Goal: Task Accomplishment & Management: Manage account settings

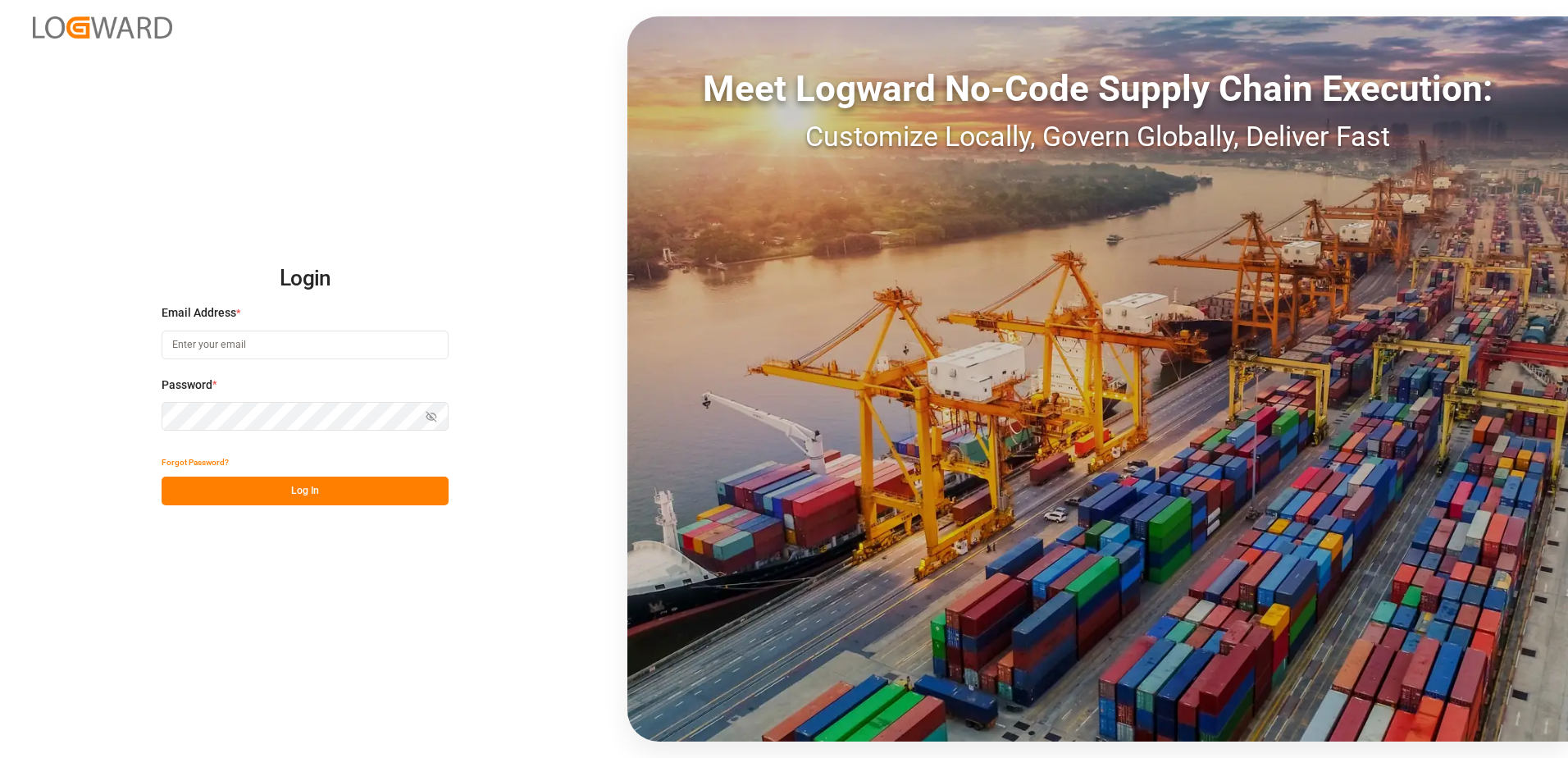
click at [225, 349] on input at bounding box center [305, 345] width 287 height 29
type input "[PERSON_NAME][EMAIL_ADDRESS][DOMAIN_NAME]"
click at [145, 410] on div "Login Email Address * [EMAIL_ADDRESS][DOMAIN_NAME] Password * Show password For…" at bounding box center [784, 379] width 1568 height 758
click at [174, 491] on button "Log In" at bounding box center [305, 490] width 287 height 29
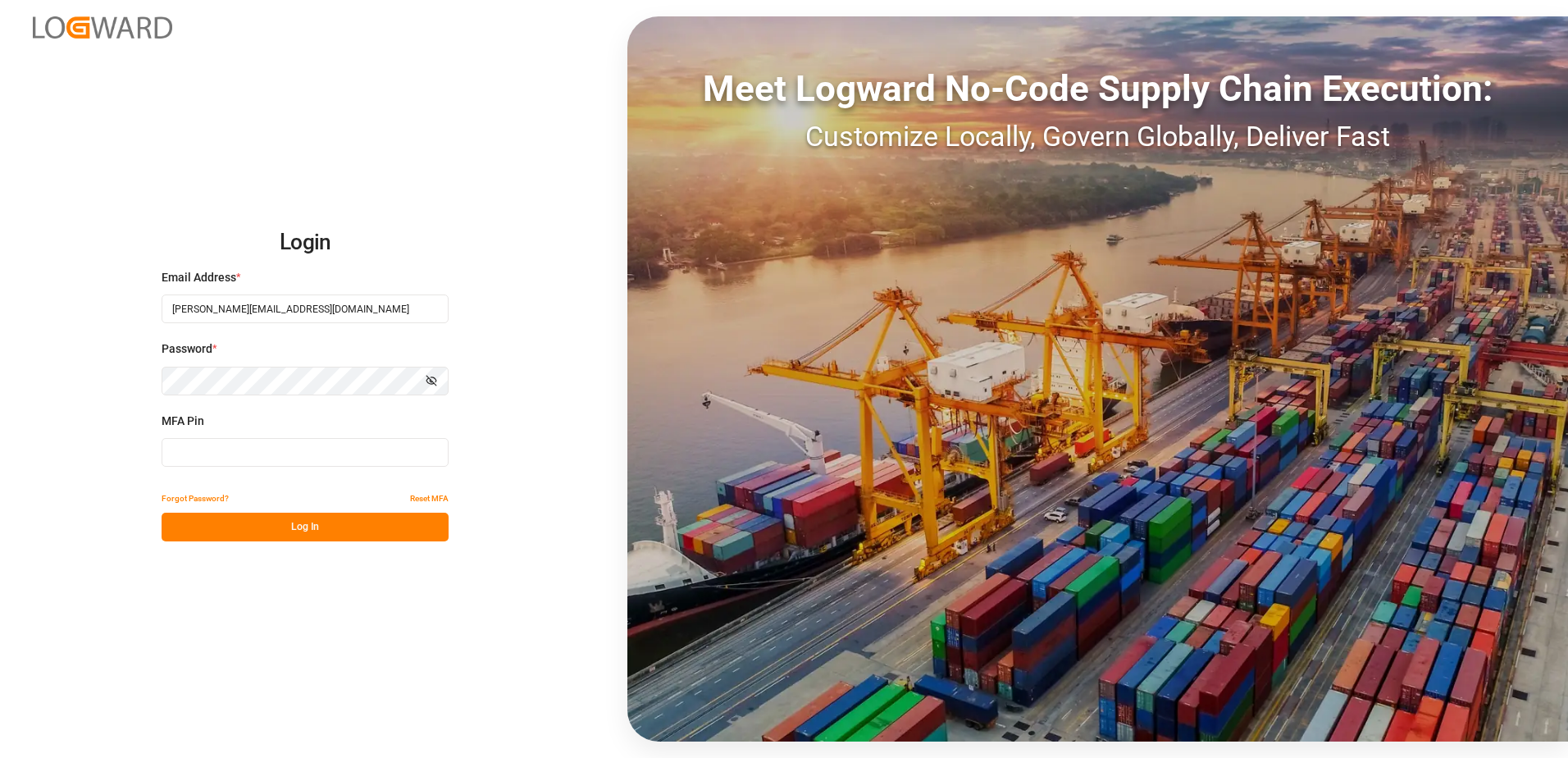
click at [191, 451] on input at bounding box center [305, 452] width 287 height 29
type input "964219"
click at [215, 523] on button "Log In" at bounding box center [305, 527] width 287 height 29
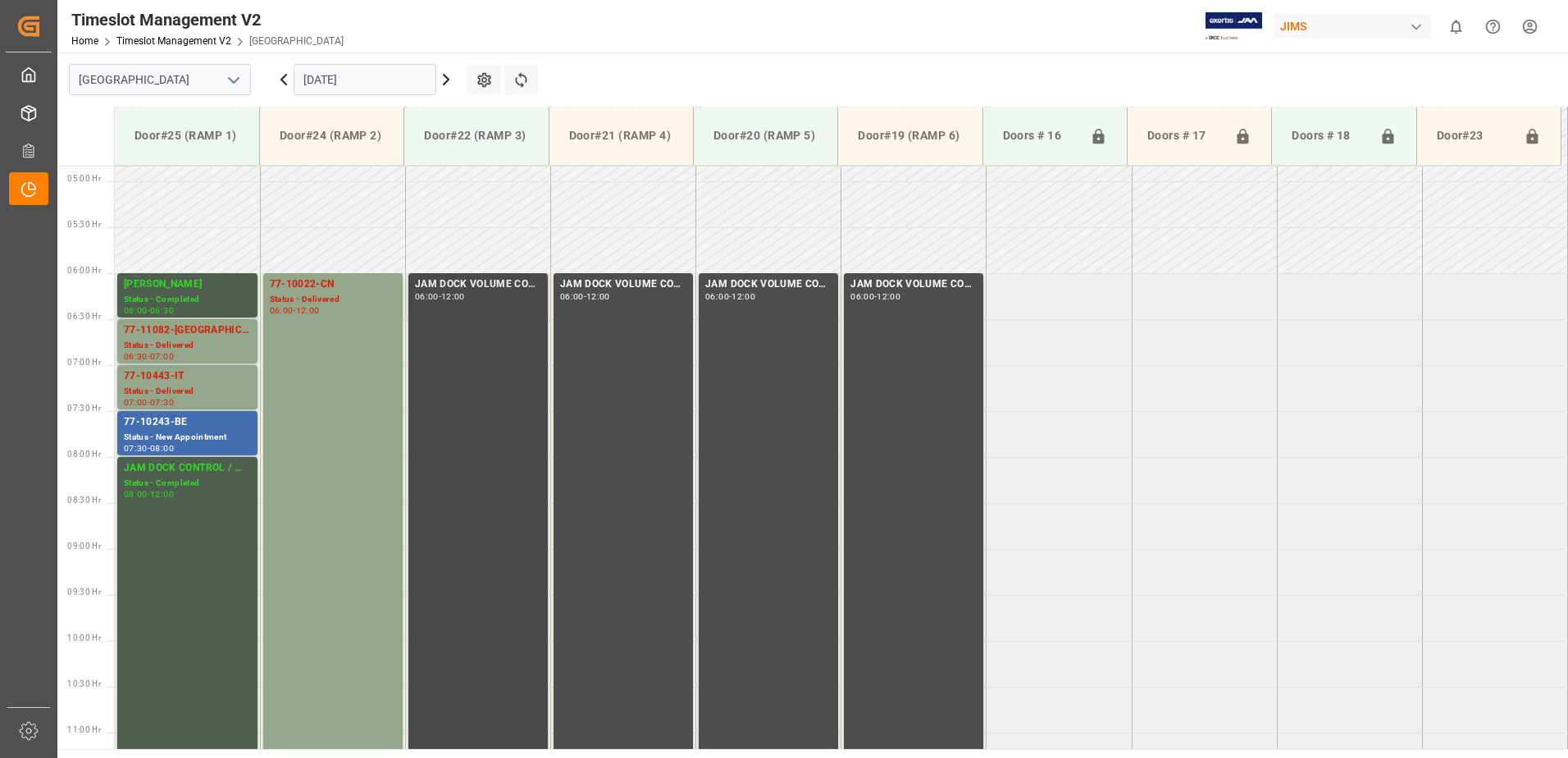
scroll to position [354, 0]
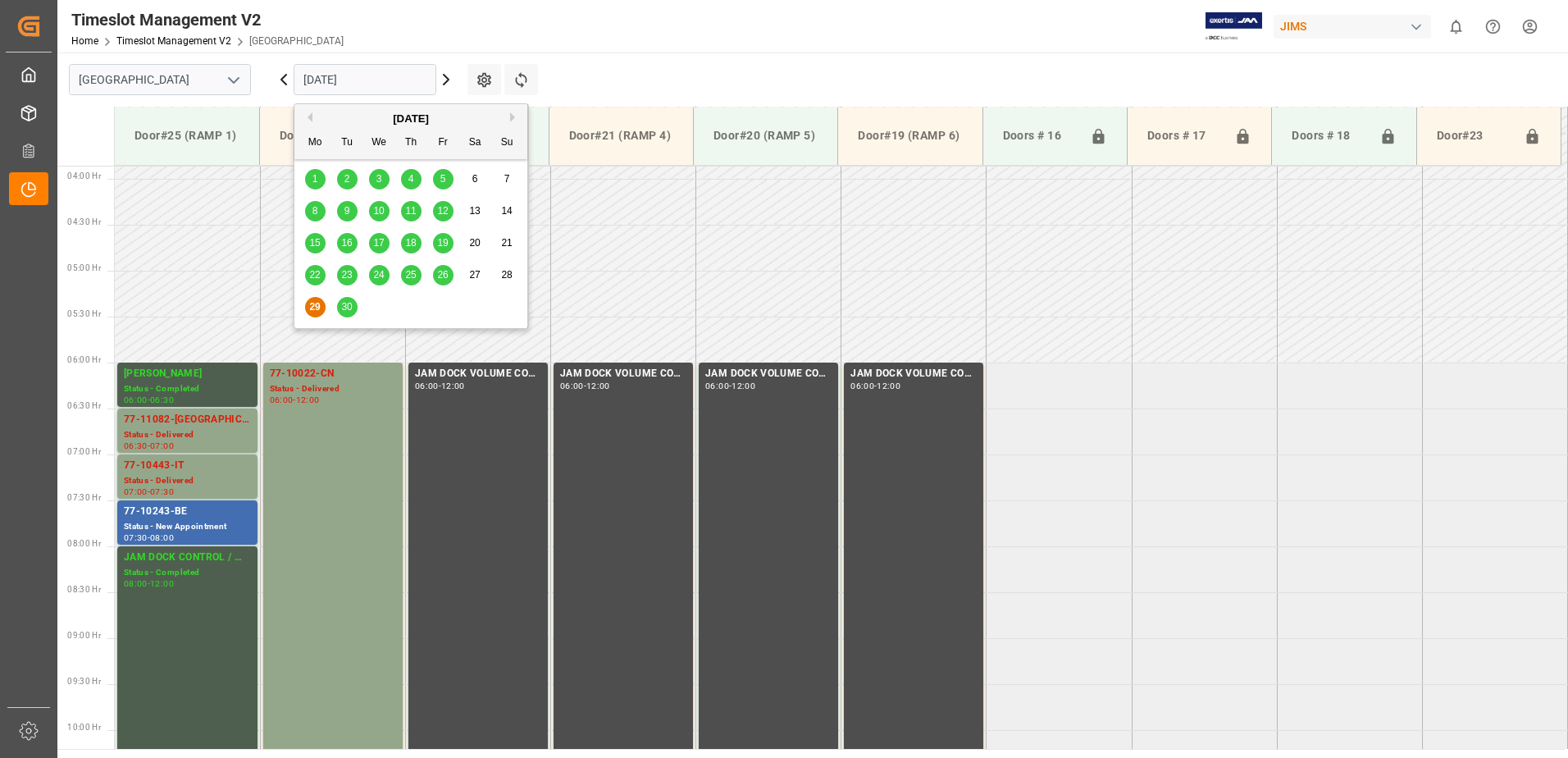
click at [415, 82] on input "[DATE]" at bounding box center [365, 79] width 143 height 31
click at [346, 304] on span "30" at bounding box center [346, 306] width 11 height 12
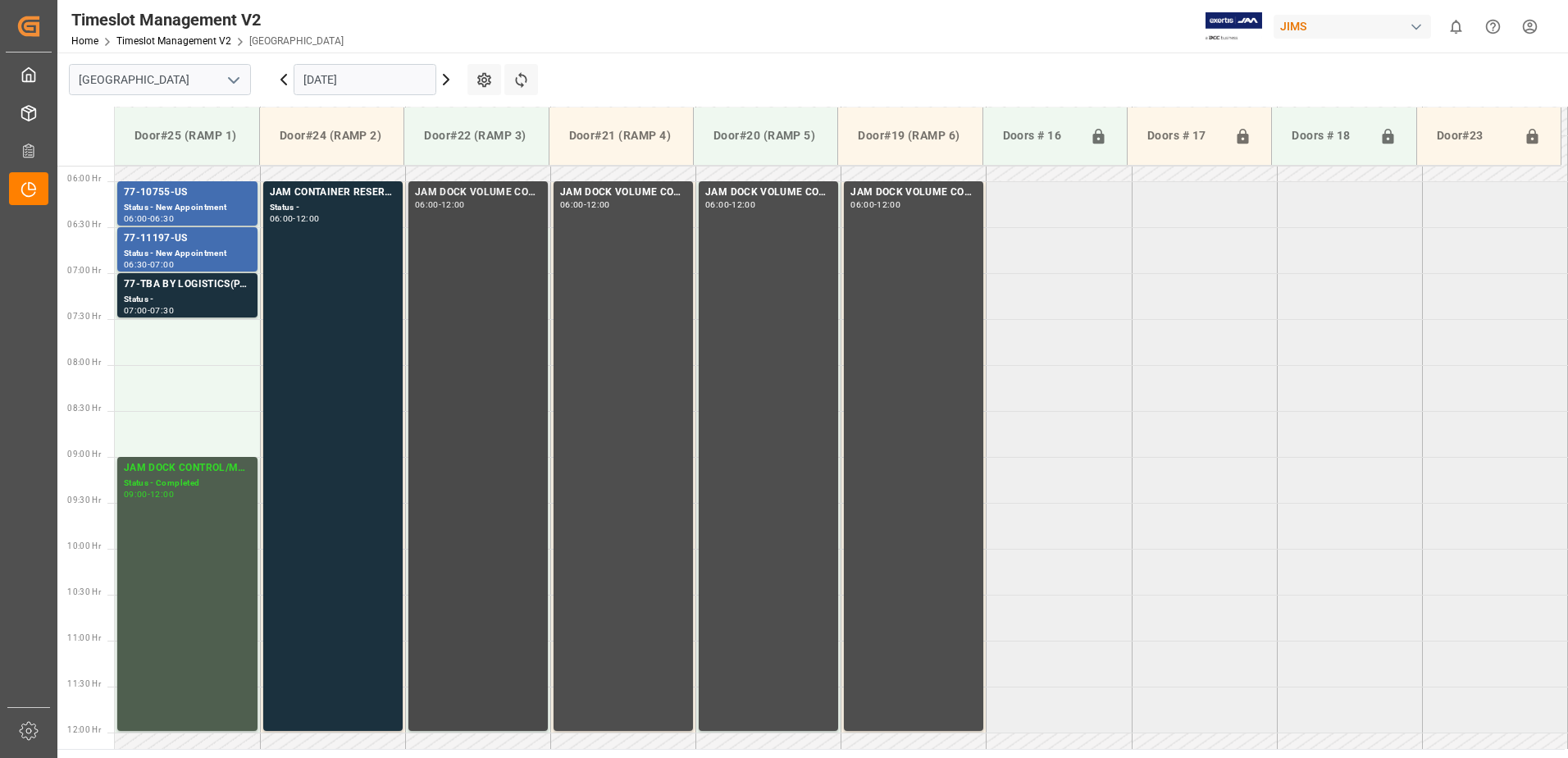
scroll to position [436, 0]
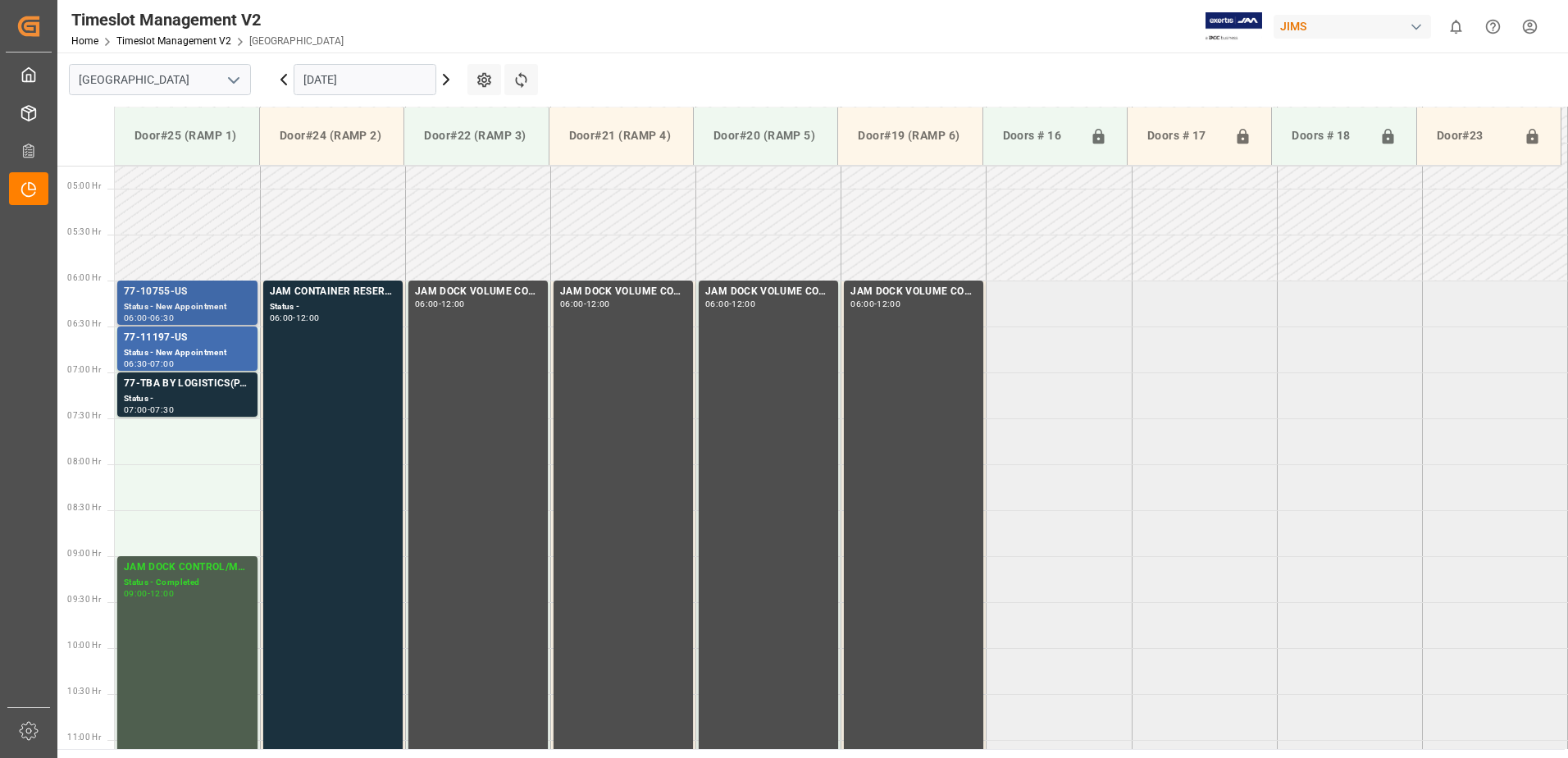
click at [179, 292] on div "77-10755-US" at bounding box center [187, 292] width 128 height 16
click at [177, 351] on div "Status - New Appointment" at bounding box center [187, 353] width 128 height 14
click at [182, 388] on div "77-TBA BY LOGISTICS(PARAGRAPH)" at bounding box center [187, 383] width 128 height 16
click at [280, 77] on icon at bounding box center [284, 79] width 20 height 20
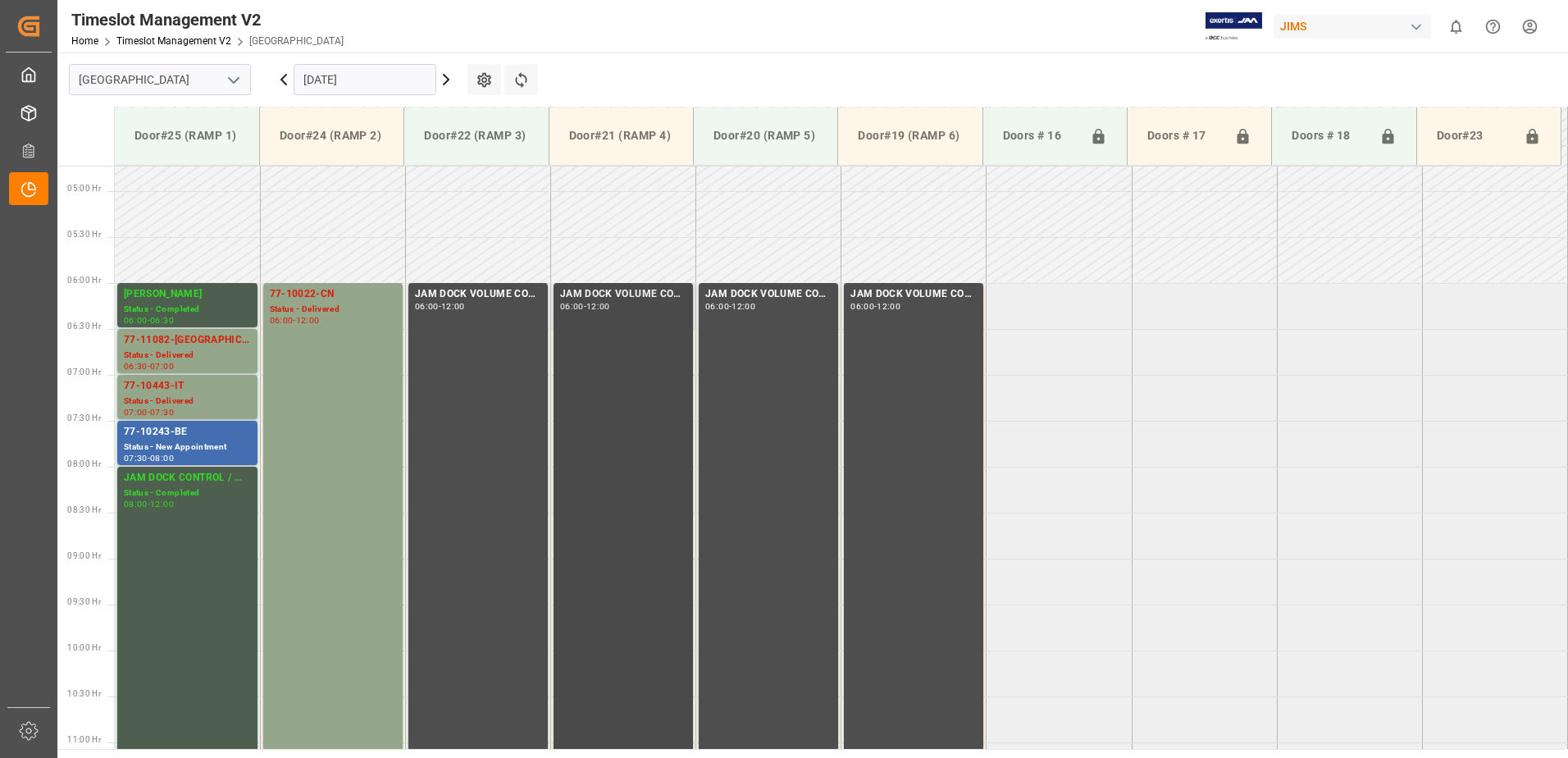
scroll to position [334, 0]
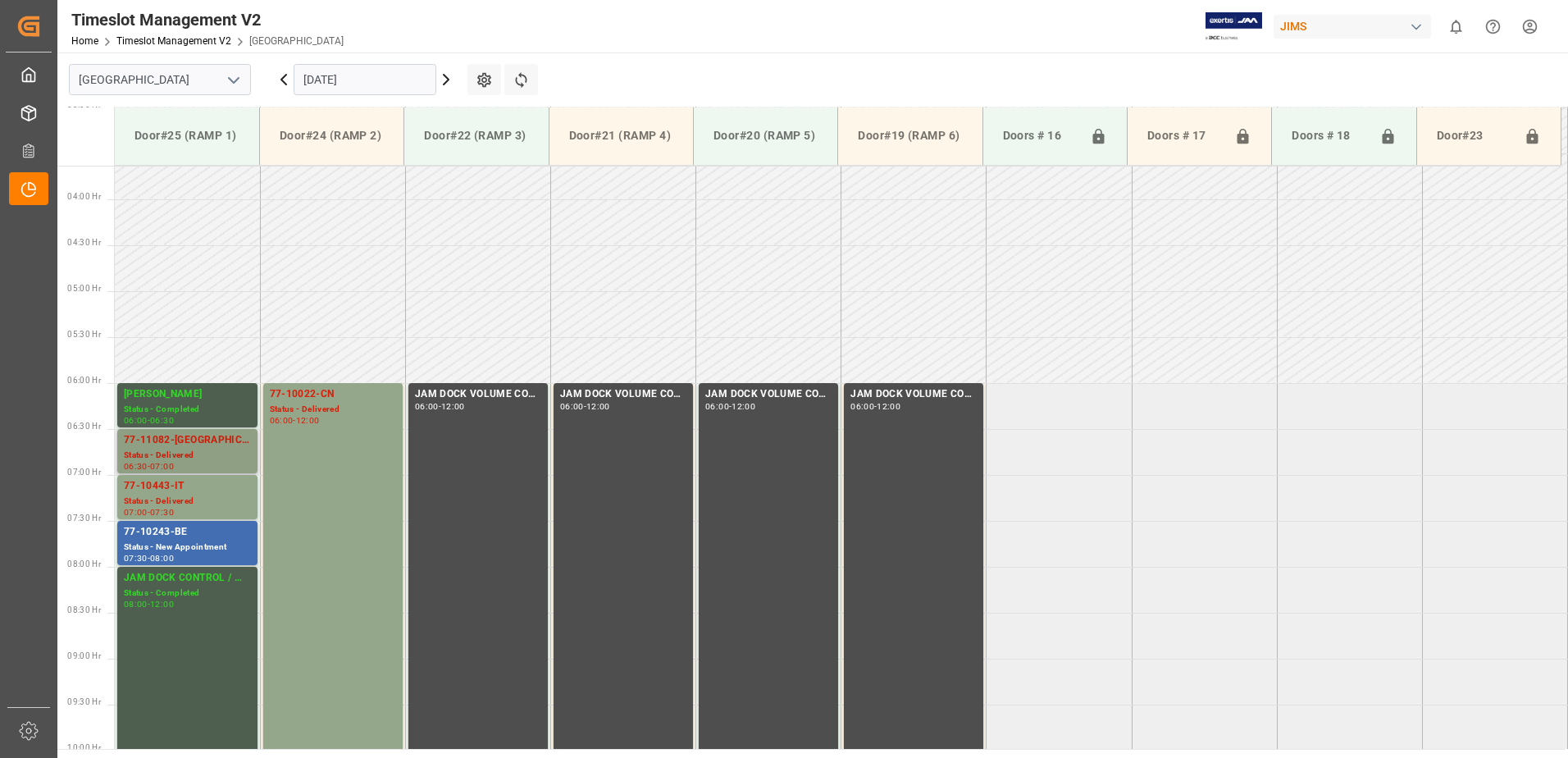
click at [174, 449] on div "Status - Delivered" at bounding box center [187, 456] width 128 height 14
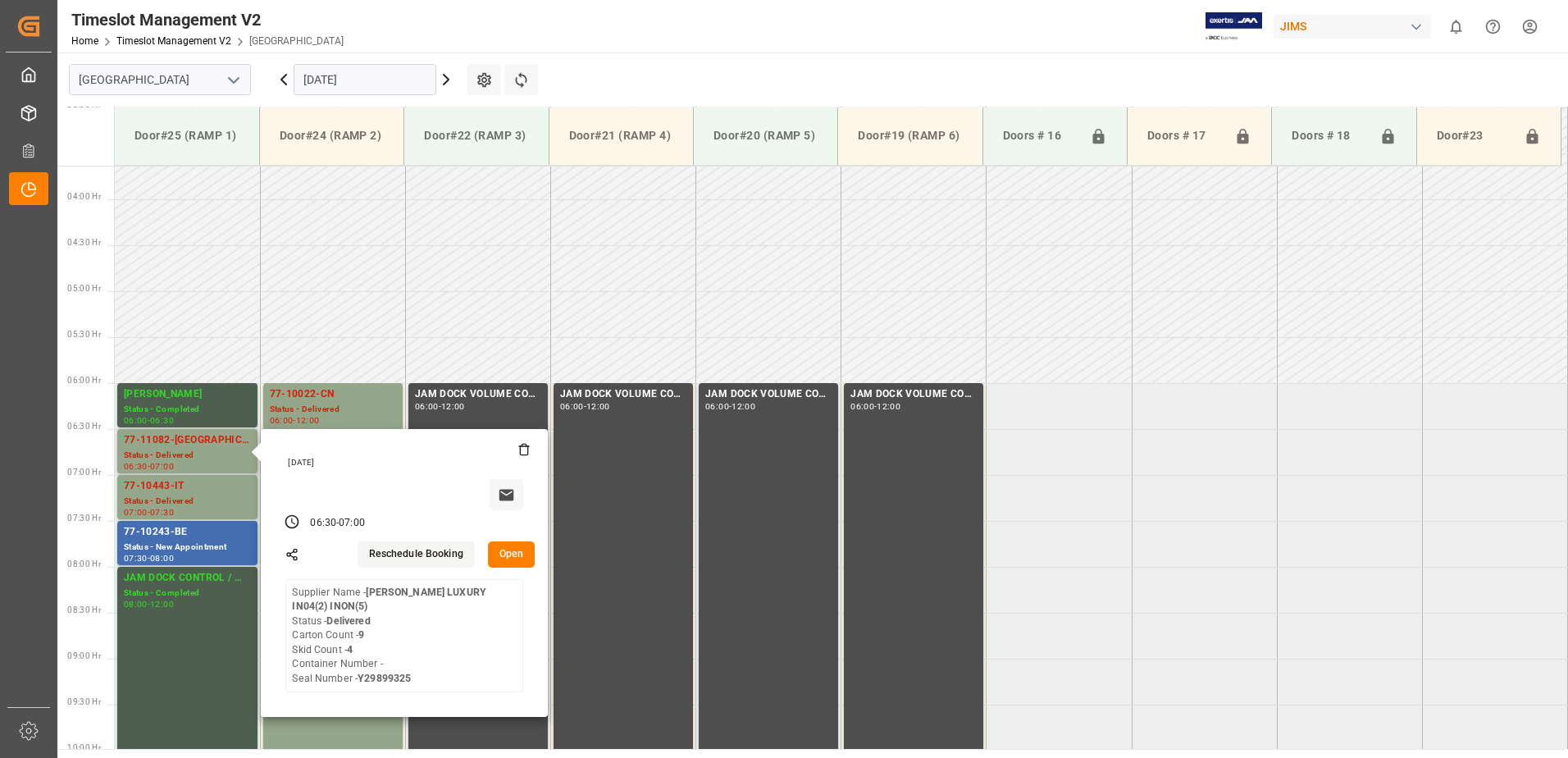
click at [516, 548] on button "Open" at bounding box center [511, 554] width 47 height 26
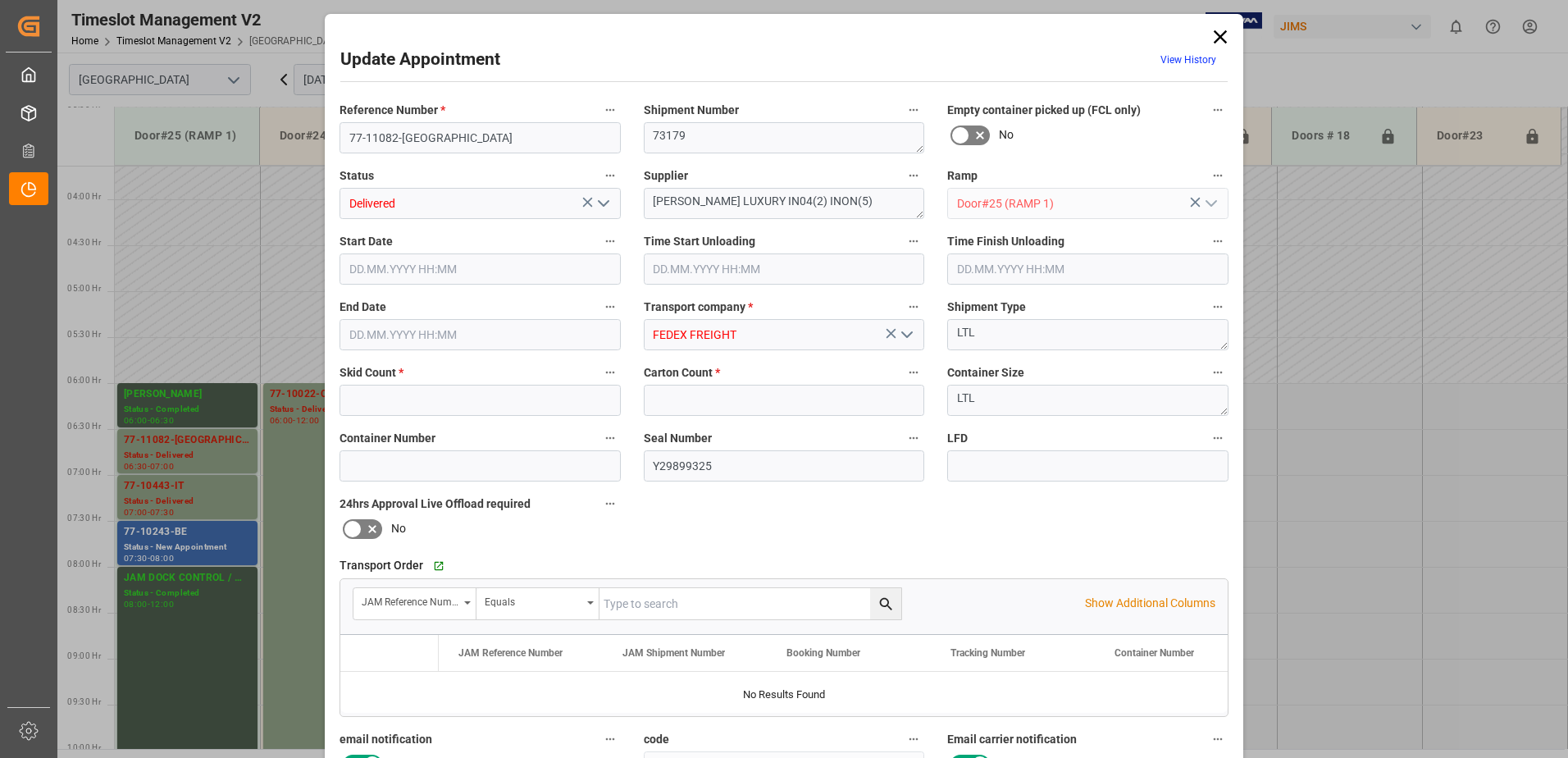
type input "4"
type input "9"
type input "[DATE] 06:30"
type input "[DATE] 09:30"
type input "[DATE] 09:45"
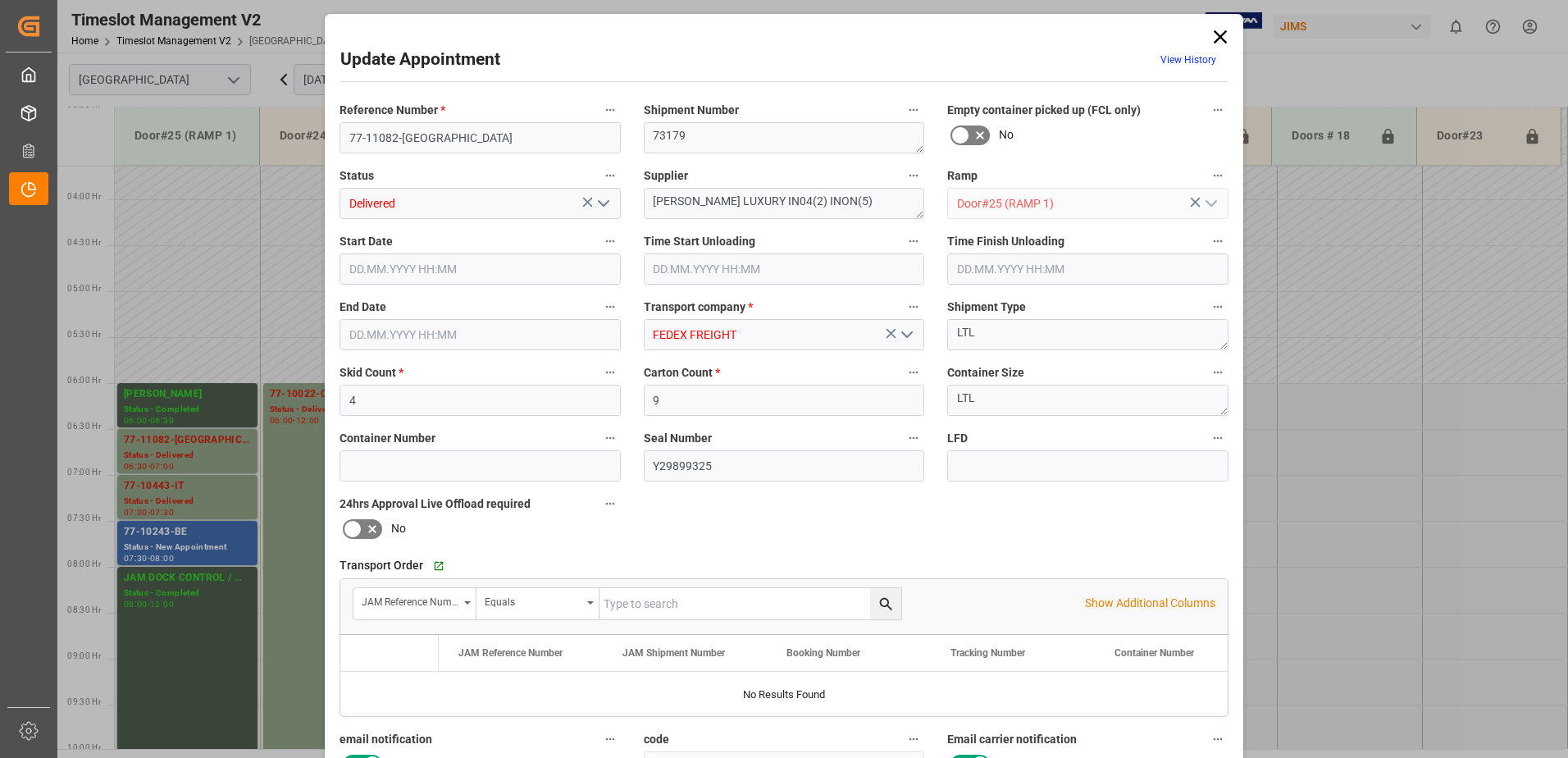
type input "[DATE] 07:00"
type input "[DATE] 12:18"
click at [599, 202] on icon "open menu" at bounding box center [604, 203] width 20 height 20
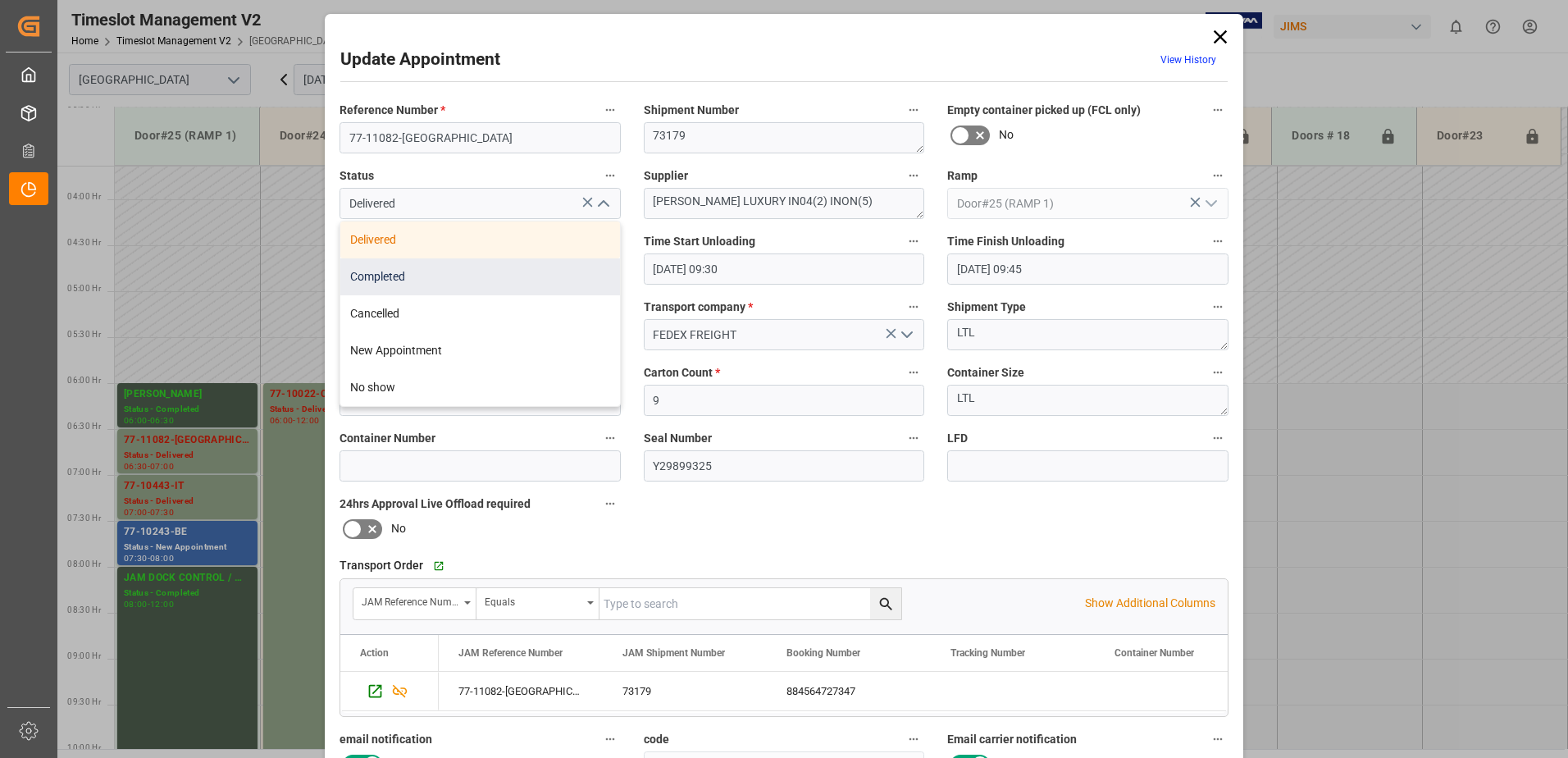
click at [491, 273] on div "Completed" at bounding box center [481, 276] width 280 height 37
type input "Completed"
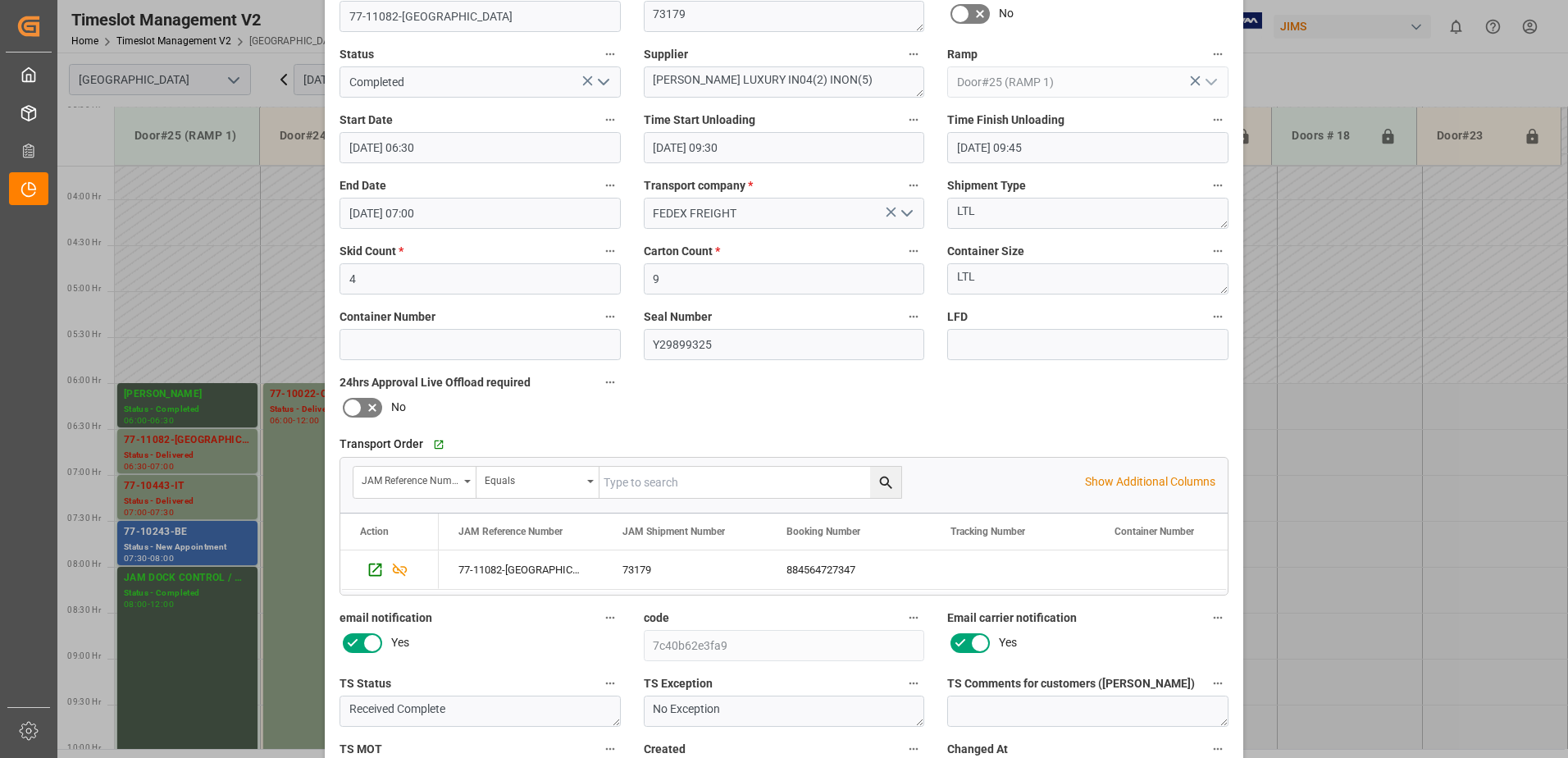
scroll to position [239, 0]
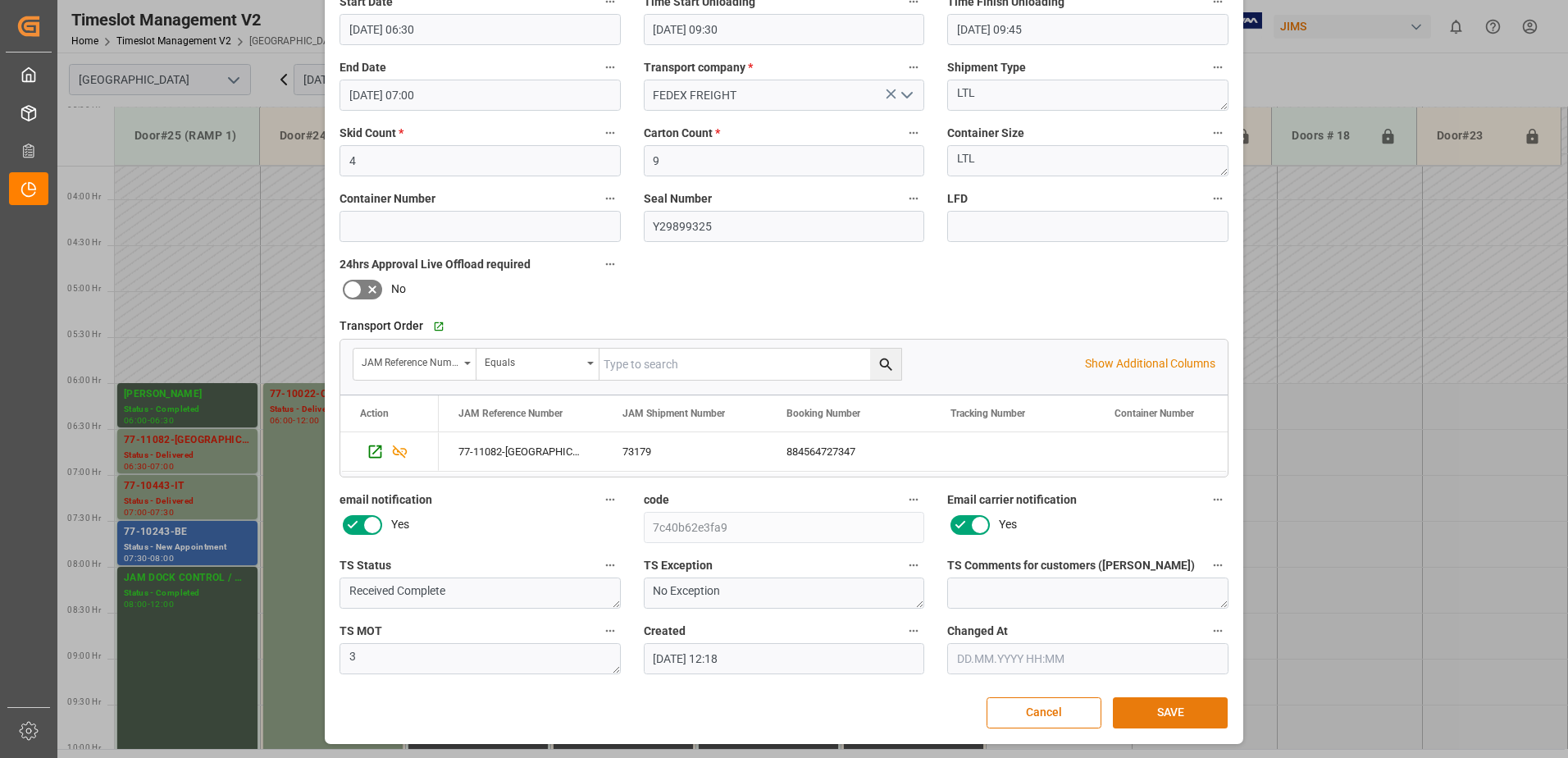
click at [1177, 712] on button "SAVE" at bounding box center [1170, 713] width 115 height 31
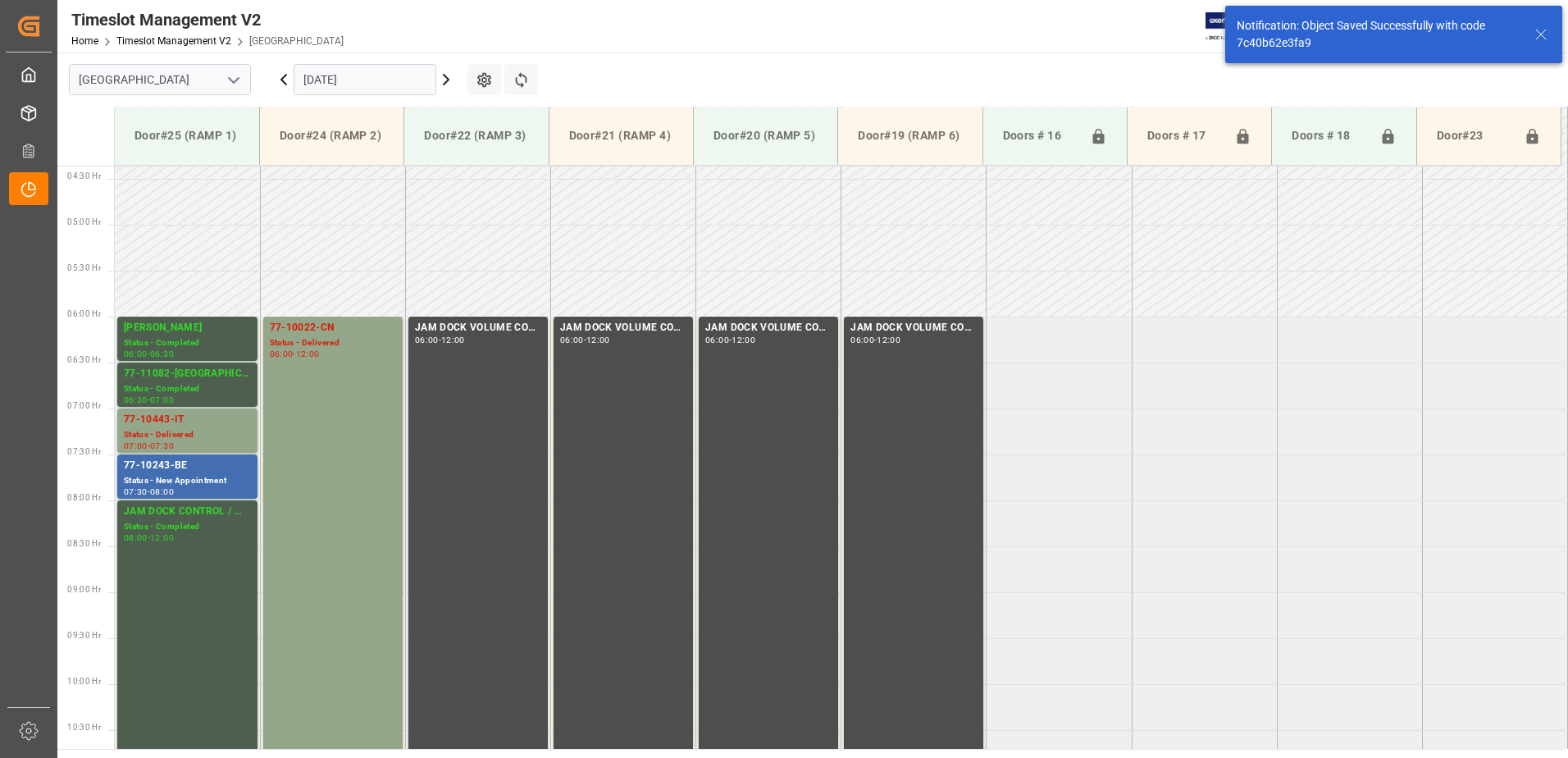
scroll to position [449, 0]
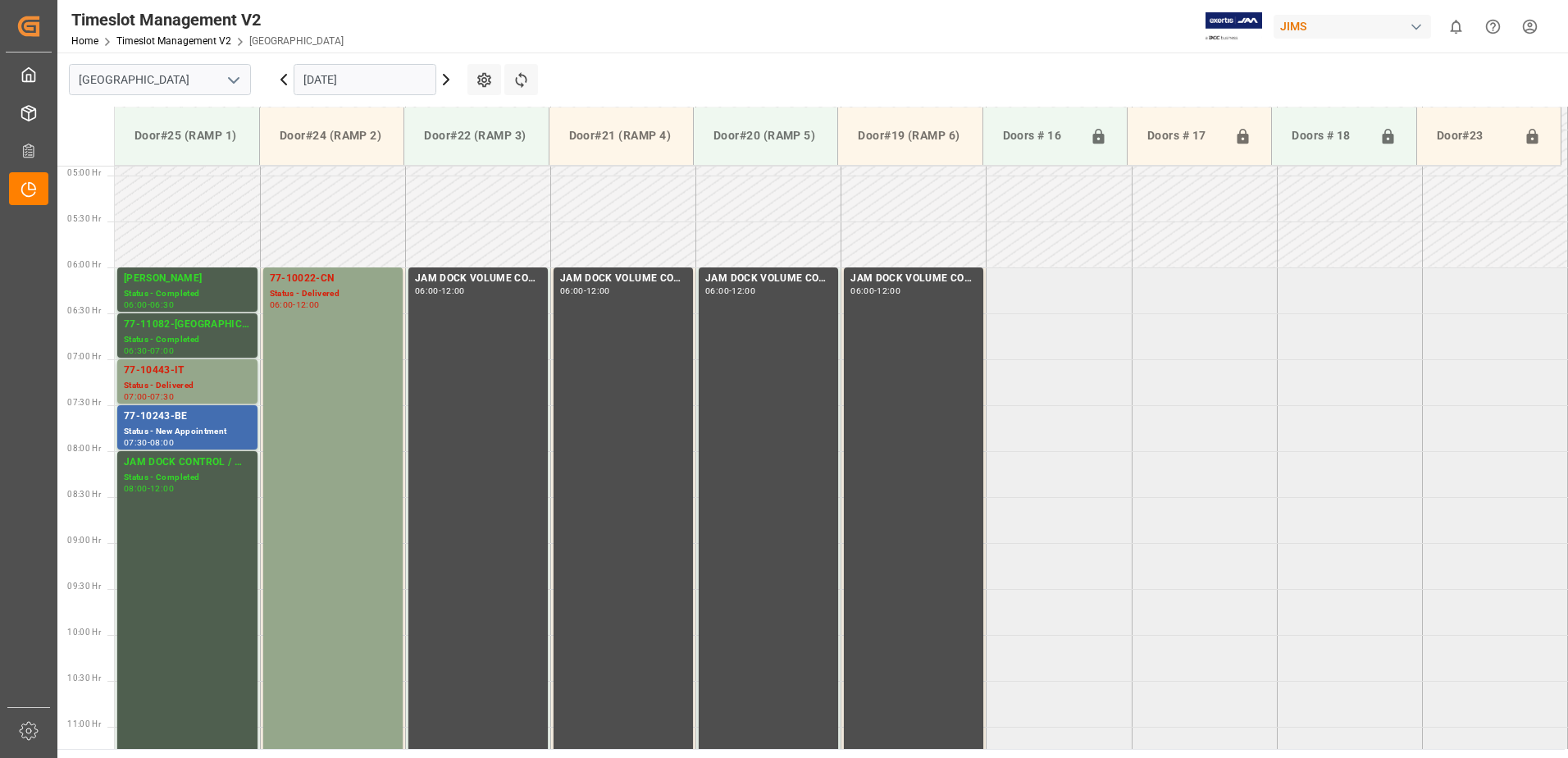
click at [444, 80] on icon at bounding box center [446, 79] width 20 height 20
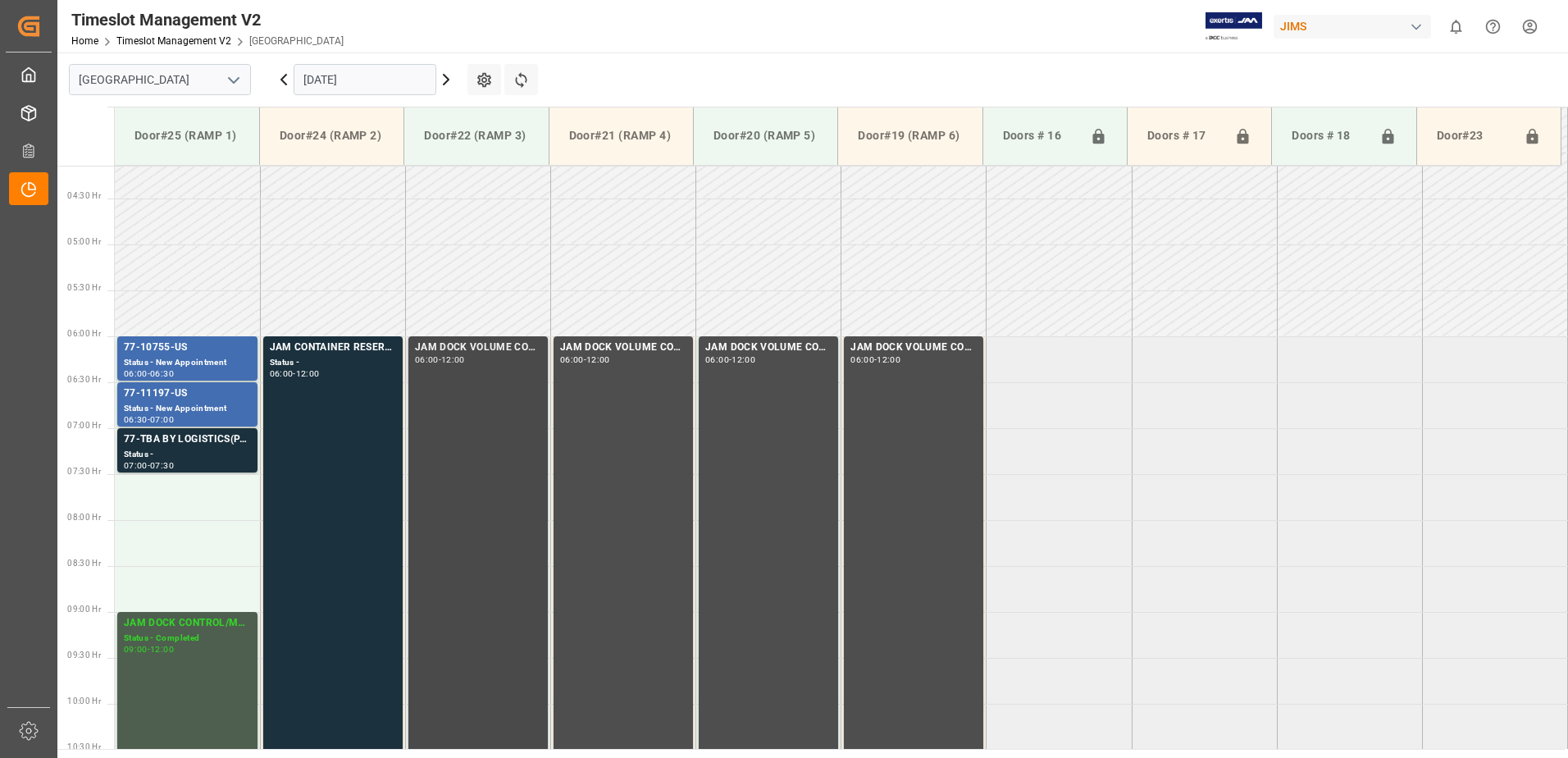
scroll to position [364, 0]
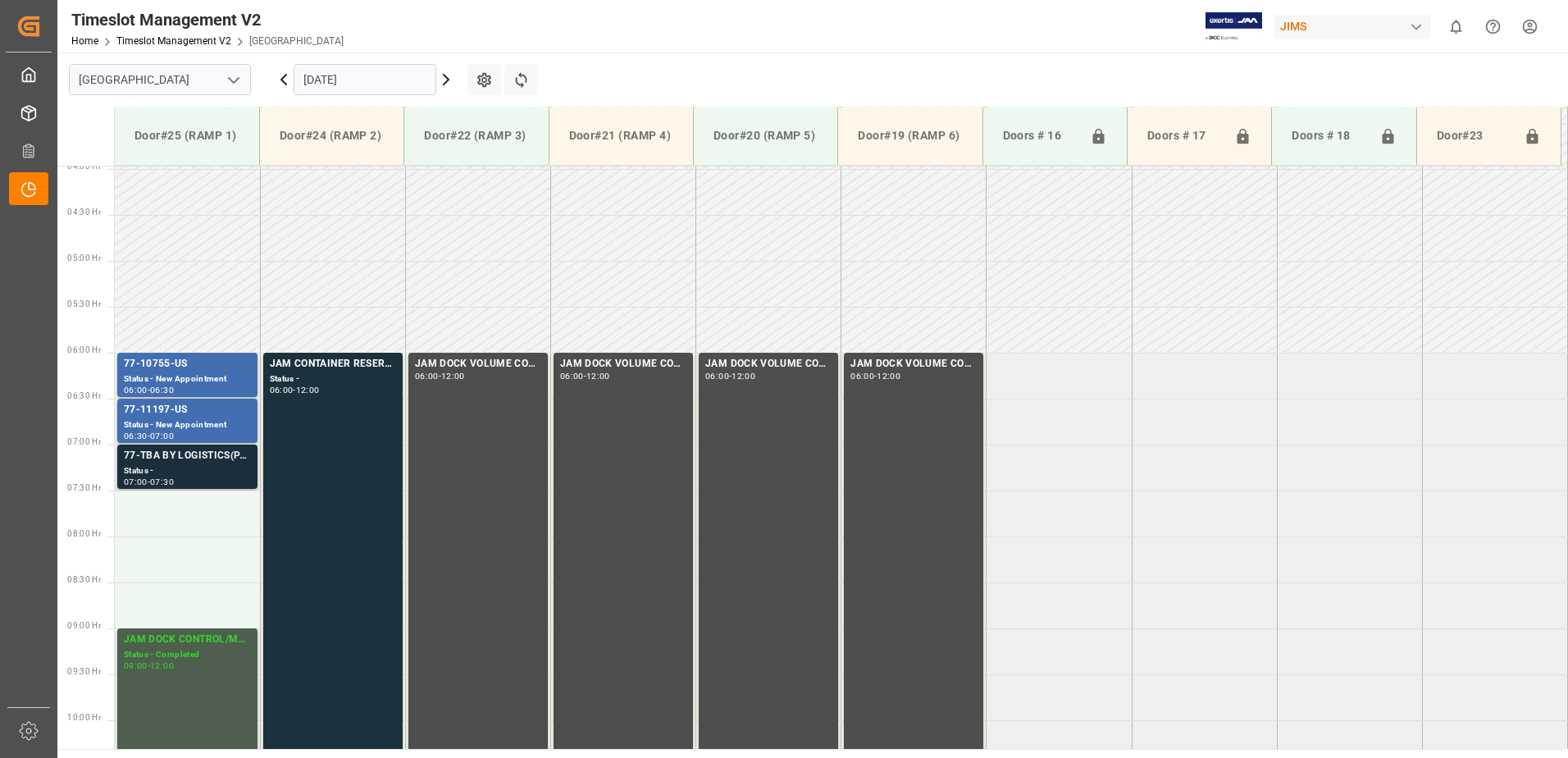
click at [194, 457] on div "77-TBA BY LOGISTICS(PARAGRAPH)" at bounding box center [187, 456] width 128 height 16
click at [444, 78] on icon at bounding box center [446, 79] width 20 height 20
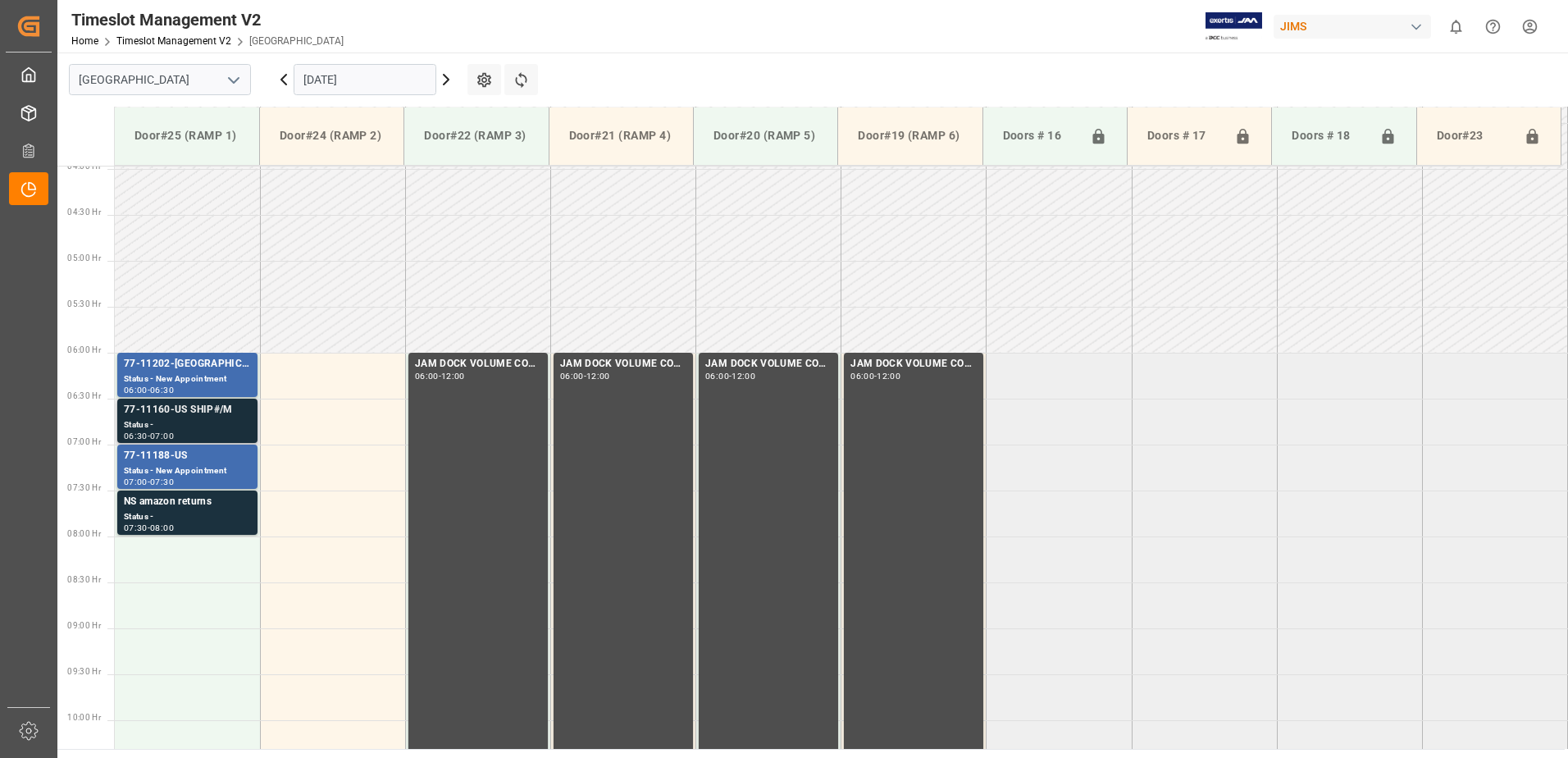
click at [169, 416] on div "77-11160-US SHIP#/M" at bounding box center [187, 410] width 128 height 16
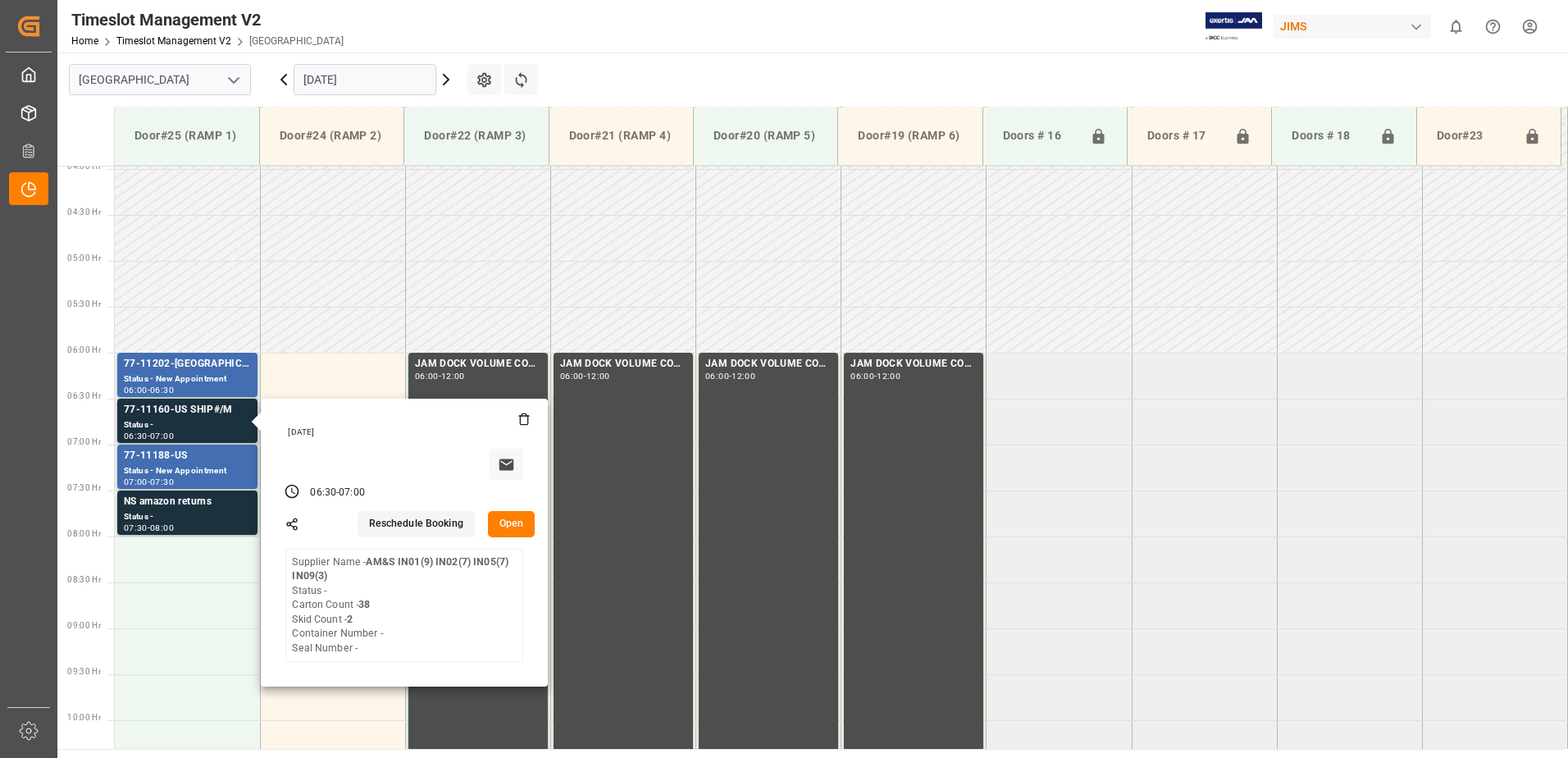
click at [504, 520] on button "Open" at bounding box center [511, 523] width 47 height 26
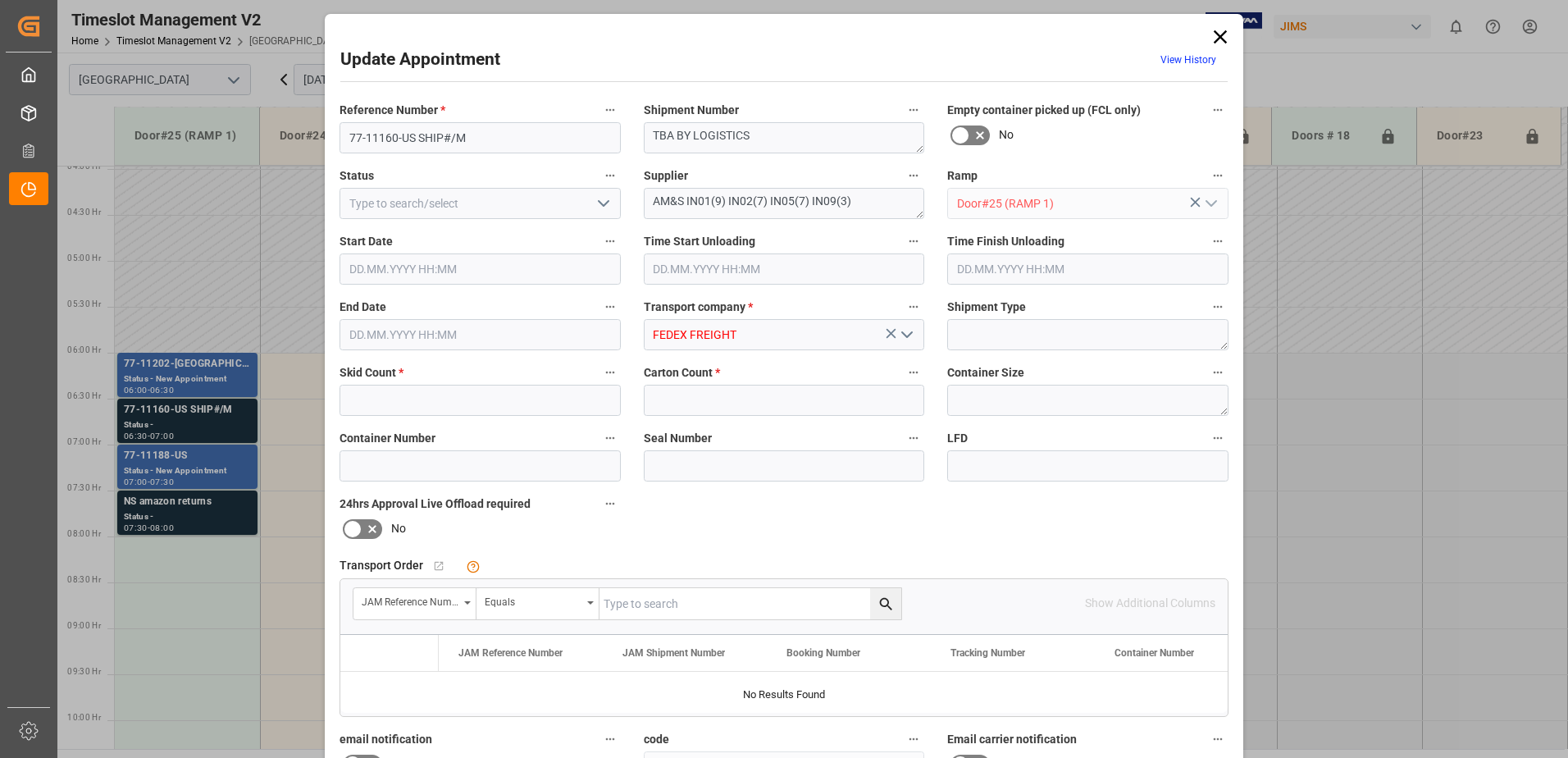
type input "2"
type input "38"
type input "[DATE] 06:30"
type input "[DATE] 07:00"
type input "[DATE] 11:36"
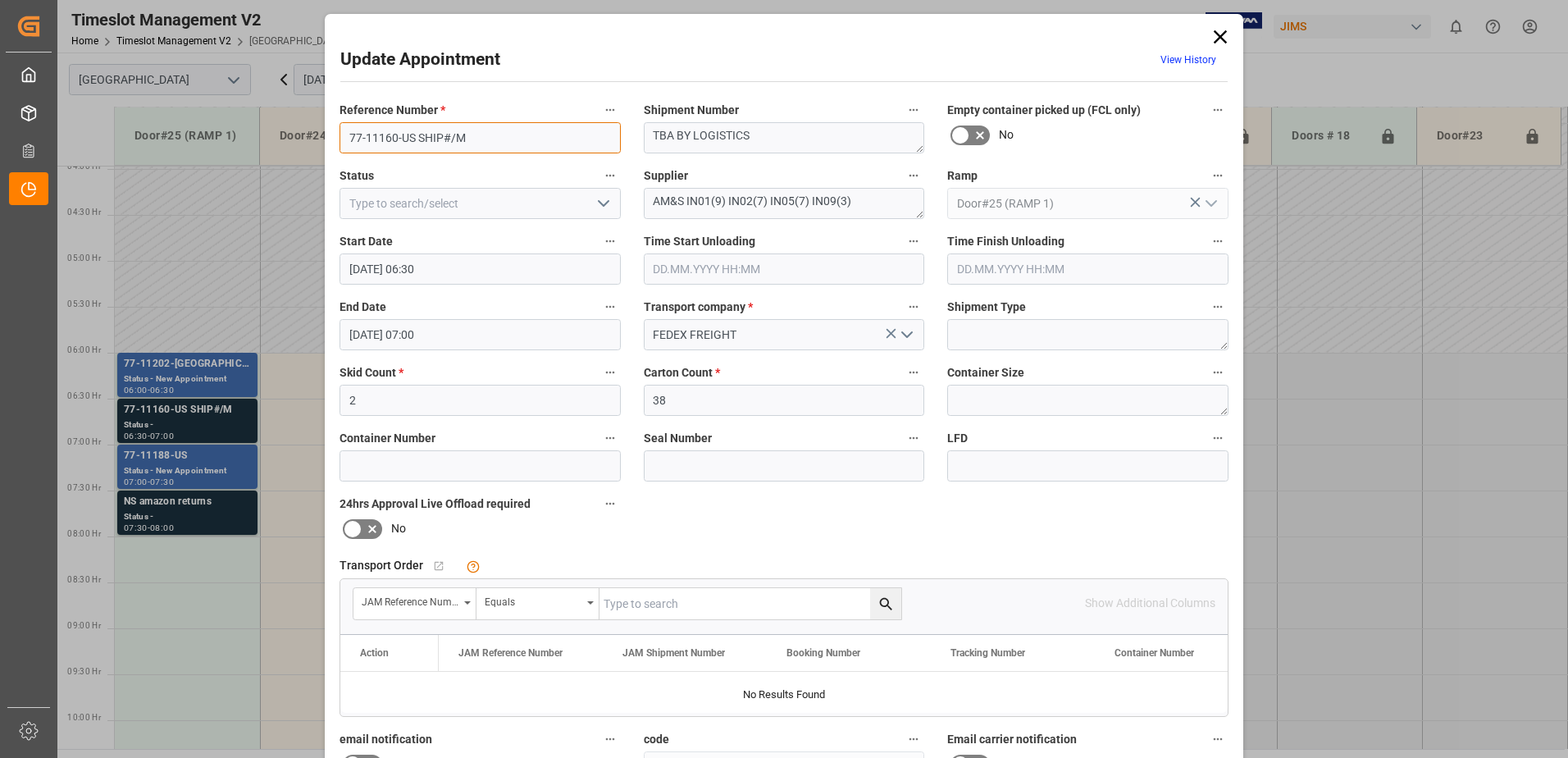
click at [467, 136] on input "77-11160-US SHIP#/M" at bounding box center [480, 137] width 281 height 31
type input "77-11160-[GEOGRAPHIC_DATA]"
drag, startPoint x: 763, startPoint y: 136, endPoint x: 653, endPoint y: 136, distance: 110.0
click at [653, 136] on textarea "TBA BY LOGISTICS" at bounding box center [784, 137] width 281 height 31
click at [1069, 140] on div "No" at bounding box center [1087, 135] width 281 height 26
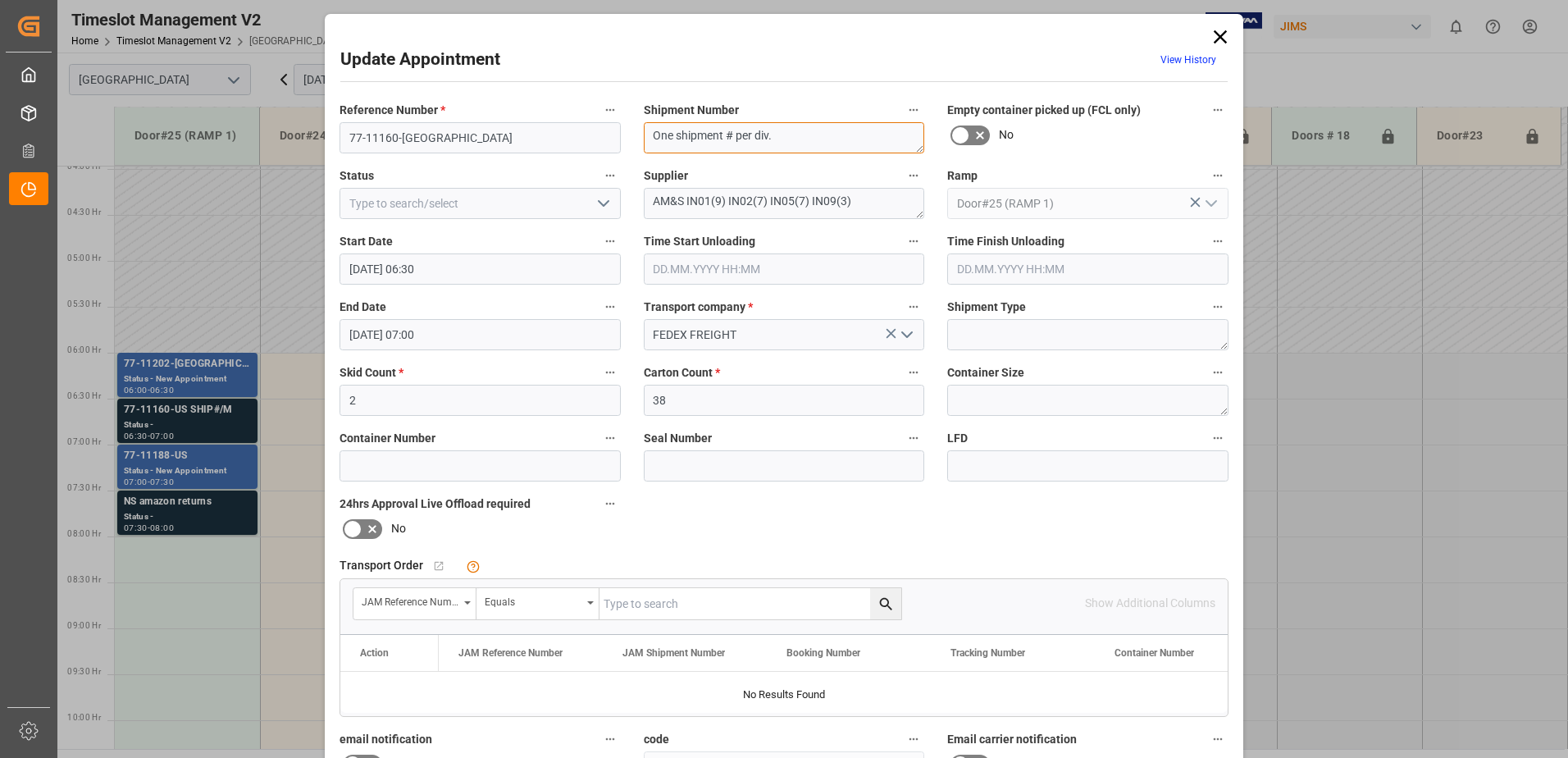
click at [780, 136] on textarea "One shipment # per div." at bounding box center [784, 137] width 281 height 31
type textarea "One shipment # per divisions"
click at [1079, 151] on div "Empty container picked up (FCL only) No" at bounding box center [1087, 127] width 304 height 66
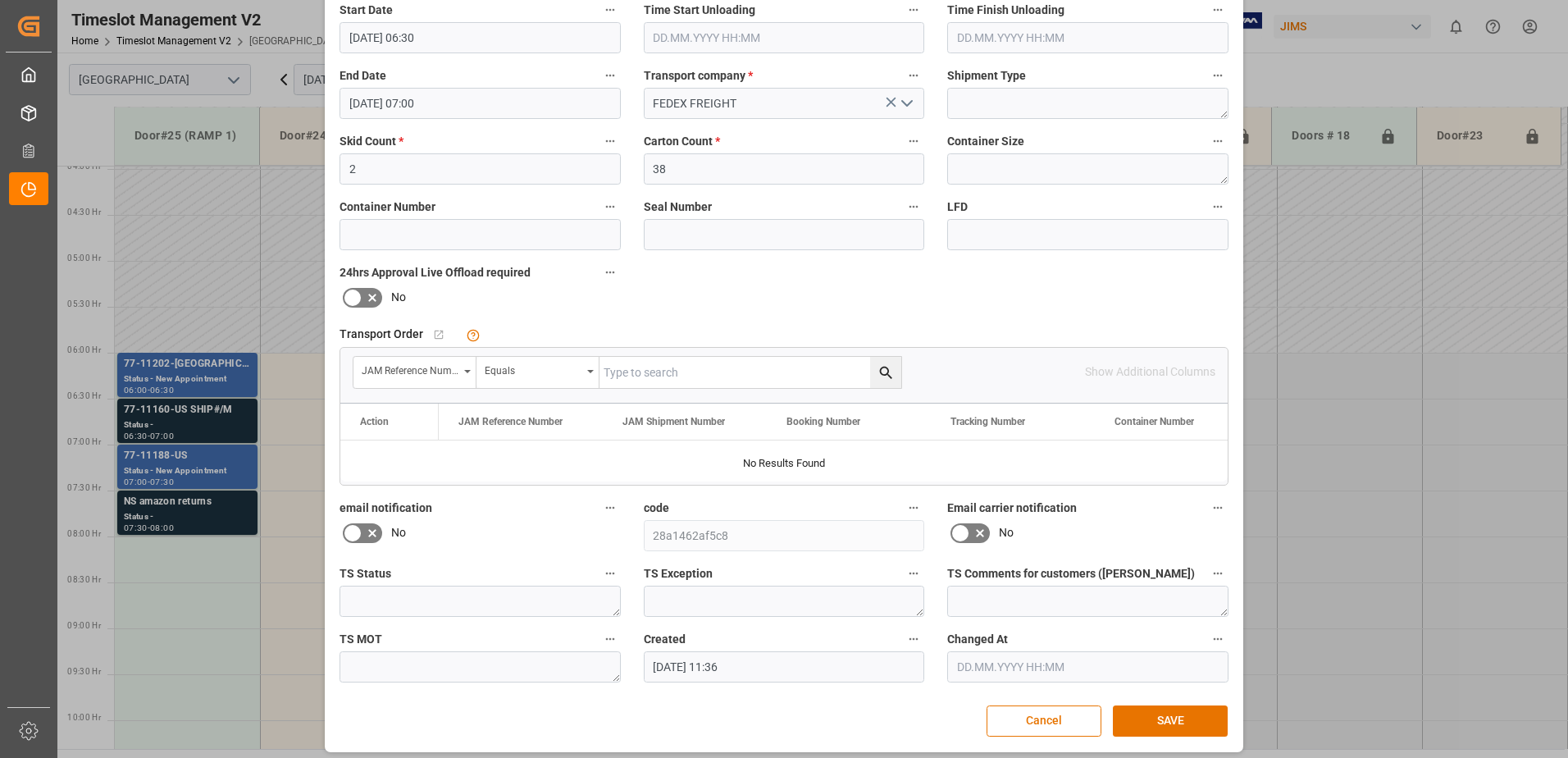
scroll to position [239, 0]
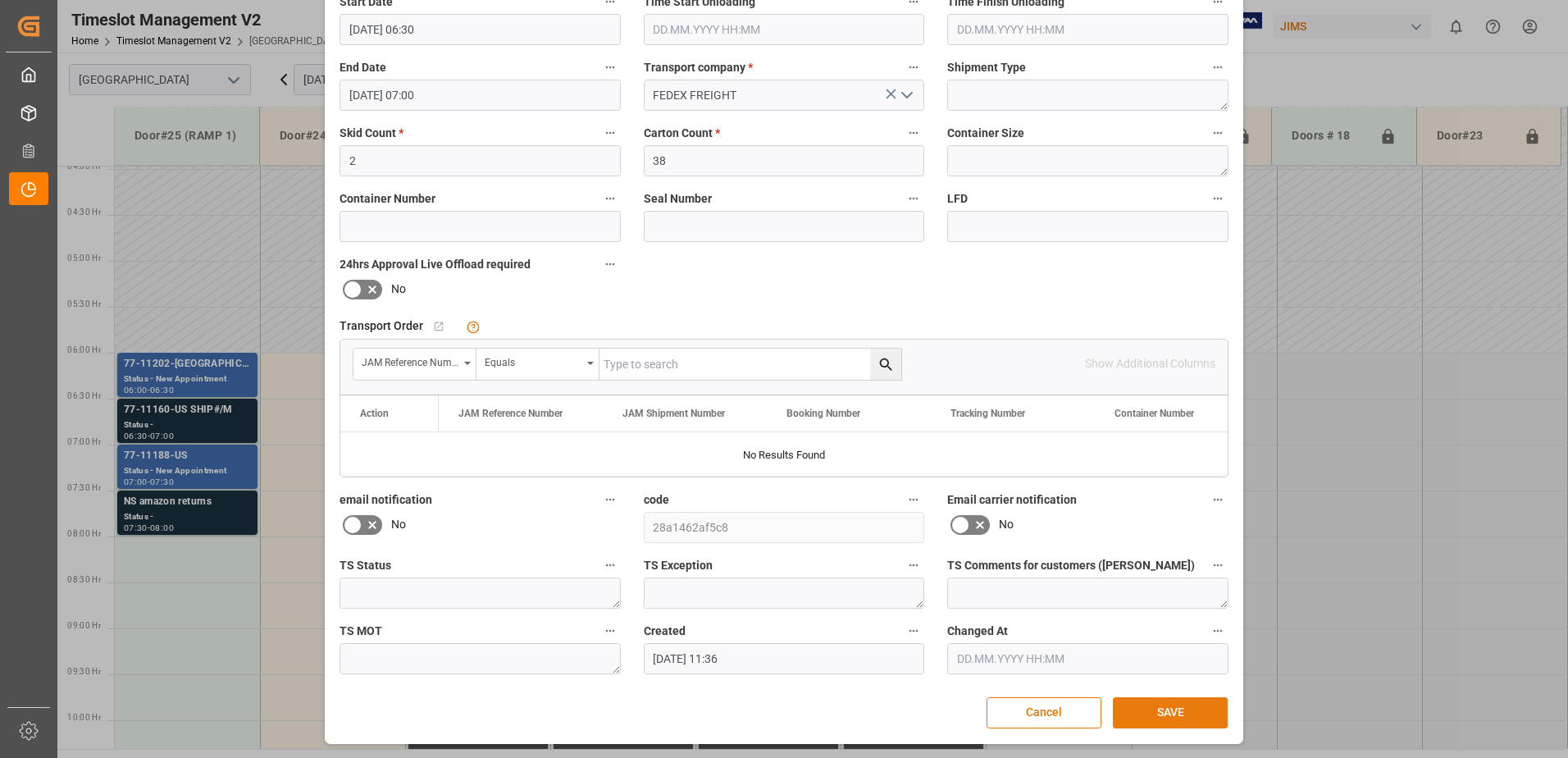
click at [1168, 711] on button "SAVE" at bounding box center [1170, 713] width 115 height 31
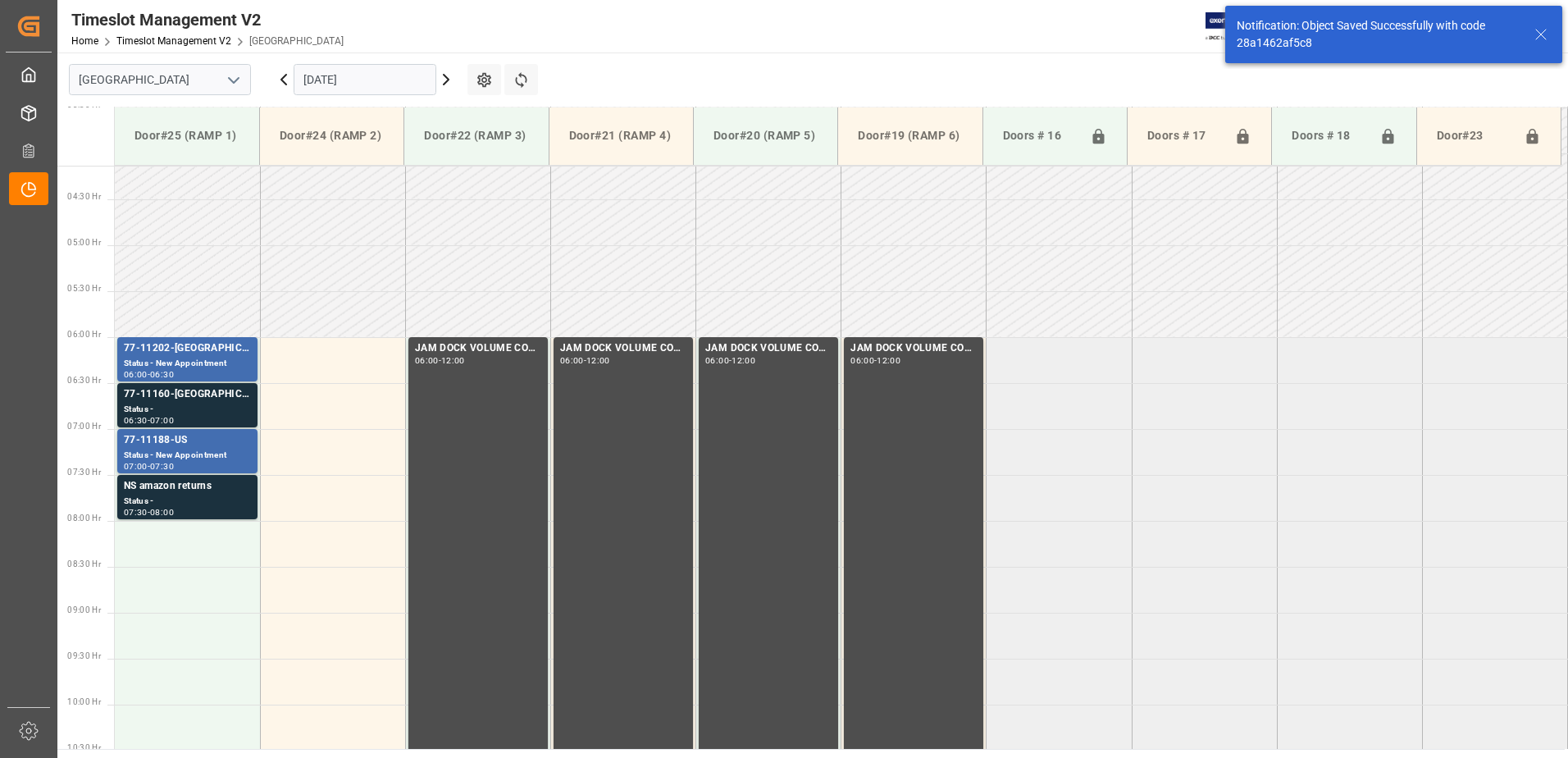
scroll to position [449, 0]
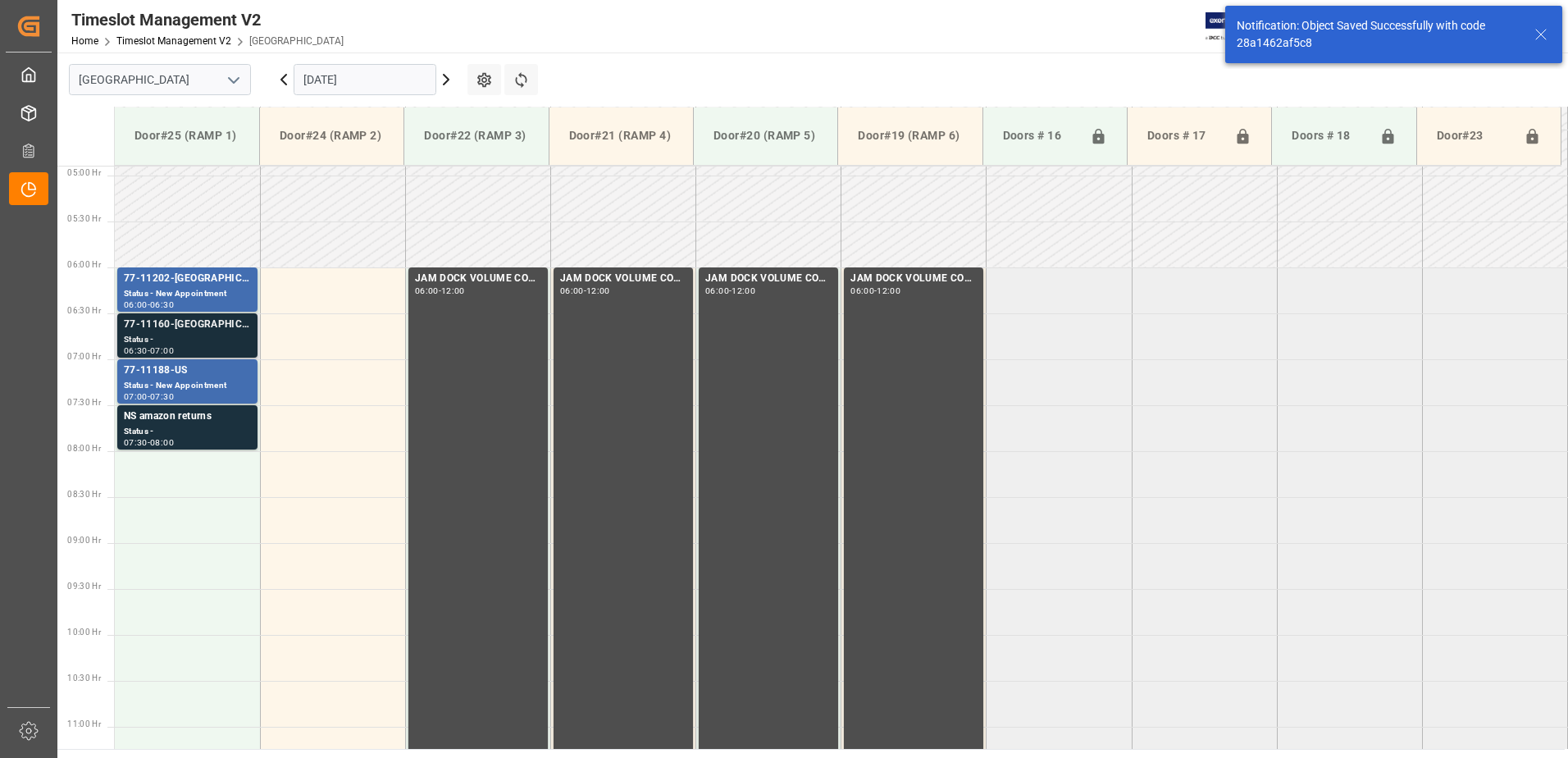
click at [179, 331] on div "77-11160-[GEOGRAPHIC_DATA]" at bounding box center [187, 325] width 128 height 16
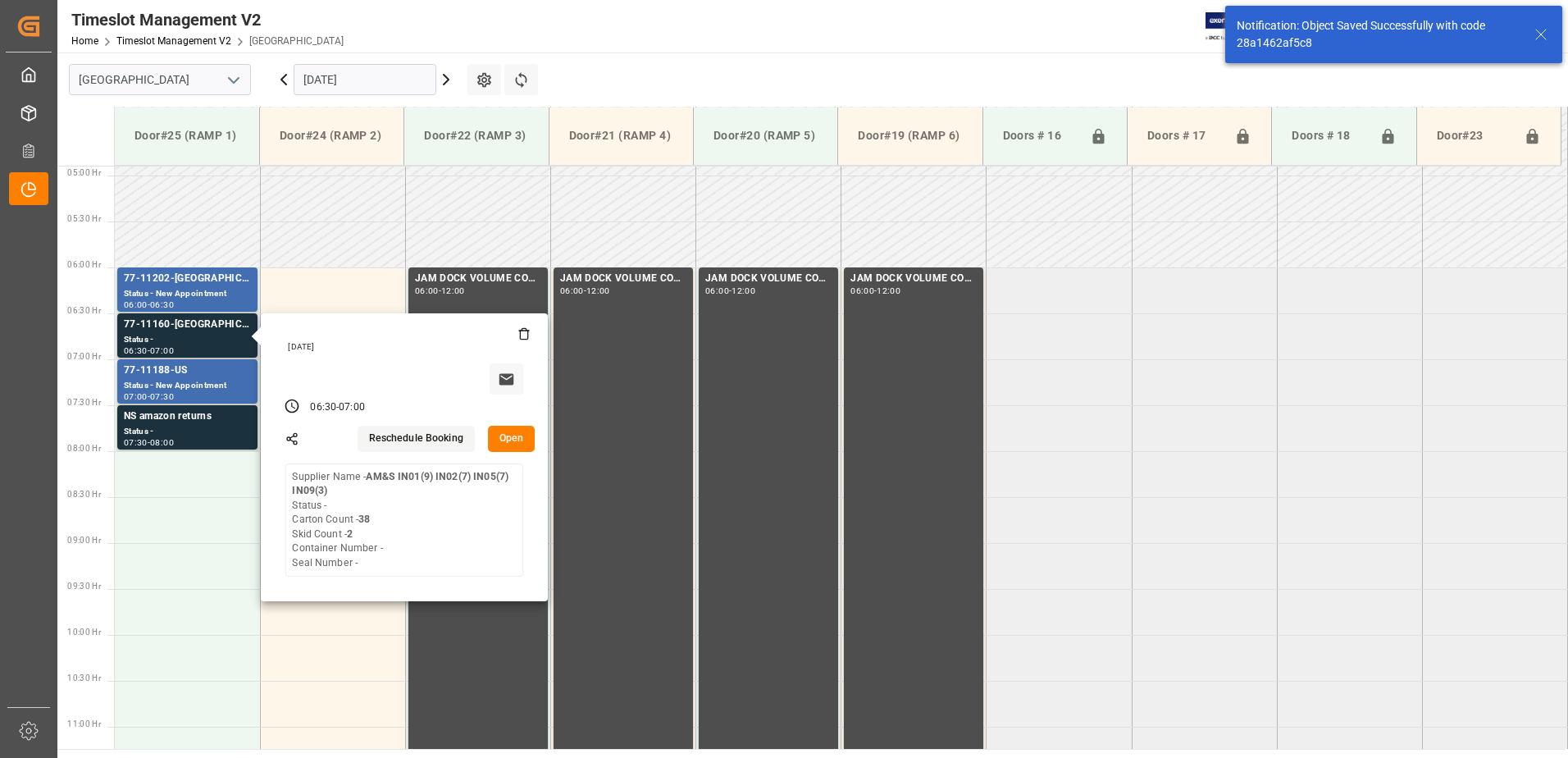
click at [515, 438] on button "Open" at bounding box center [511, 438] width 47 height 26
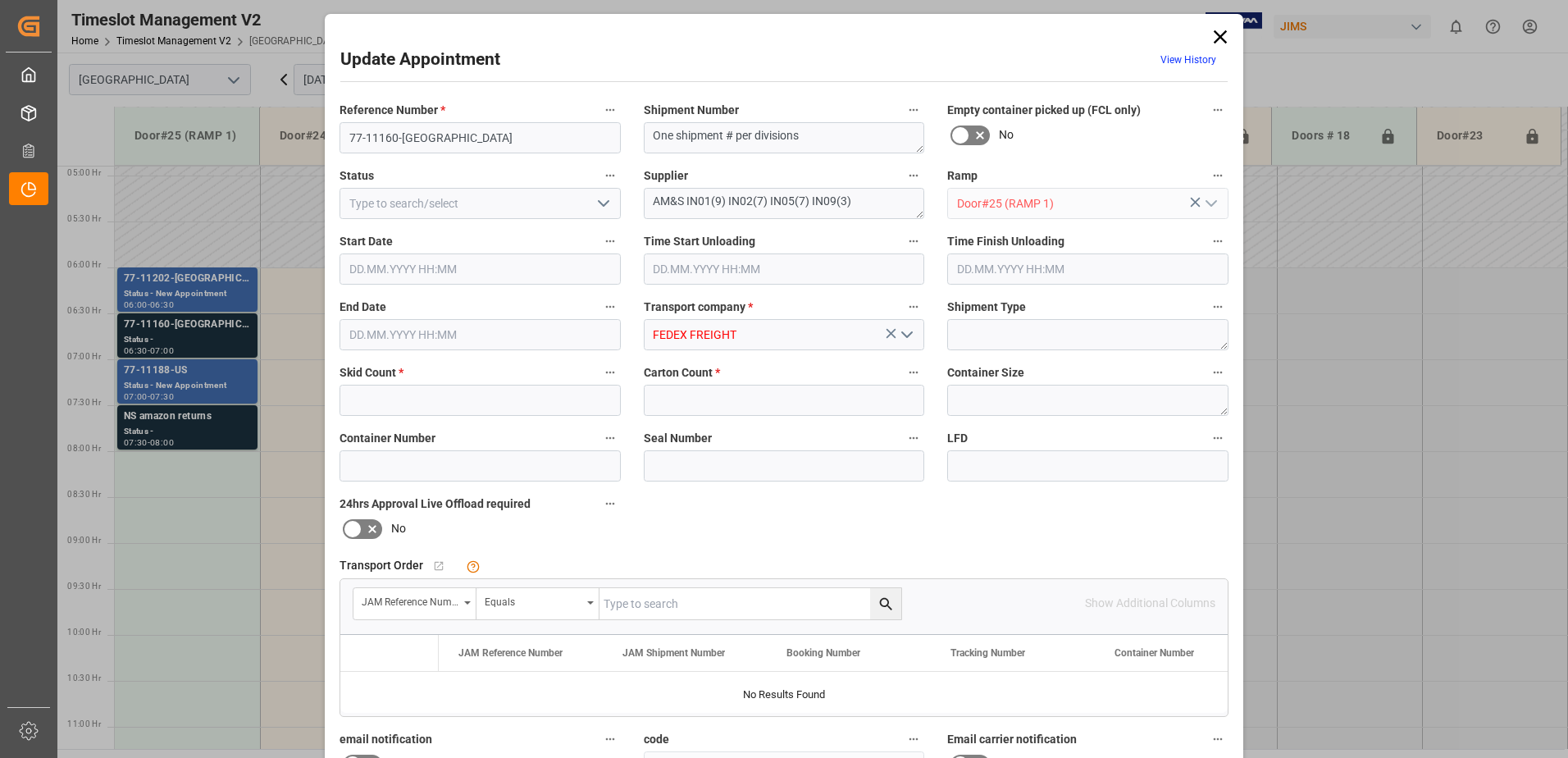
type input "2"
type input "38"
type input "[DATE] 06:30"
type input "[DATE] 07:00"
type input "[DATE] 11:36"
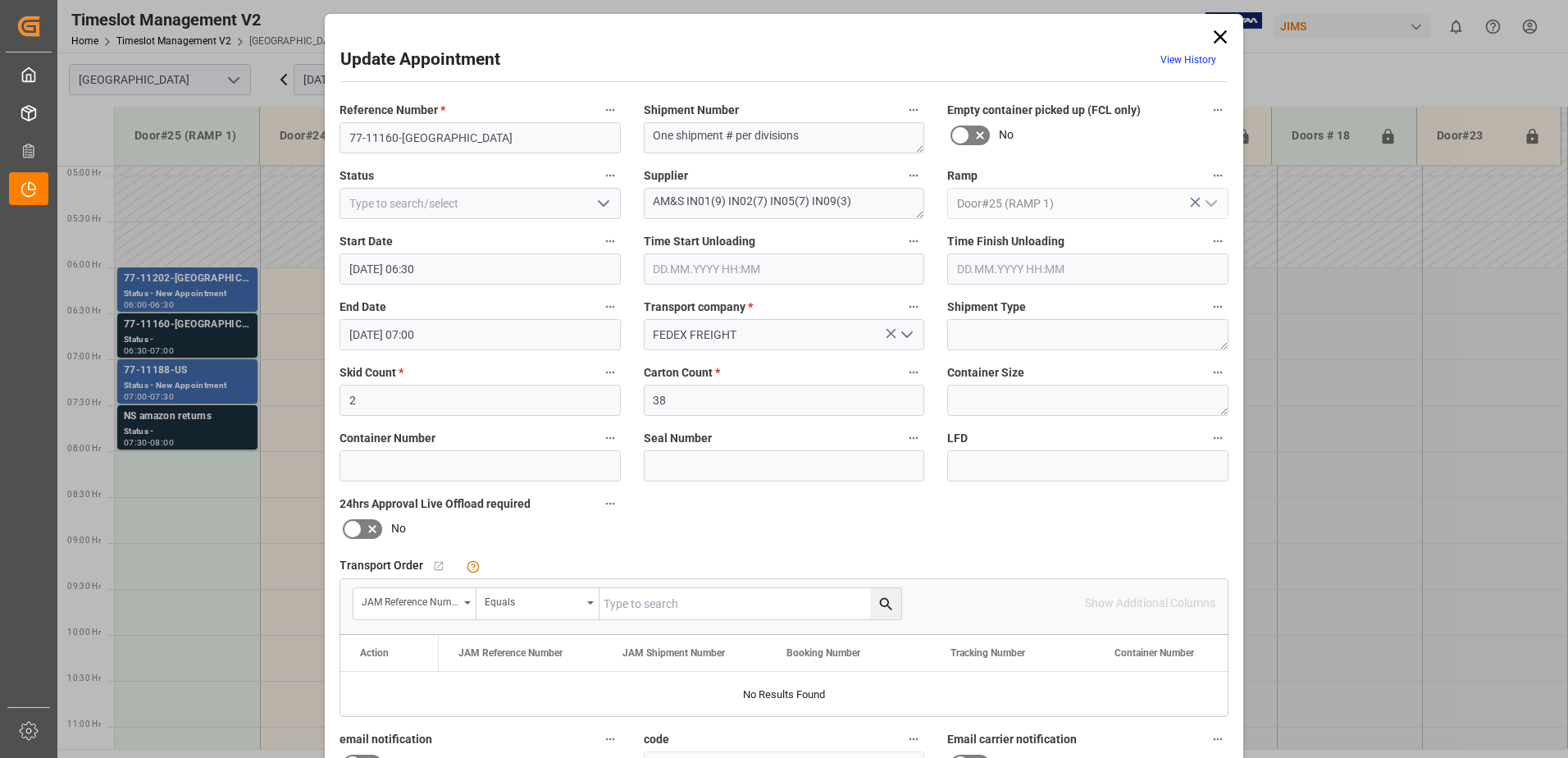
click at [598, 203] on polyline "open menu" at bounding box center [603, 203] width 10 height 5
click at [502, 349] on div "New Appointment" at bounding box center [481, 350] width 280 height 37
type input "New Appointment"
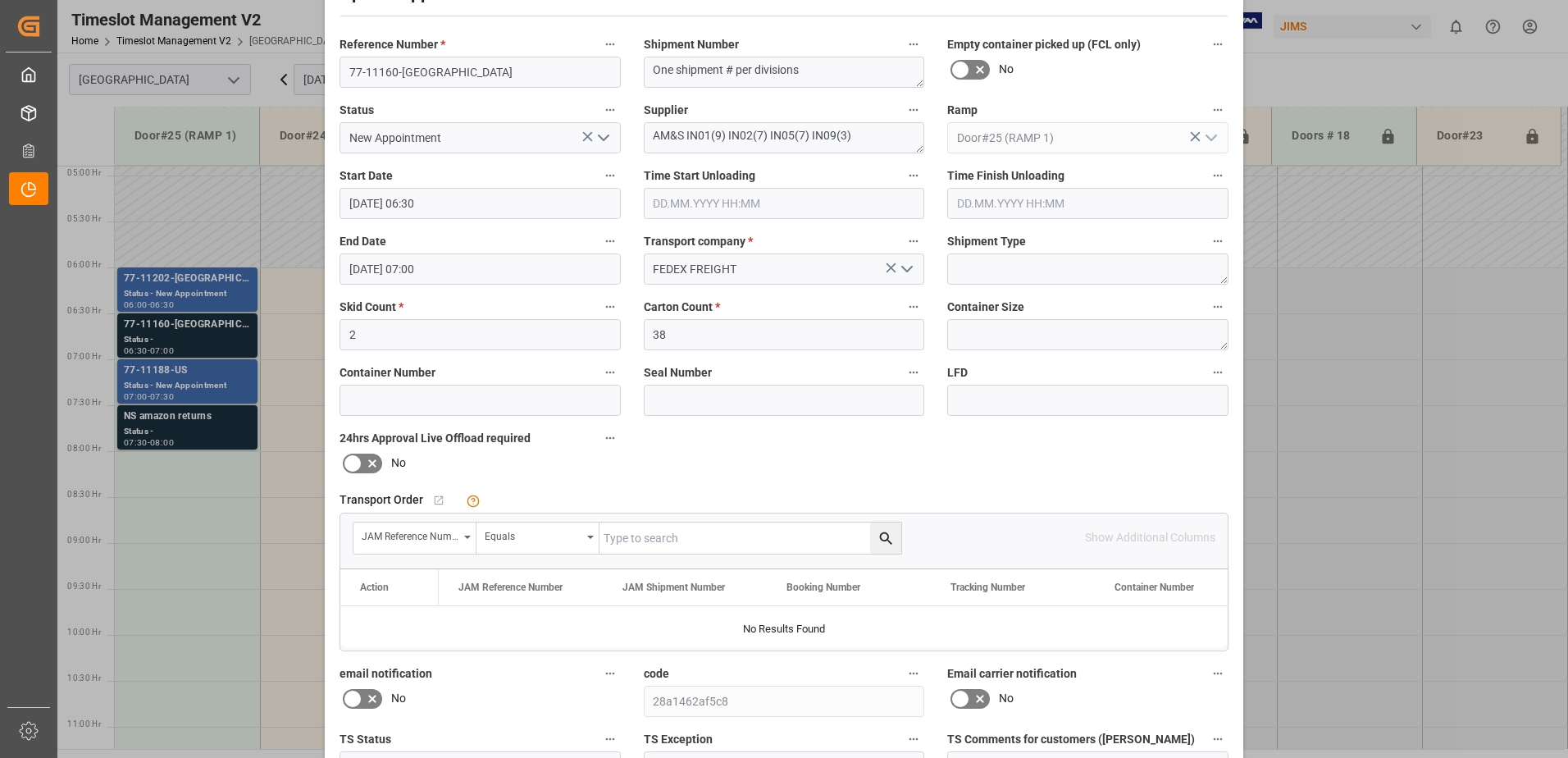
scroll to position [239, 0]
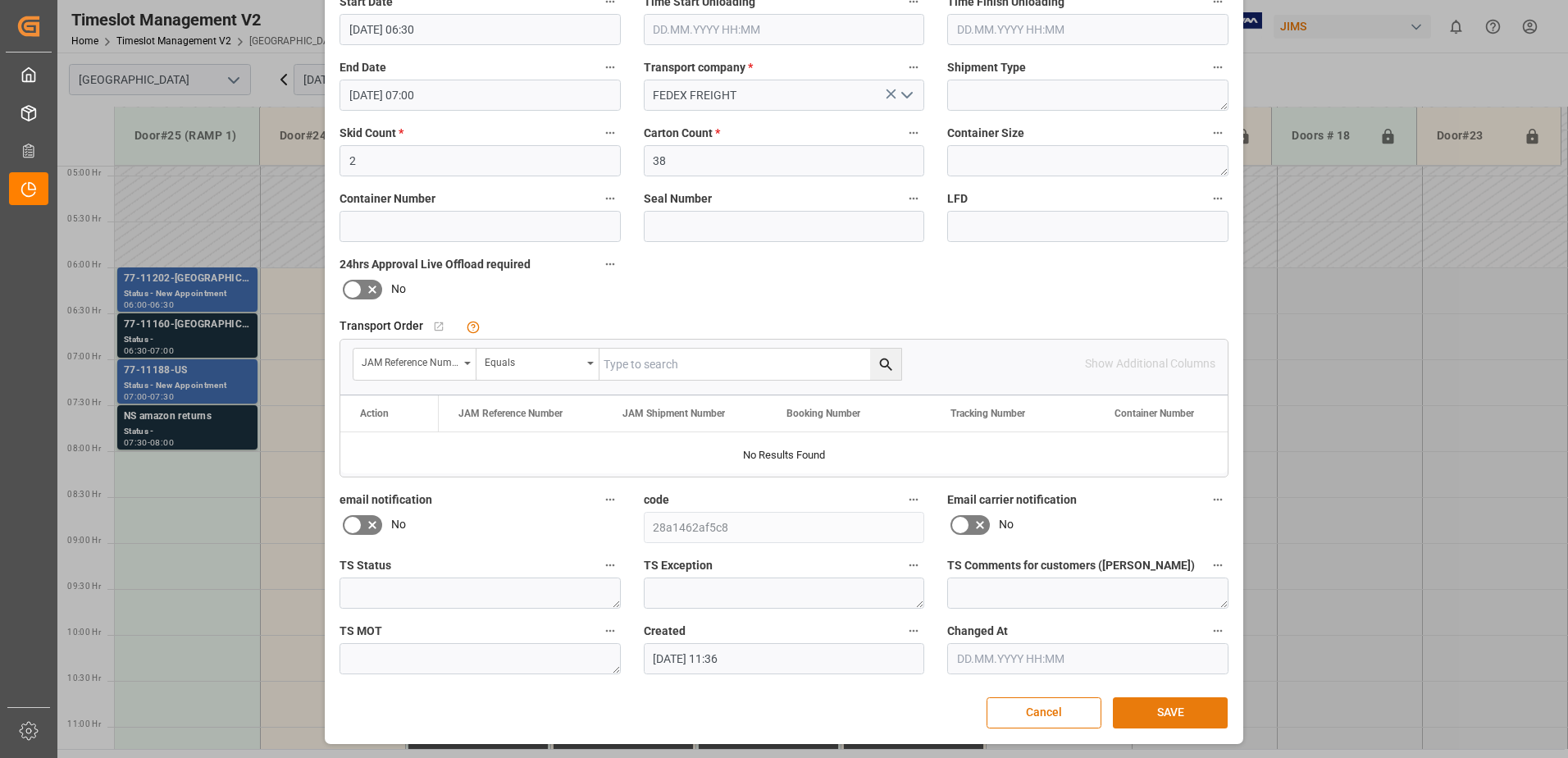
click at [1164, 714] on button "SAVE" at bounding box center [1170, 713] width 115 height 31
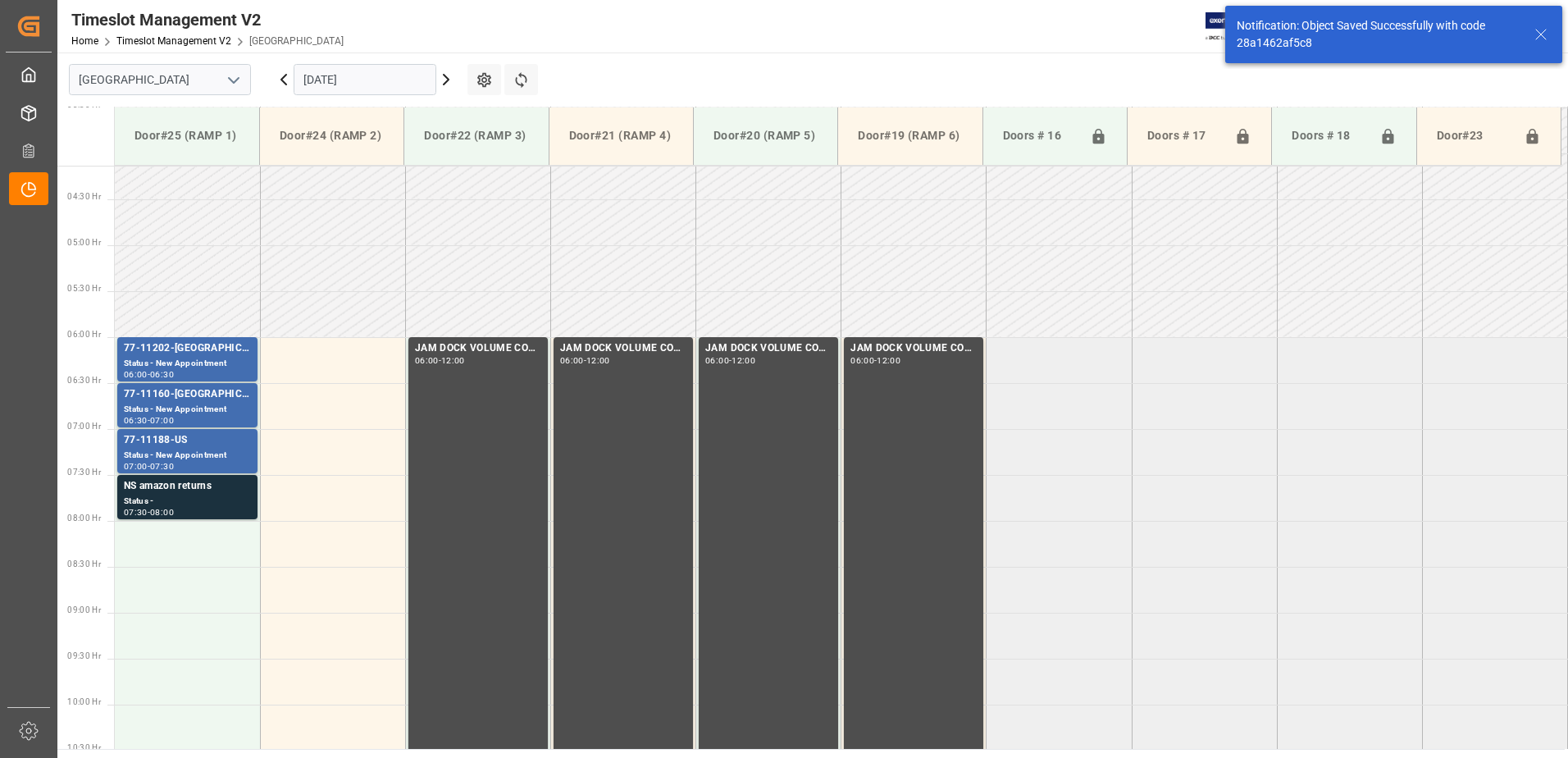
scroll to position [449, 0]
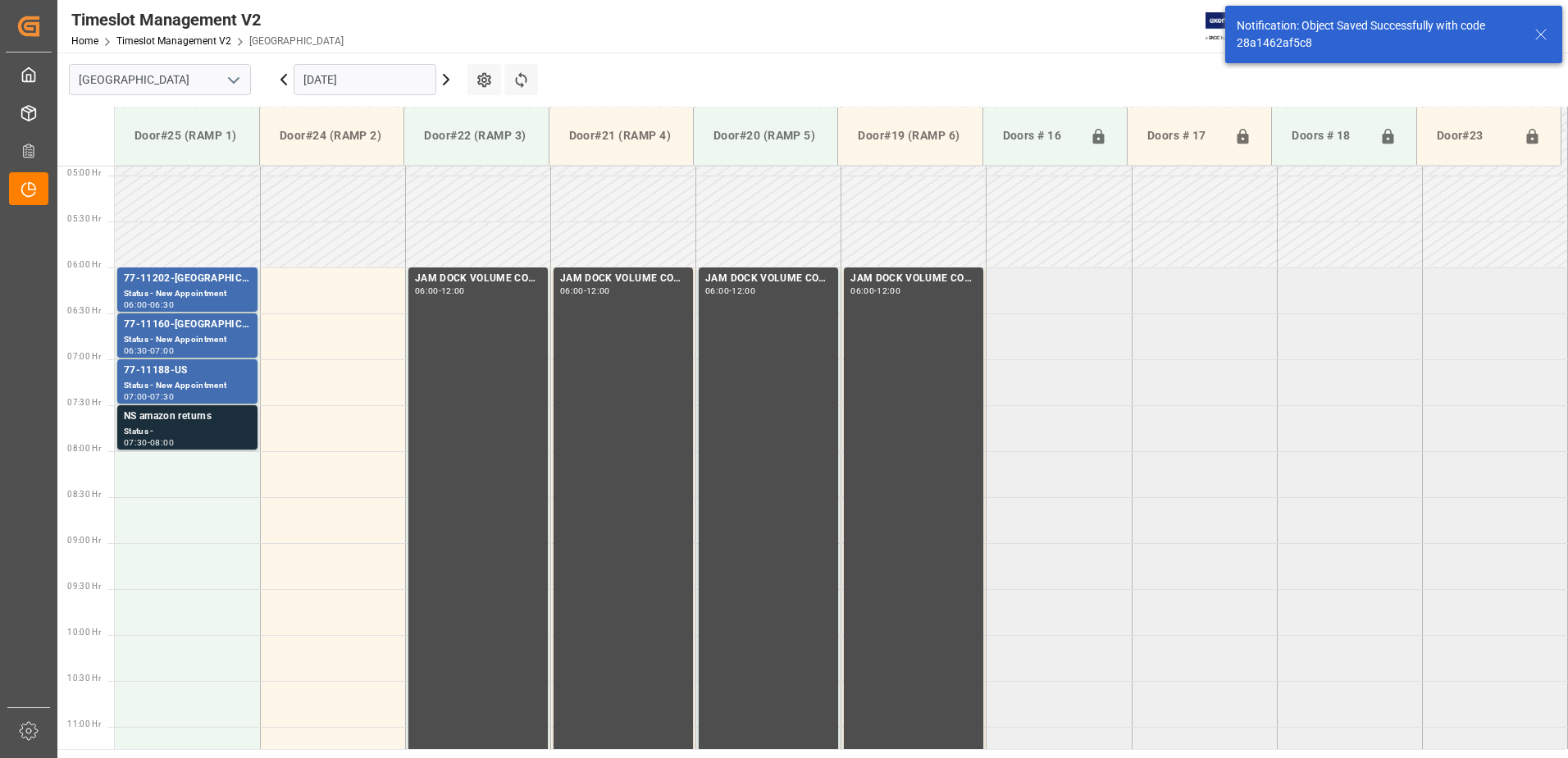
click at [185, 433] on div "Status -" at bounding box center [187, 432] width 128 height 14
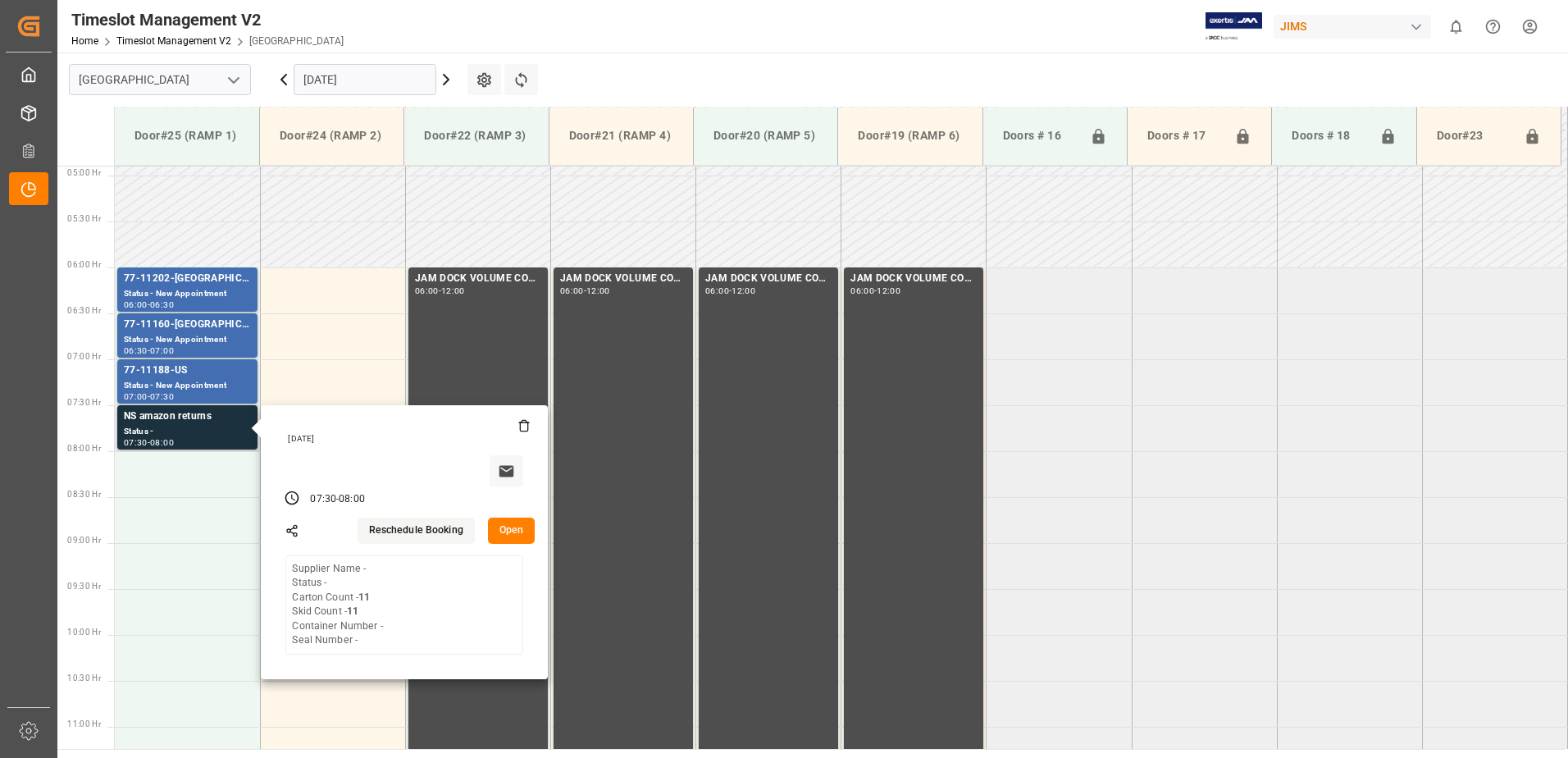
click at [518, 530] on button "Open" at bounding box center [511, 530] width 47 height 26
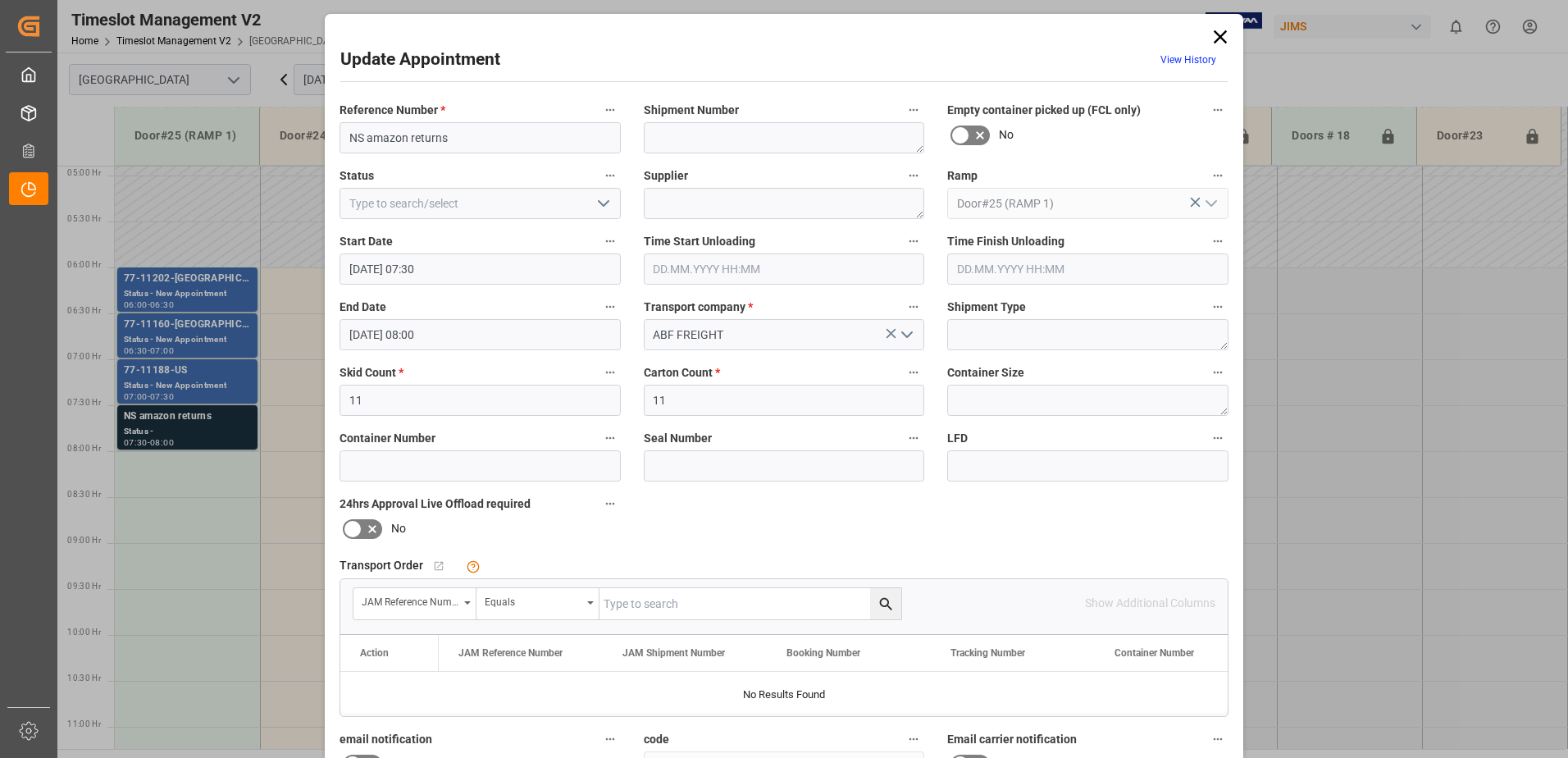
click at [598, 203] on polyline "open menu" at bounding box center [603, 203] width 10 height 5
click at [487, 352] on div "New Appointment" at bounding box center [481, 350] width 280 height 37
type input "New Appointment"
click at [682, 203] on textarea at bounding box center [784, 203] width 281 height 31
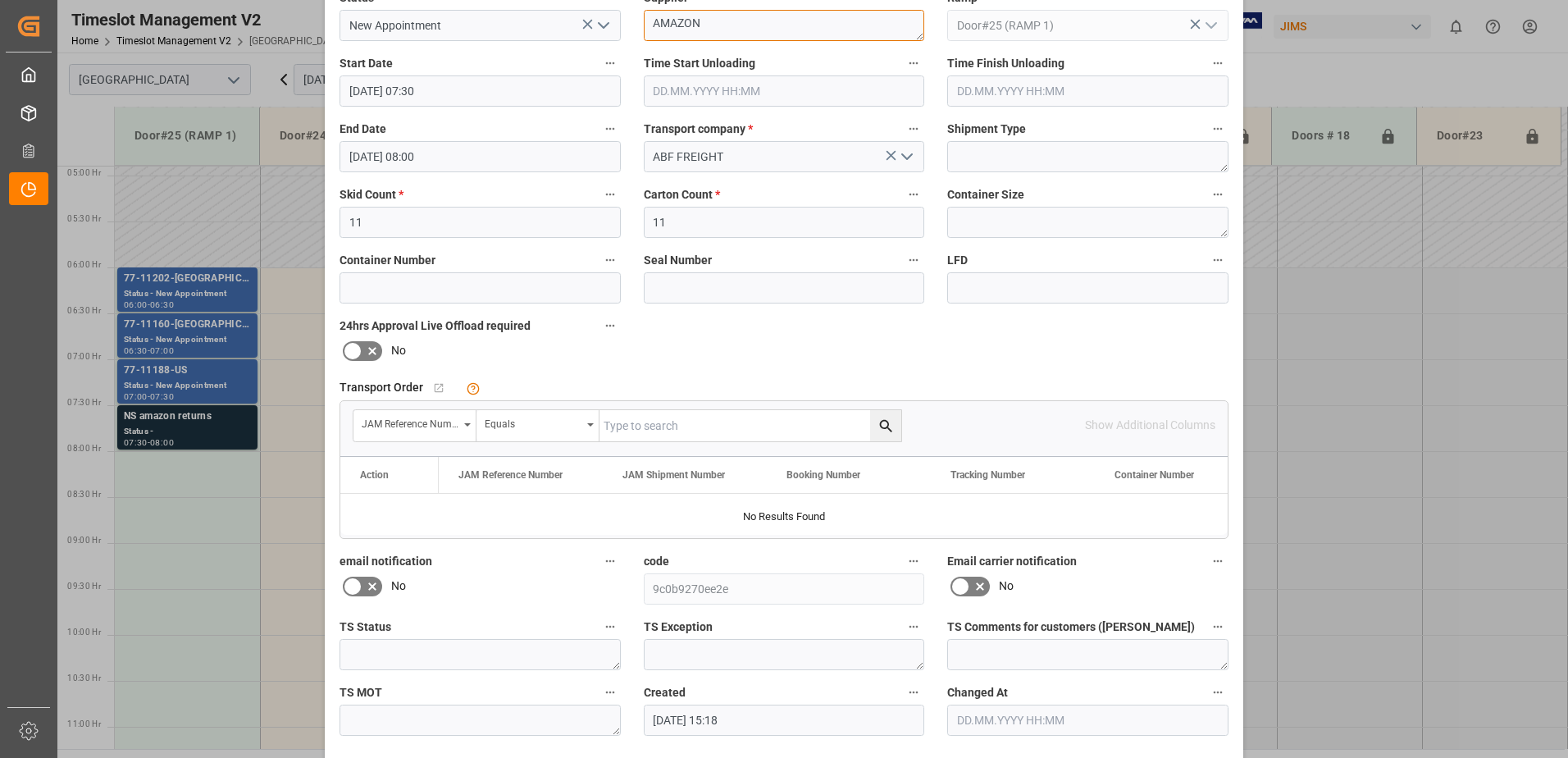
scroll to position [239, 0]
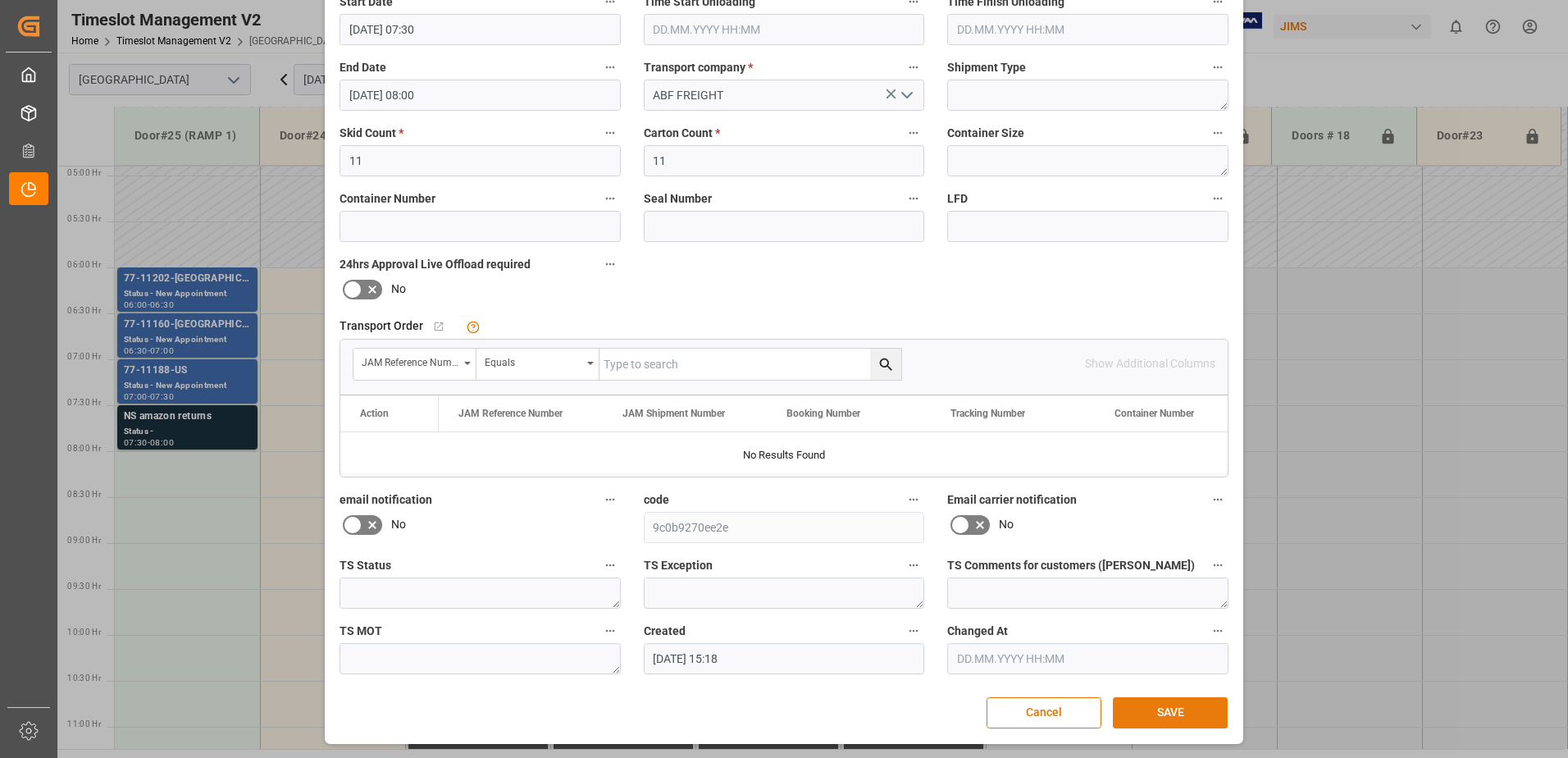
type textarea "AMAZON"
click at [1157, 713] on button "SAVE" at bounding box center [1170, 713] width 115 height 31
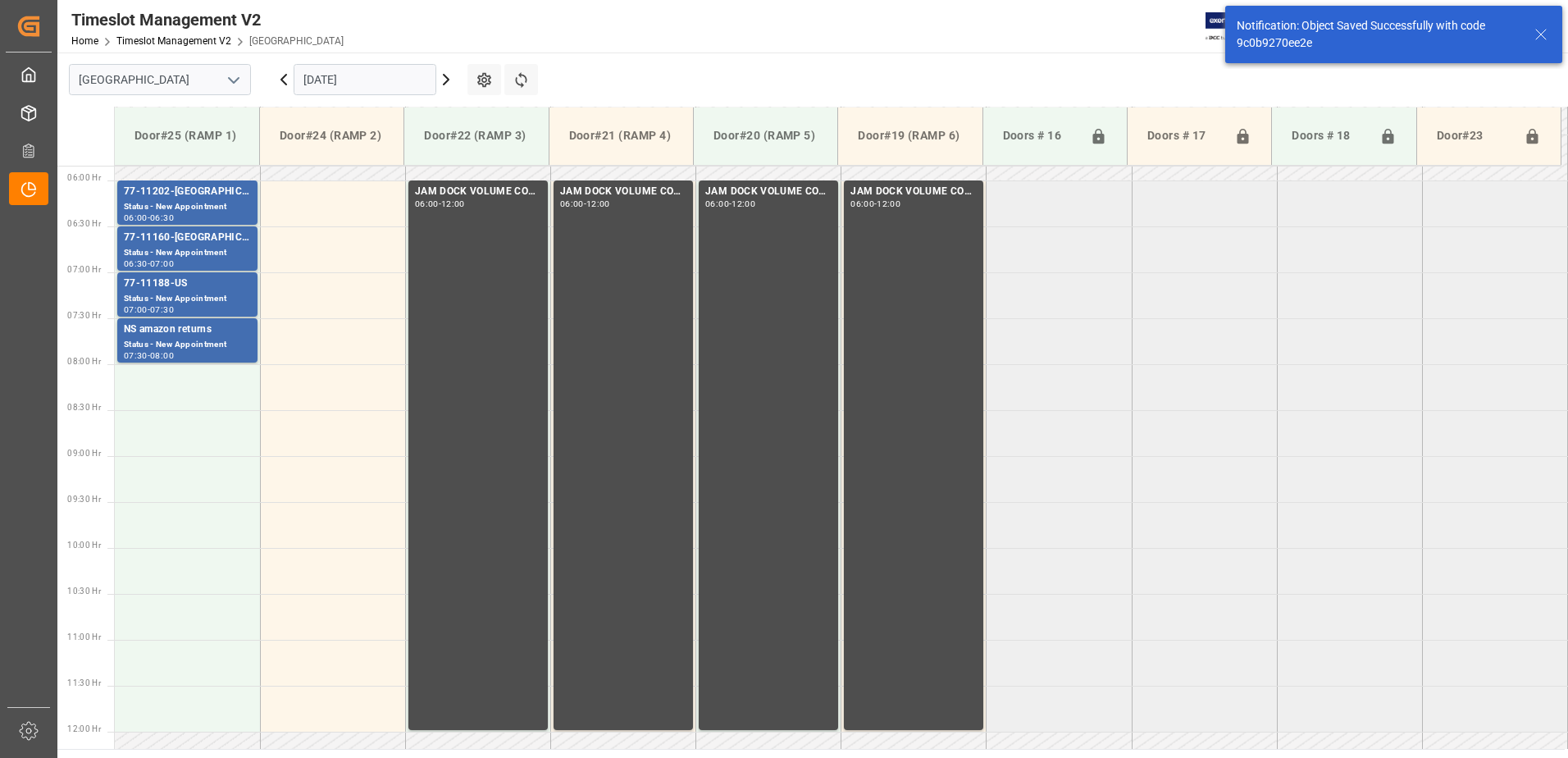
scroll to position [541, 0]
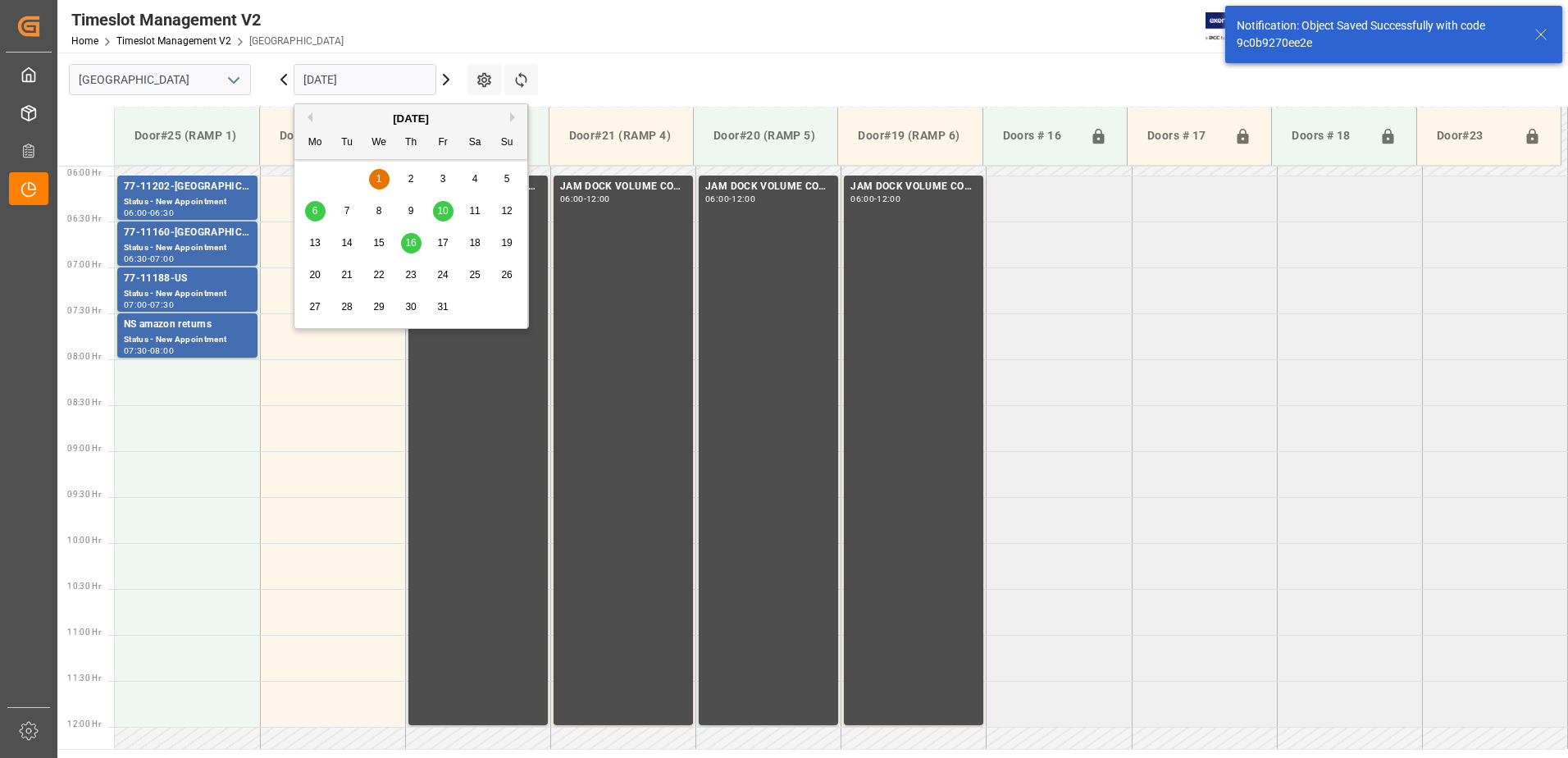
click at [394, 79] on input "[DATE]" at bounding box center [365, 79] width 143 height 31
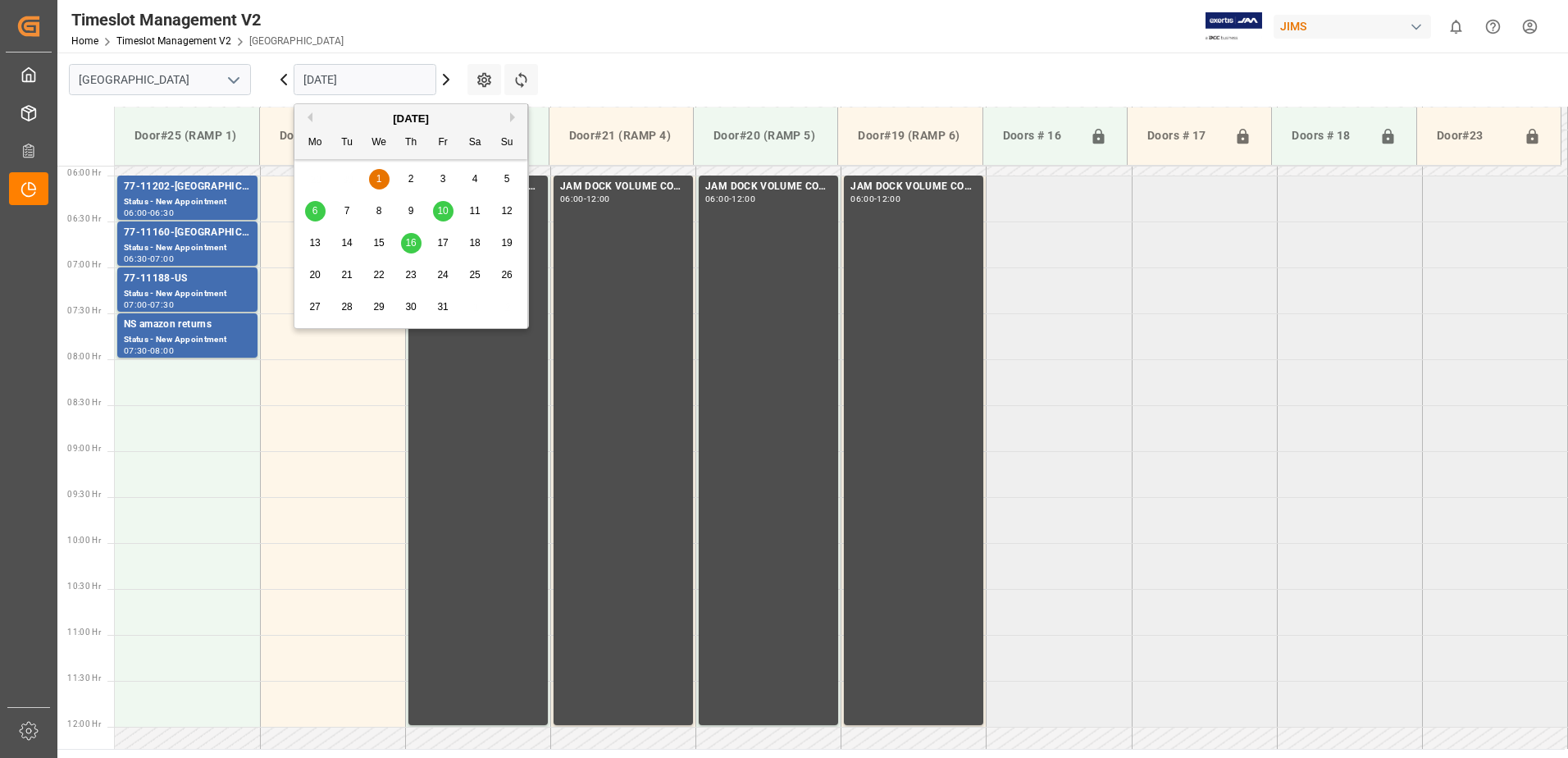
click at [314, 214] on span "6" at bounding box center [315, 210] width 5 height 12
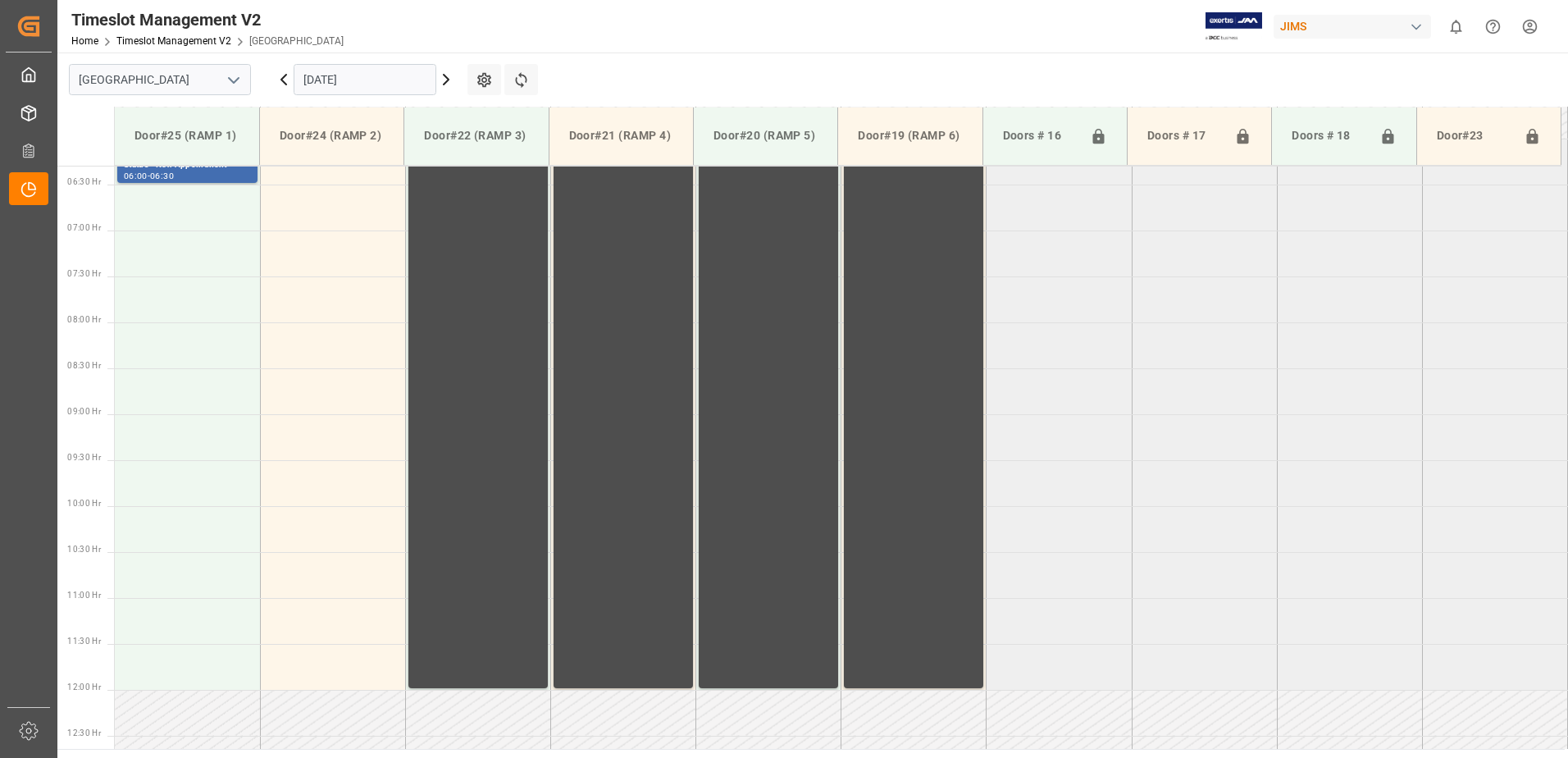
scroll to position [528, 0]
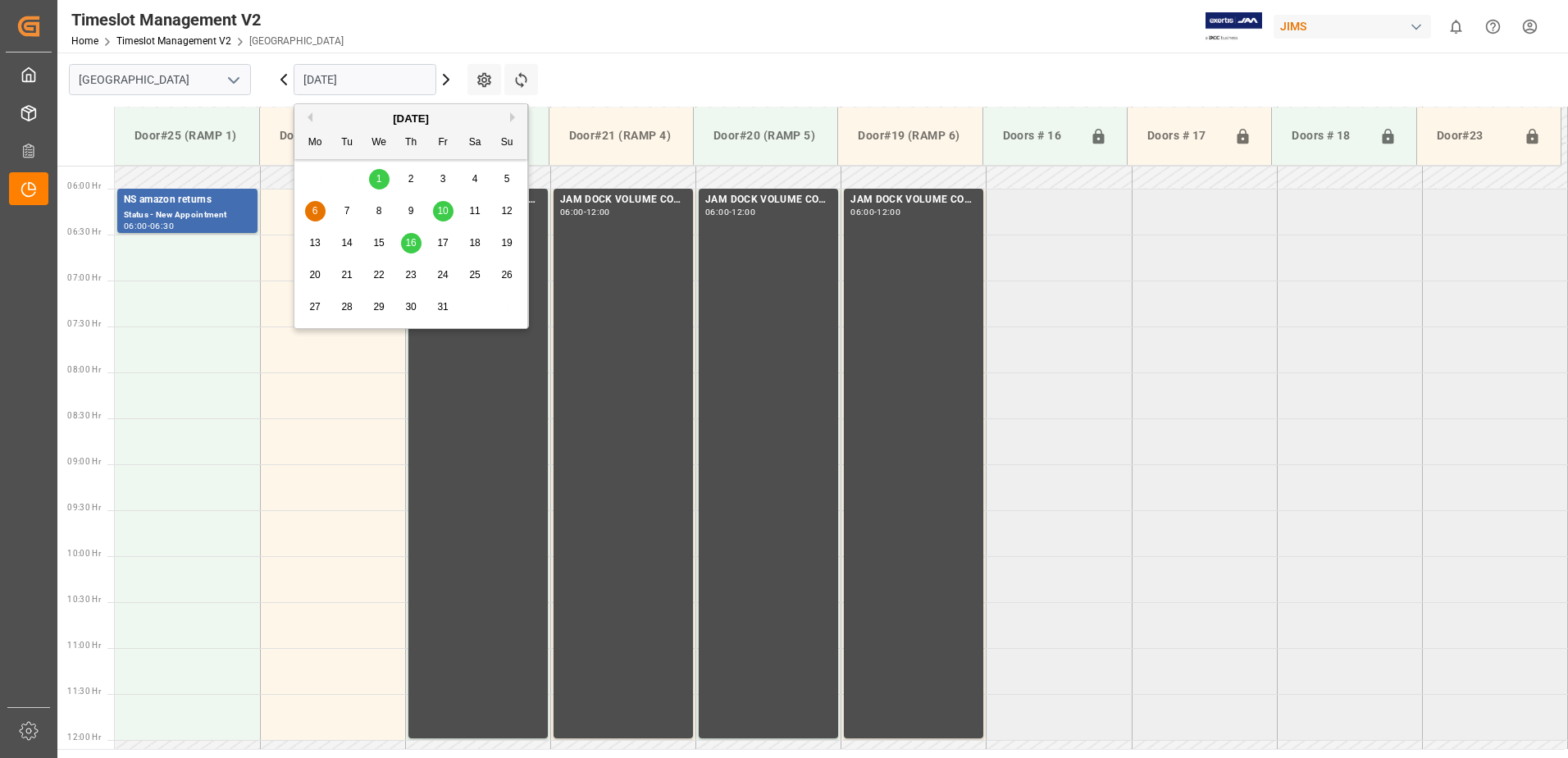
click at [380, 72] on input "[DATE]" at bounding box center [365, 79] width 143 height 31
click at [442, 209] on span "10" at bounding box center [442, 210] width 11 height 12
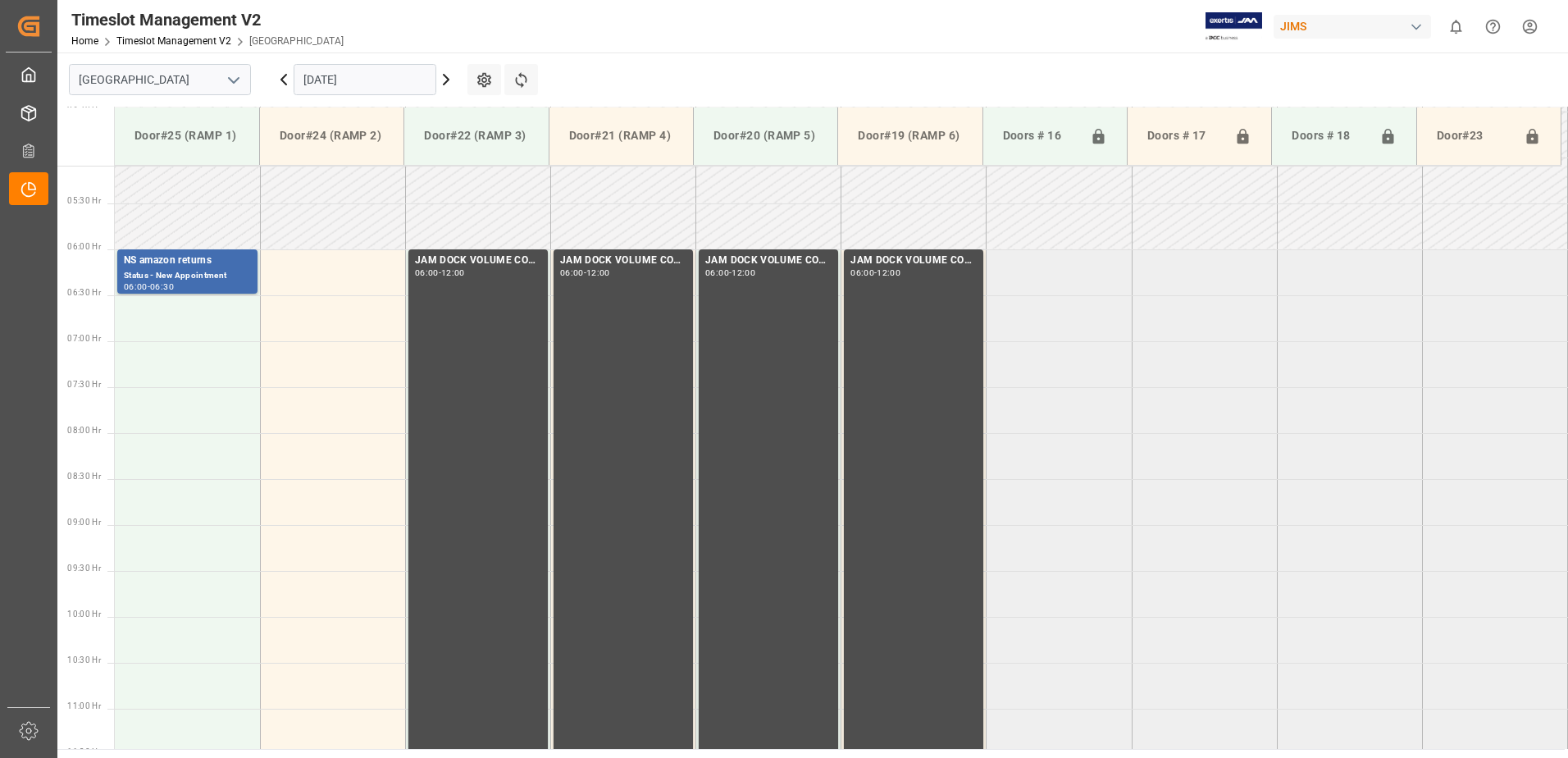
scroll to position [421, 0]
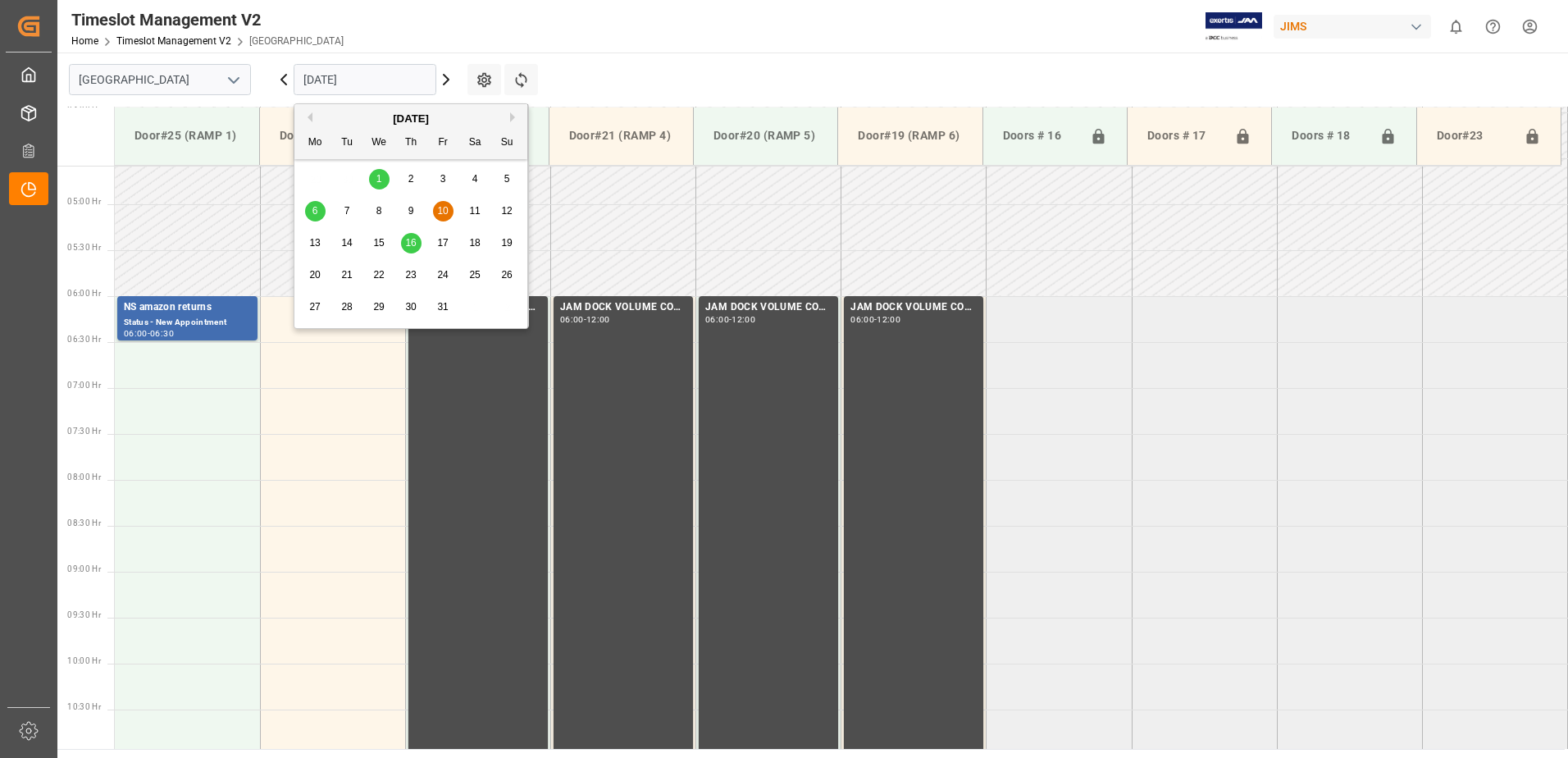
click at [382, 79] on input "[DATE]" at bounding box center [365, 79] width 143 height 31
click at [412, 241] on span "16" at bounding box center [410, 243] width 11 height 12
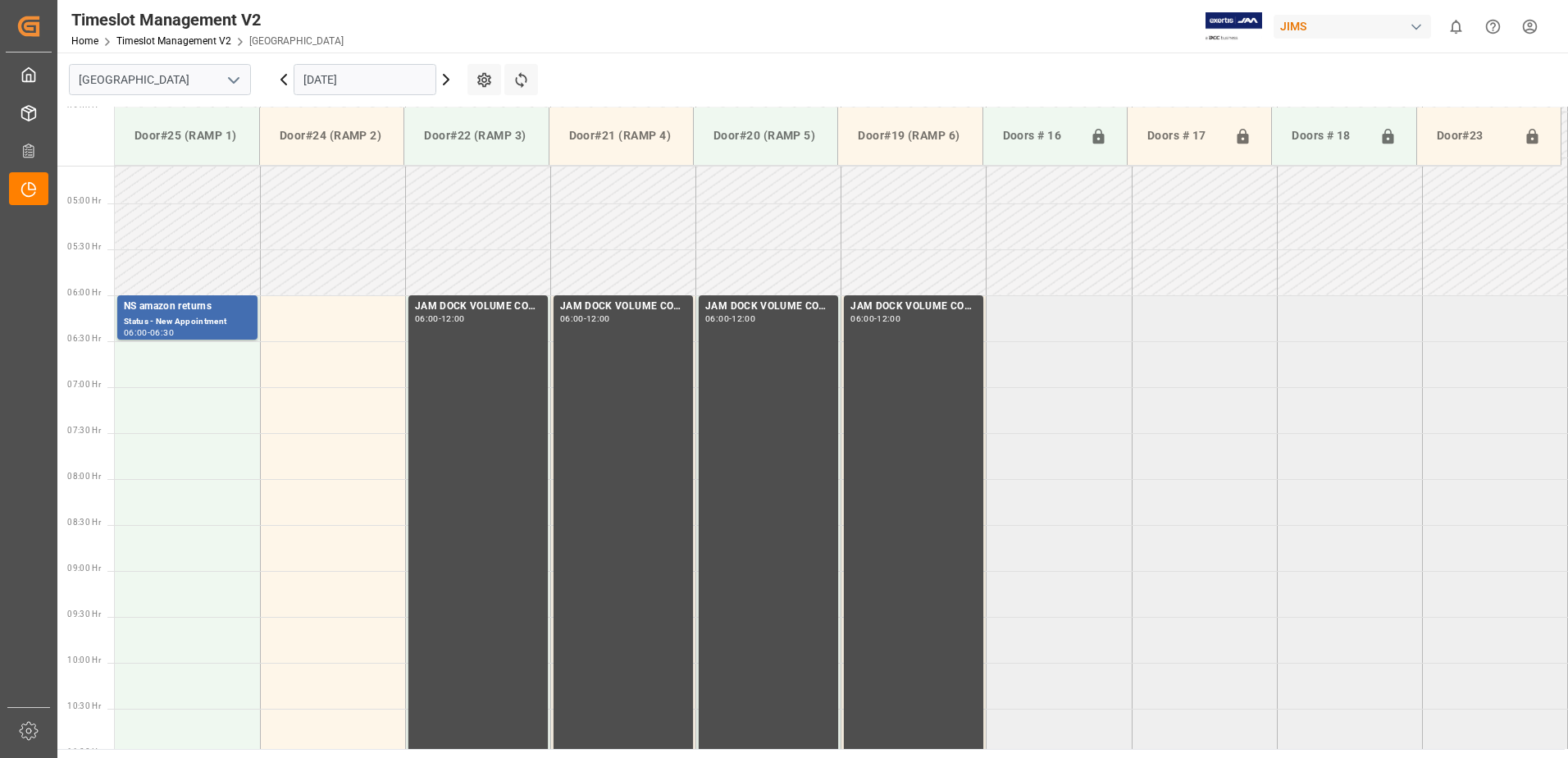
scroll to position [391, 0]
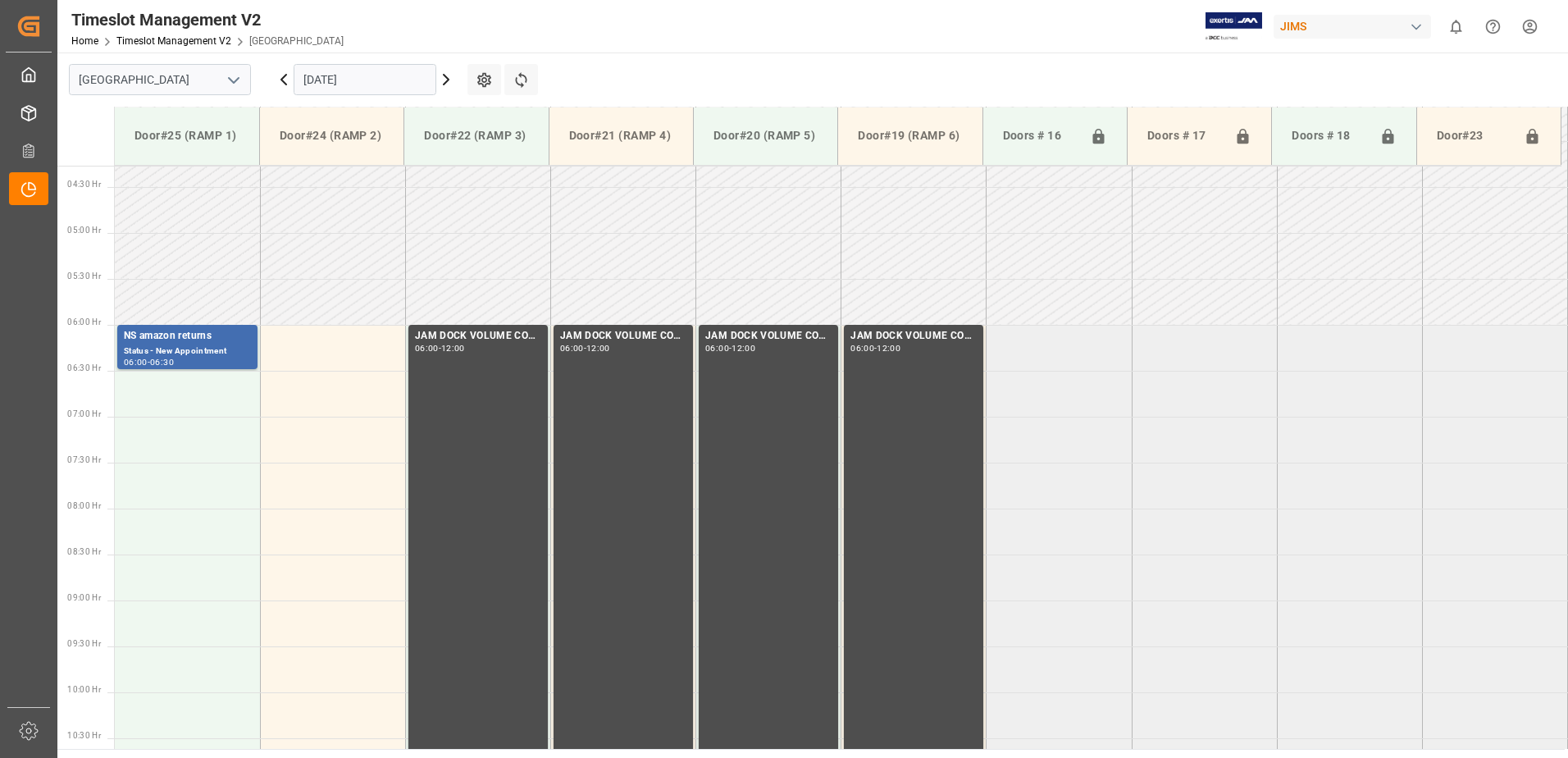
click at [402, 81] on input "[DATE]" at bounding box center [365, 79] width 143 height 31
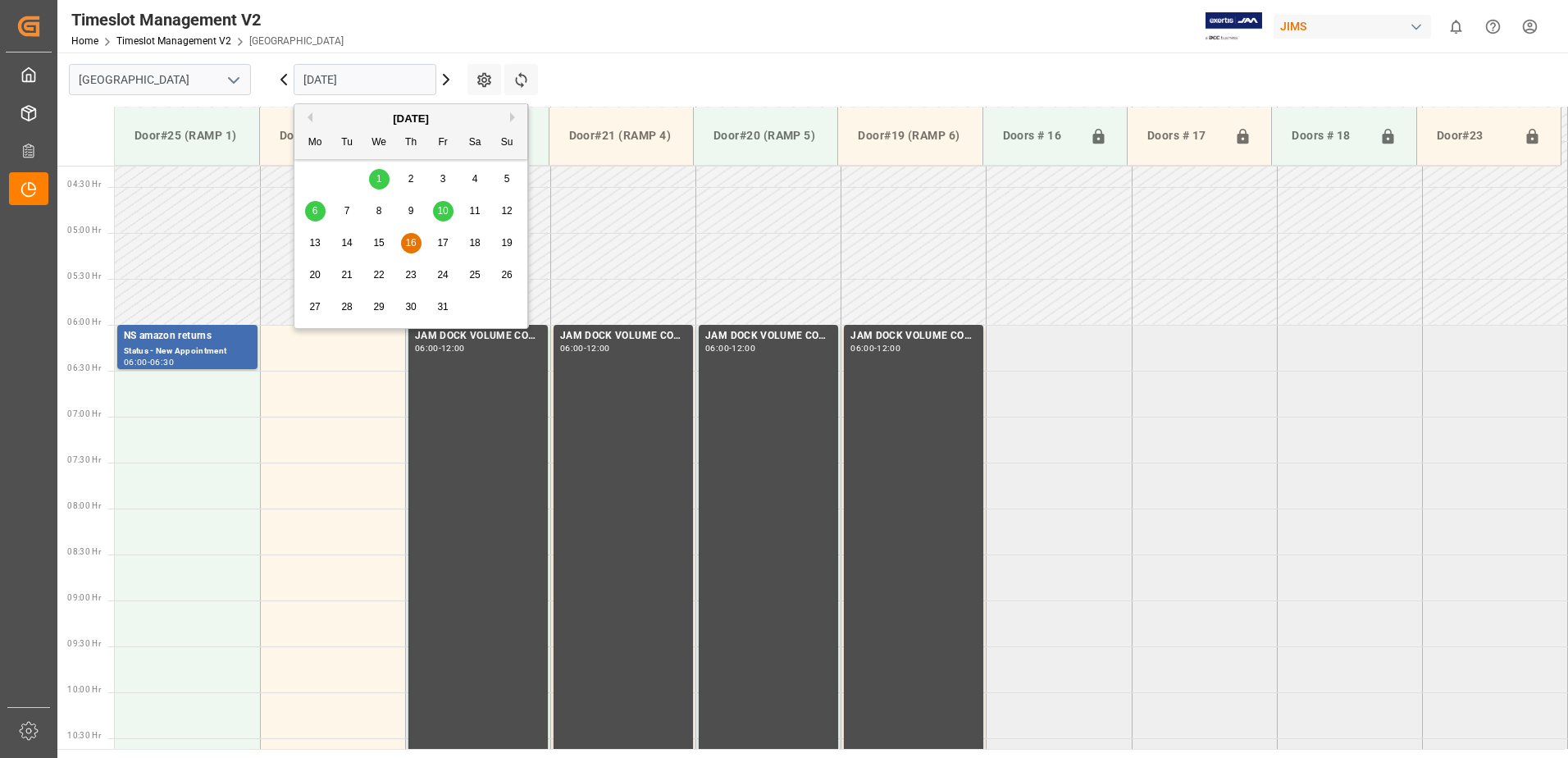
click at [309, 119] on button "Previous Month" at bounding box center [307, 117] width 10 height 10
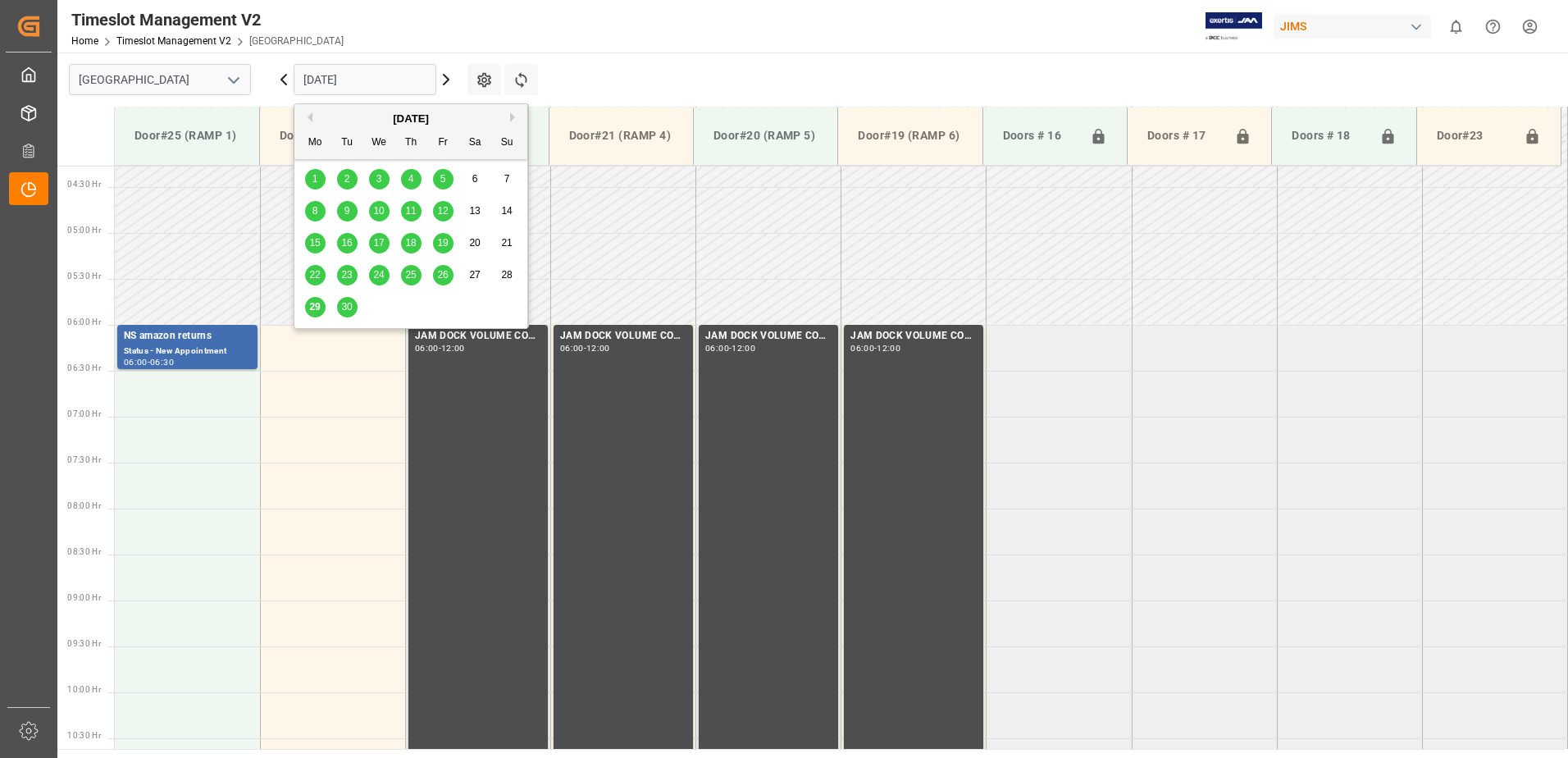
click at [316, 309] on span "29" at bounding box center [315, 306] width 11 height 12
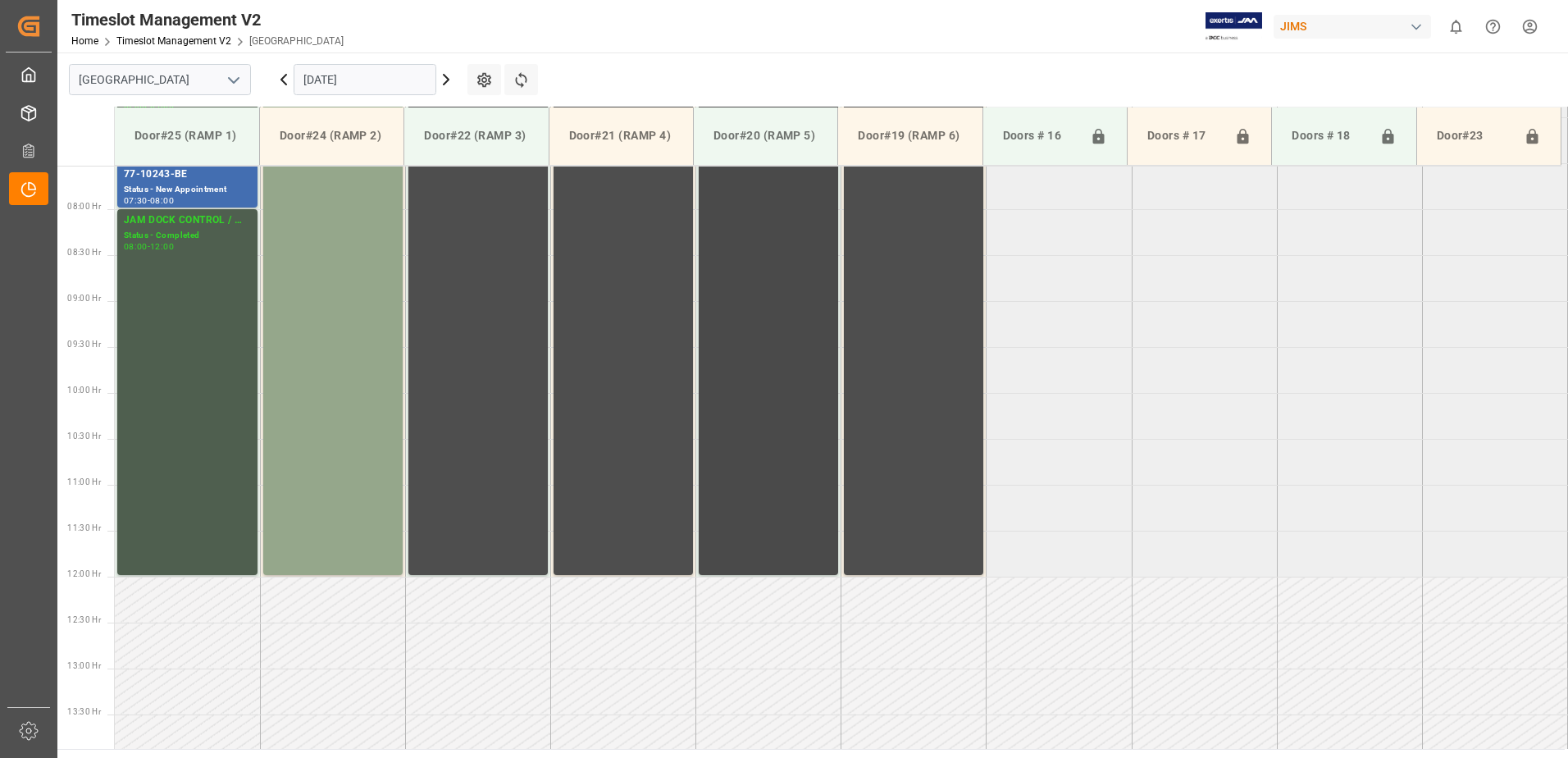
scroll to position [604, 0]
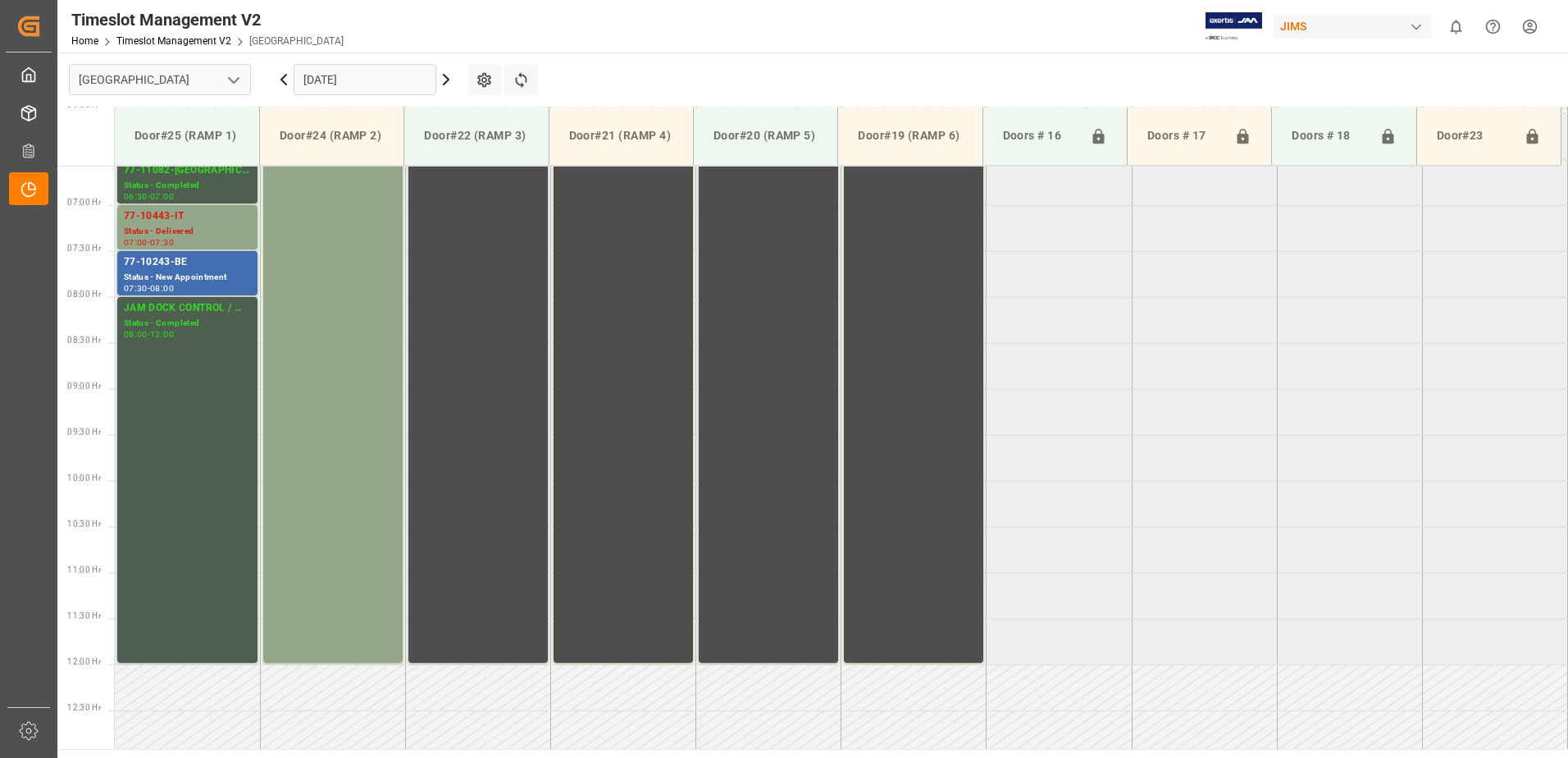
click at [450, 80] on icon at bounding box center [446, 79] width 20 height 20
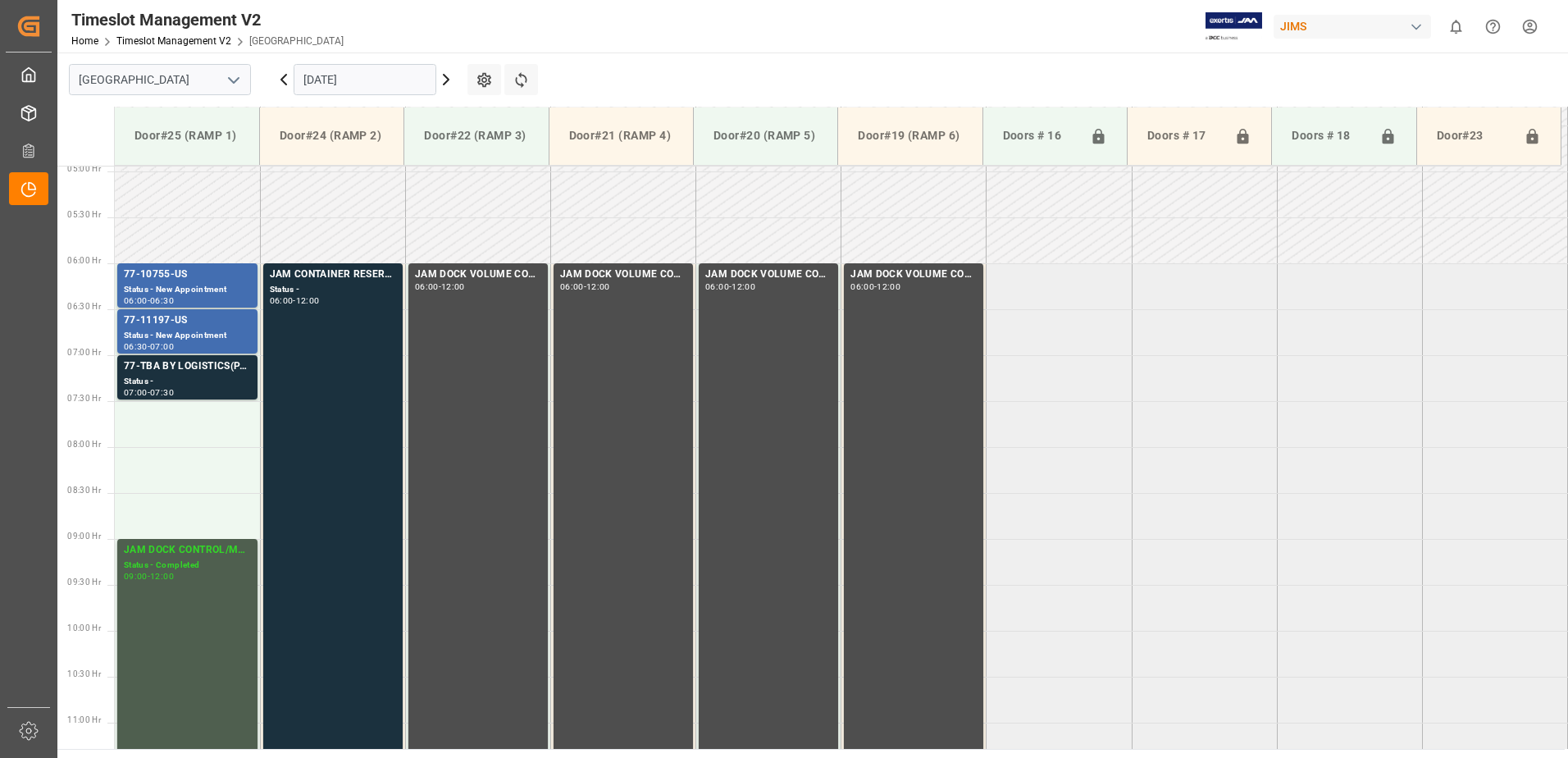
scroll to position [535, 0]
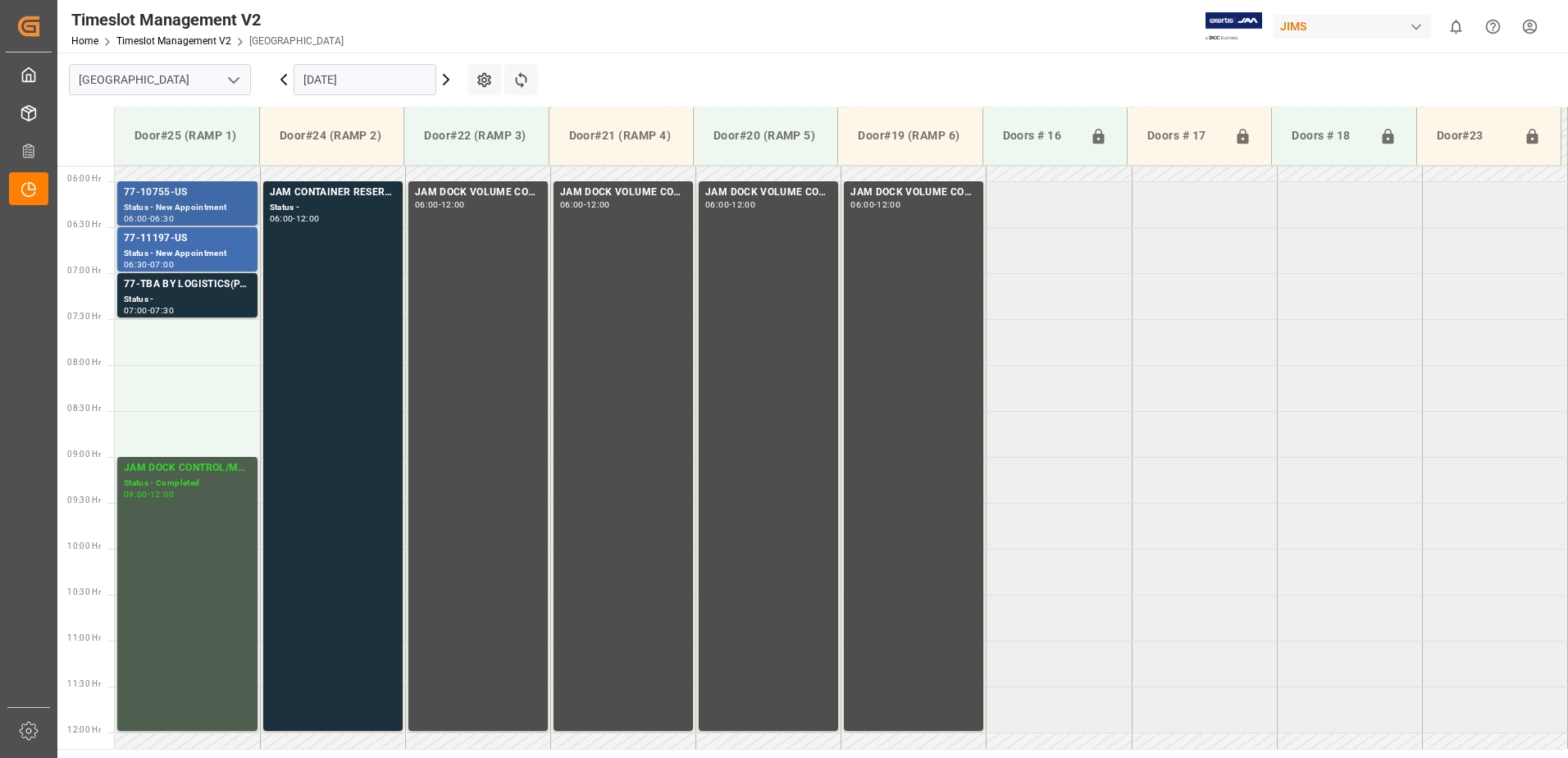
click at [180, 200] on div "77-10755-US" at bounding box center [187, 193] width 128 height 16
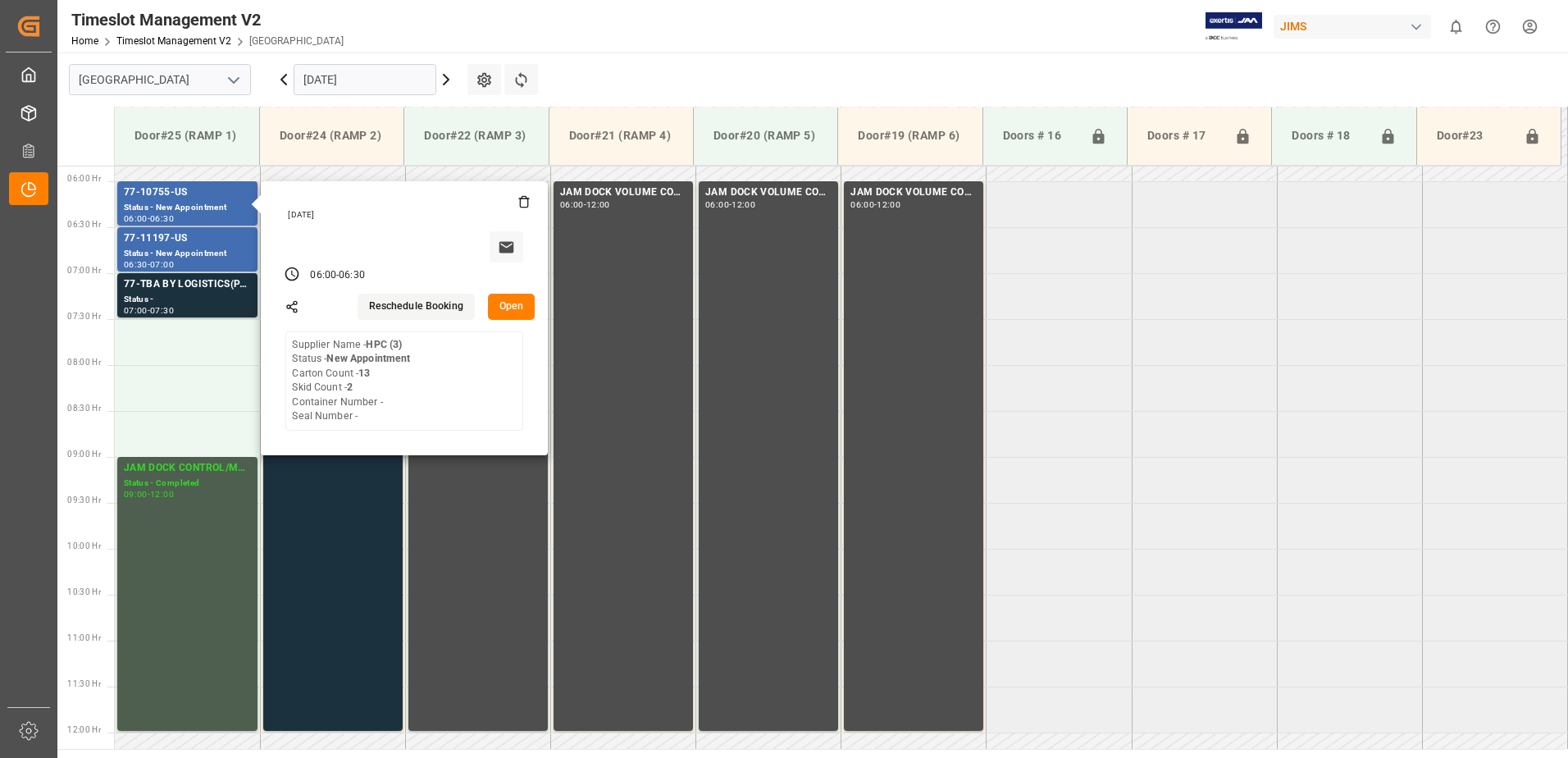
click at [514, 304] on button "Open" at bounding box center [511, 306] width 47 height 26
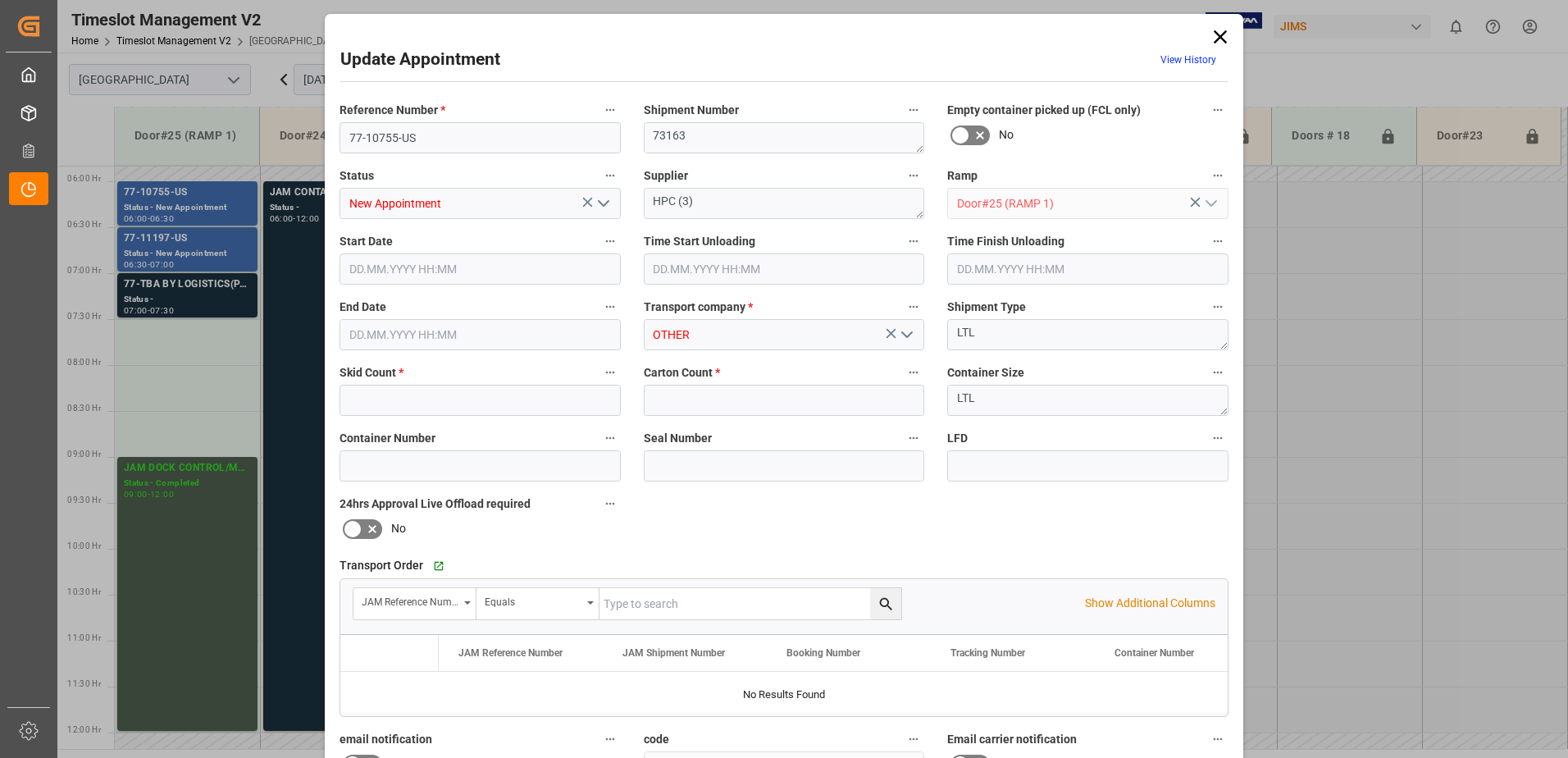
type input "2"
type input "13"
type input "[DATE] 06:00"
type input "[DATE] 06:30"
type input "[DATE] 11:36"
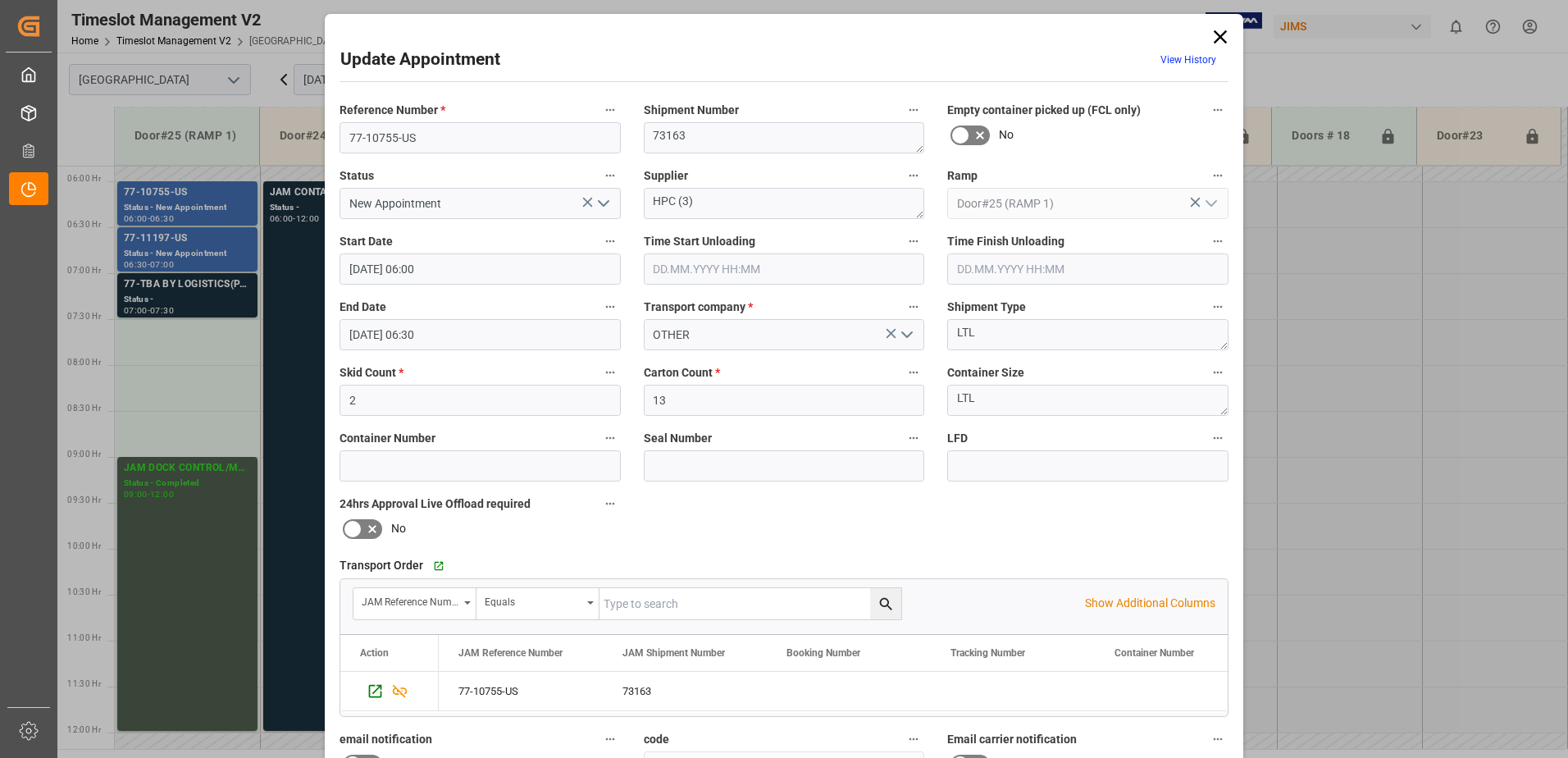
click at [1217, 32] on icon at bounding box center [1220, 37] width 23 height 23
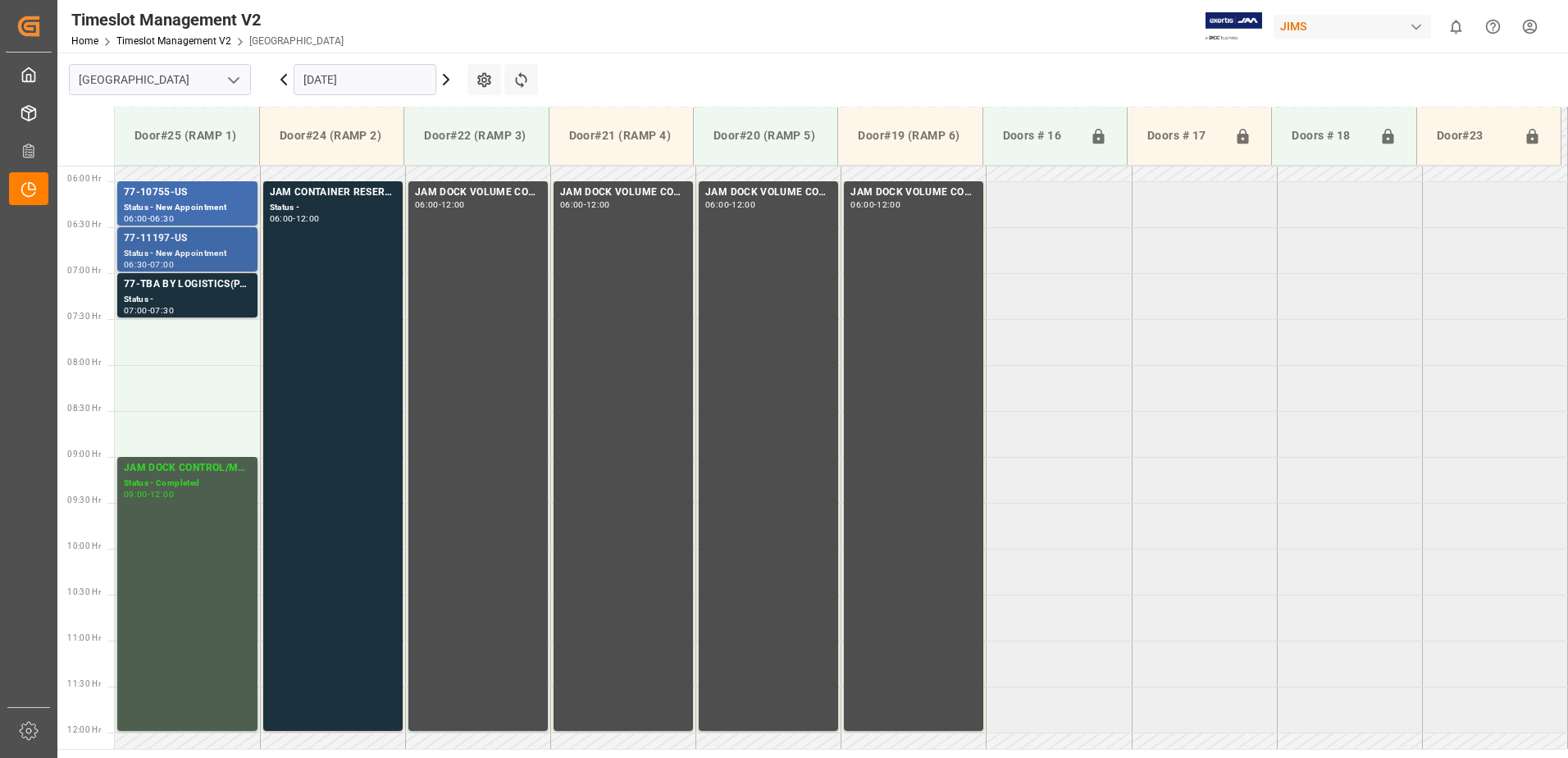
click at [188, 247] on div "Status - New Appointment" at bounding box center [187, 254] width 128 height 14
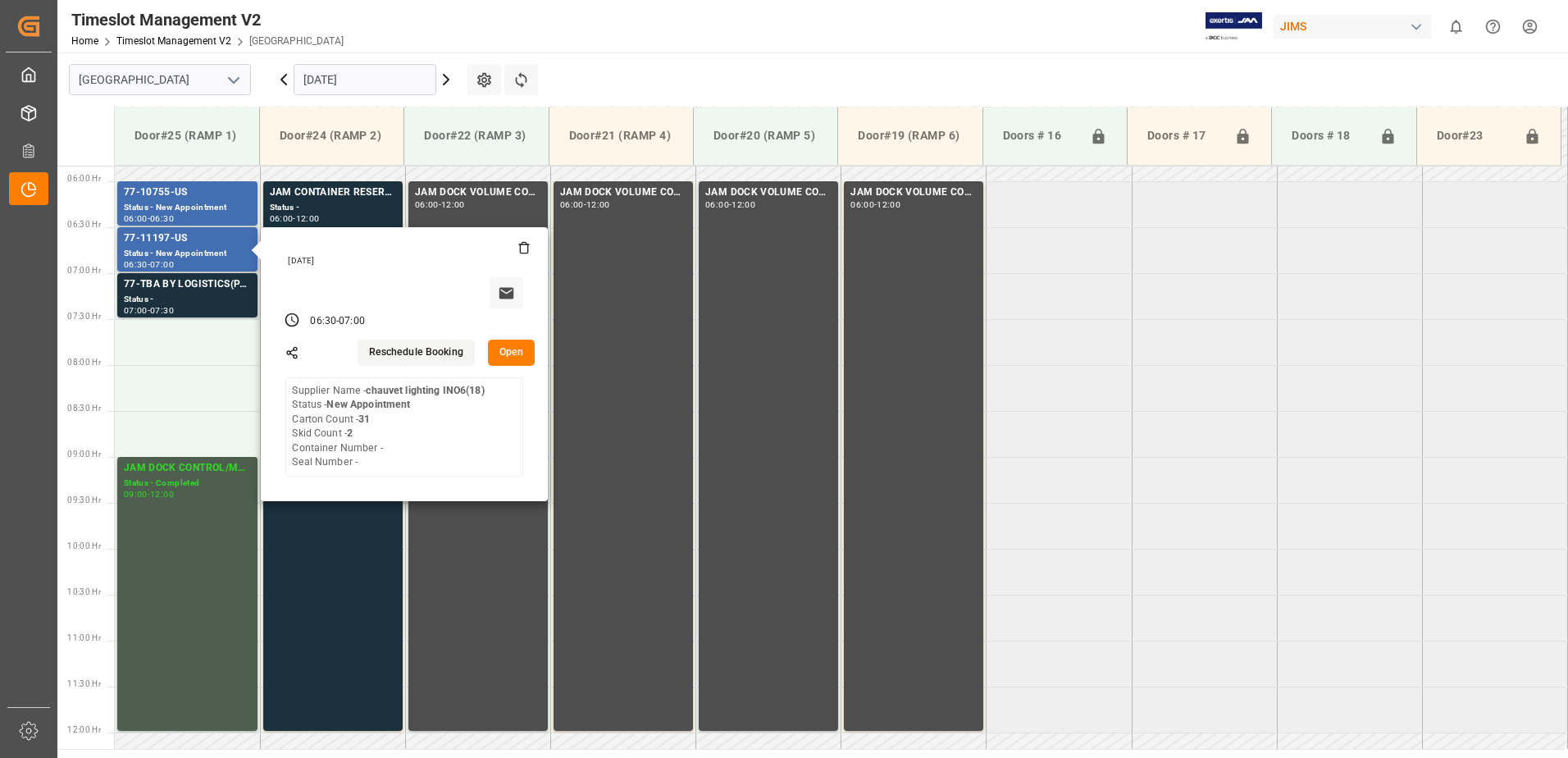
click at [509, 343] on button "Open" at bounding box center [511, 352] width 47 height 26
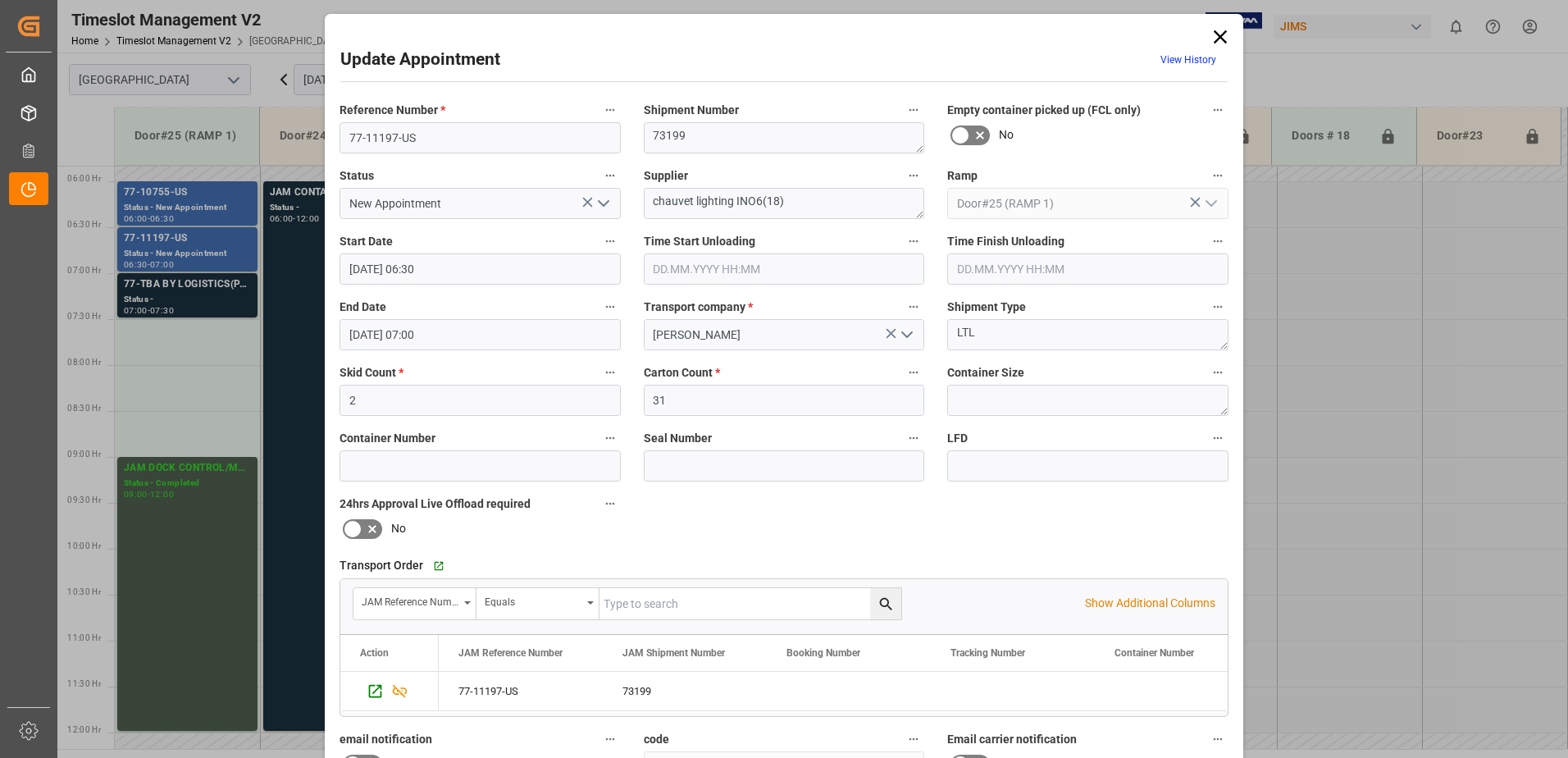
click at [1215, 31] on icon at bounding box center [1220, 37] width 23 height 23
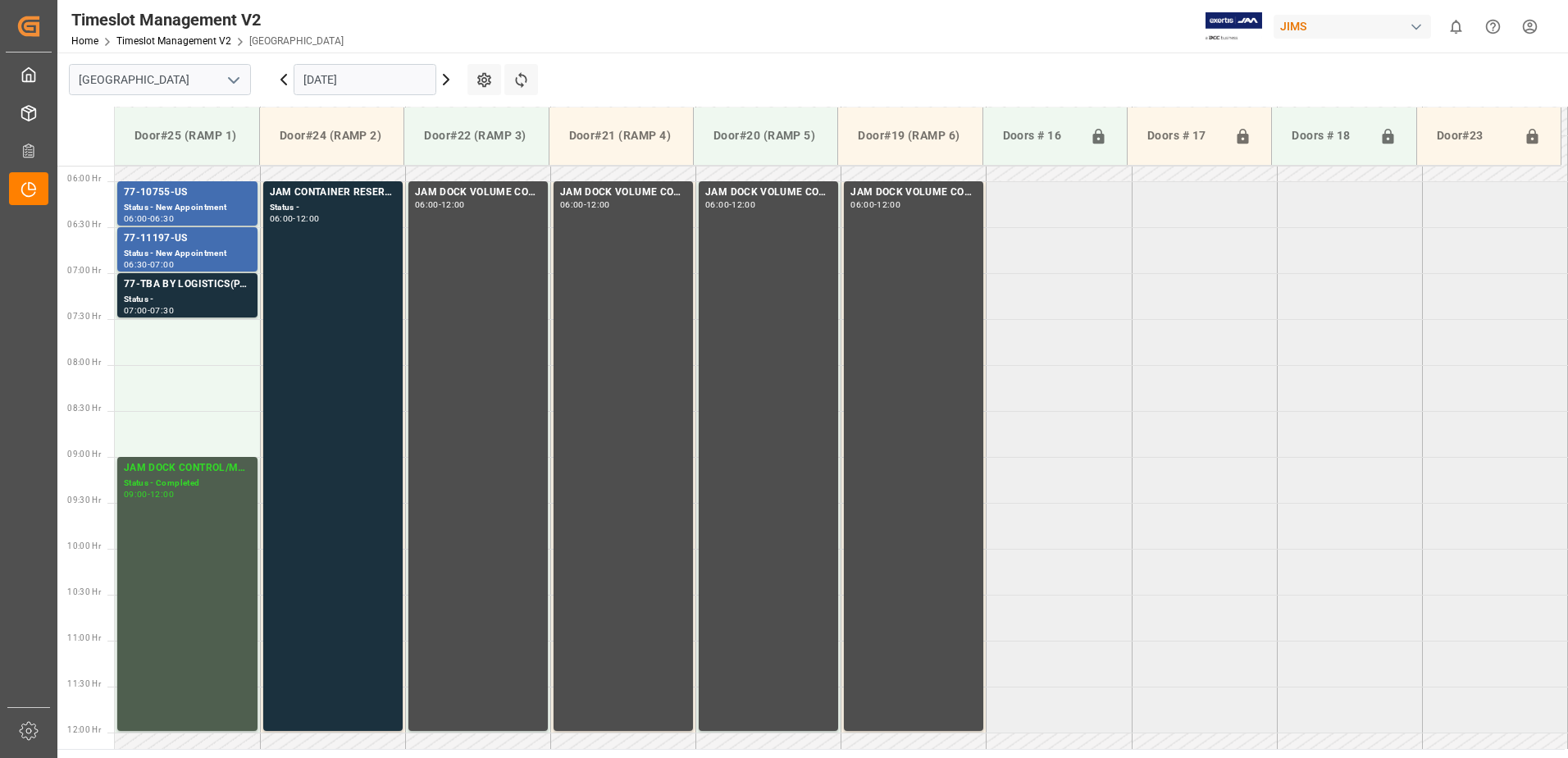
click at [282, 79] on icon at bounding box center [284, 79] width 5 height 10
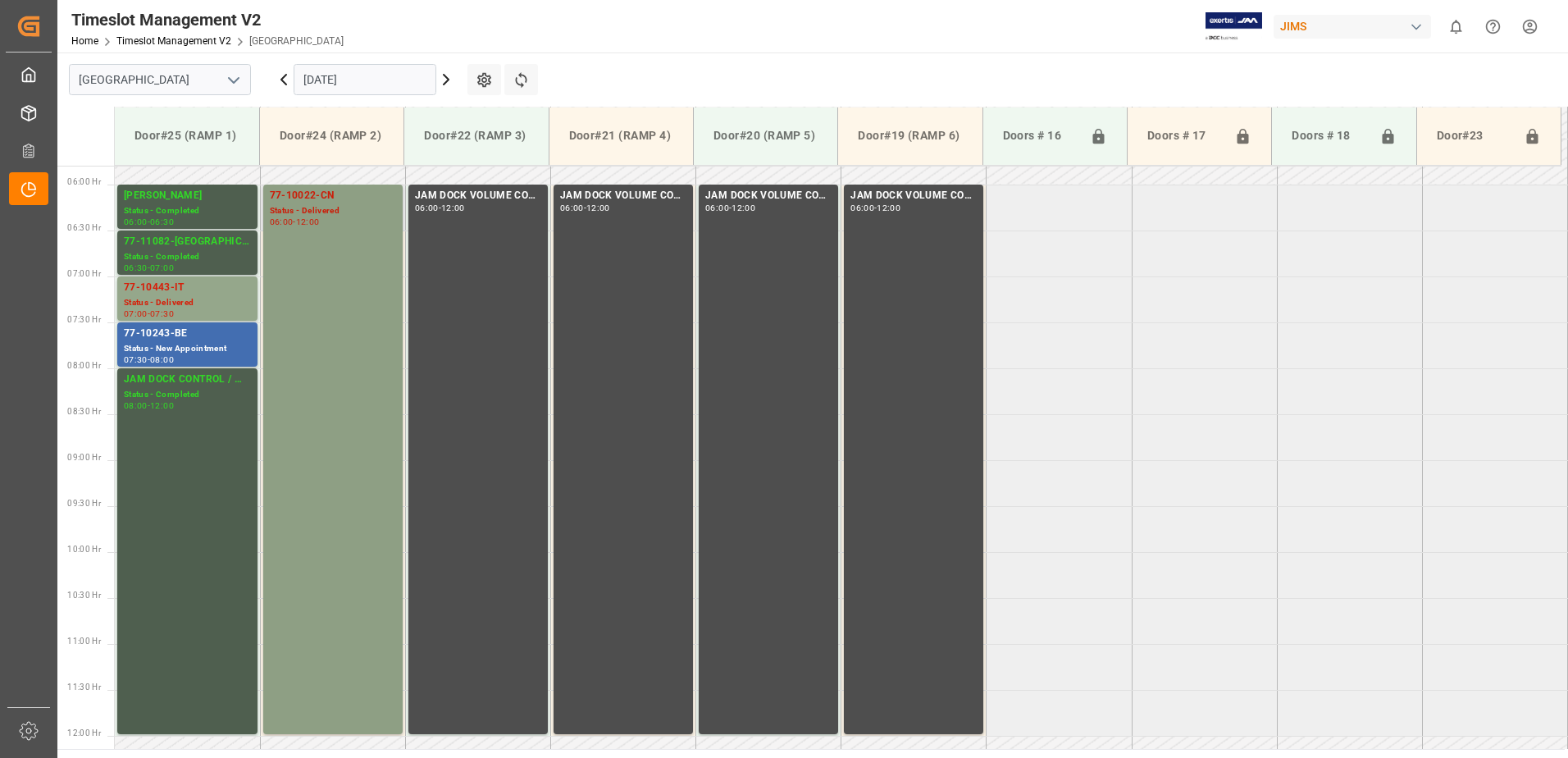
scroll to position [528, 0]
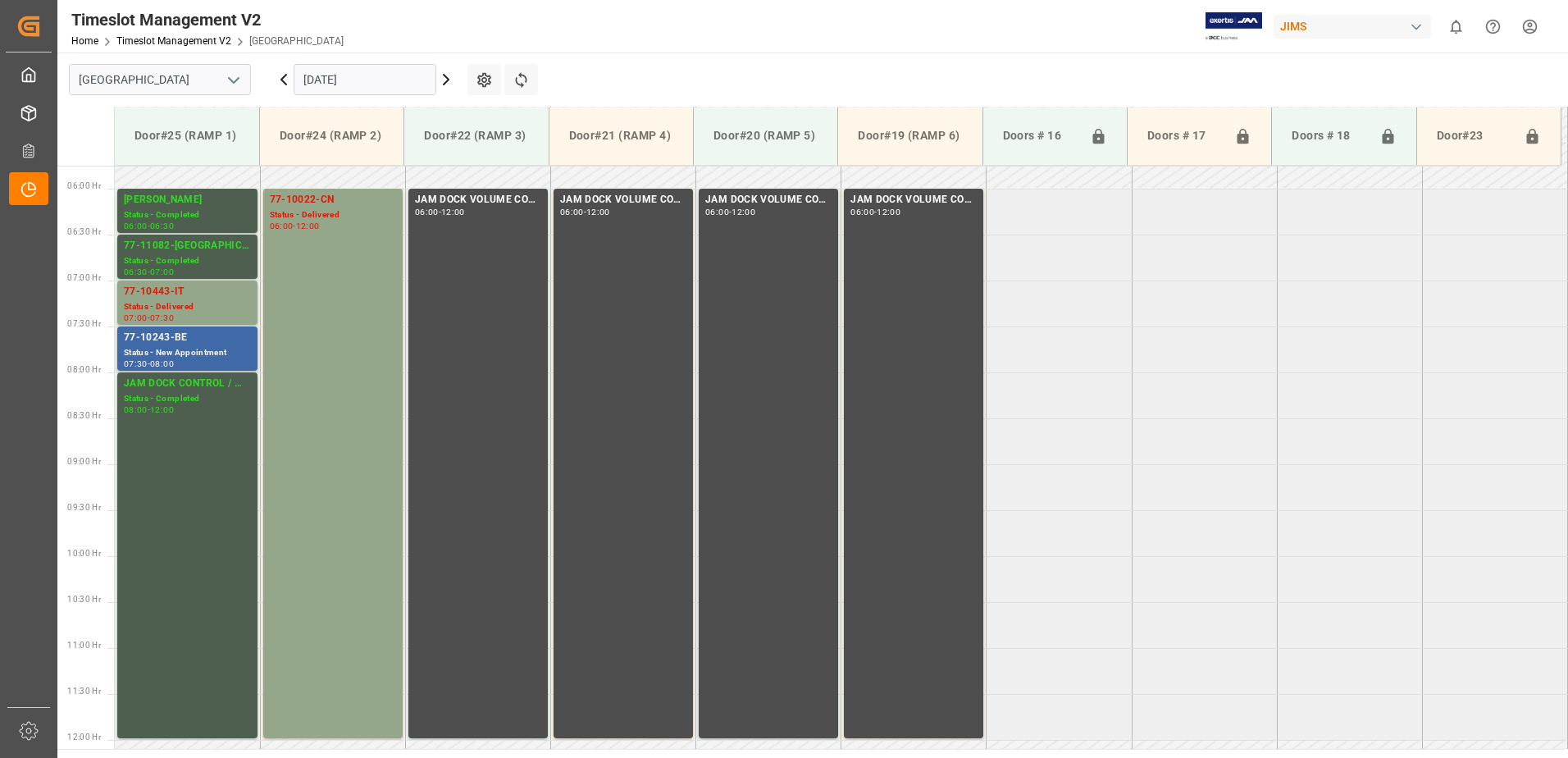
click at [169, 346] on div "Status - New Appointment" at bounding box center [187, 353] width 128 height 14
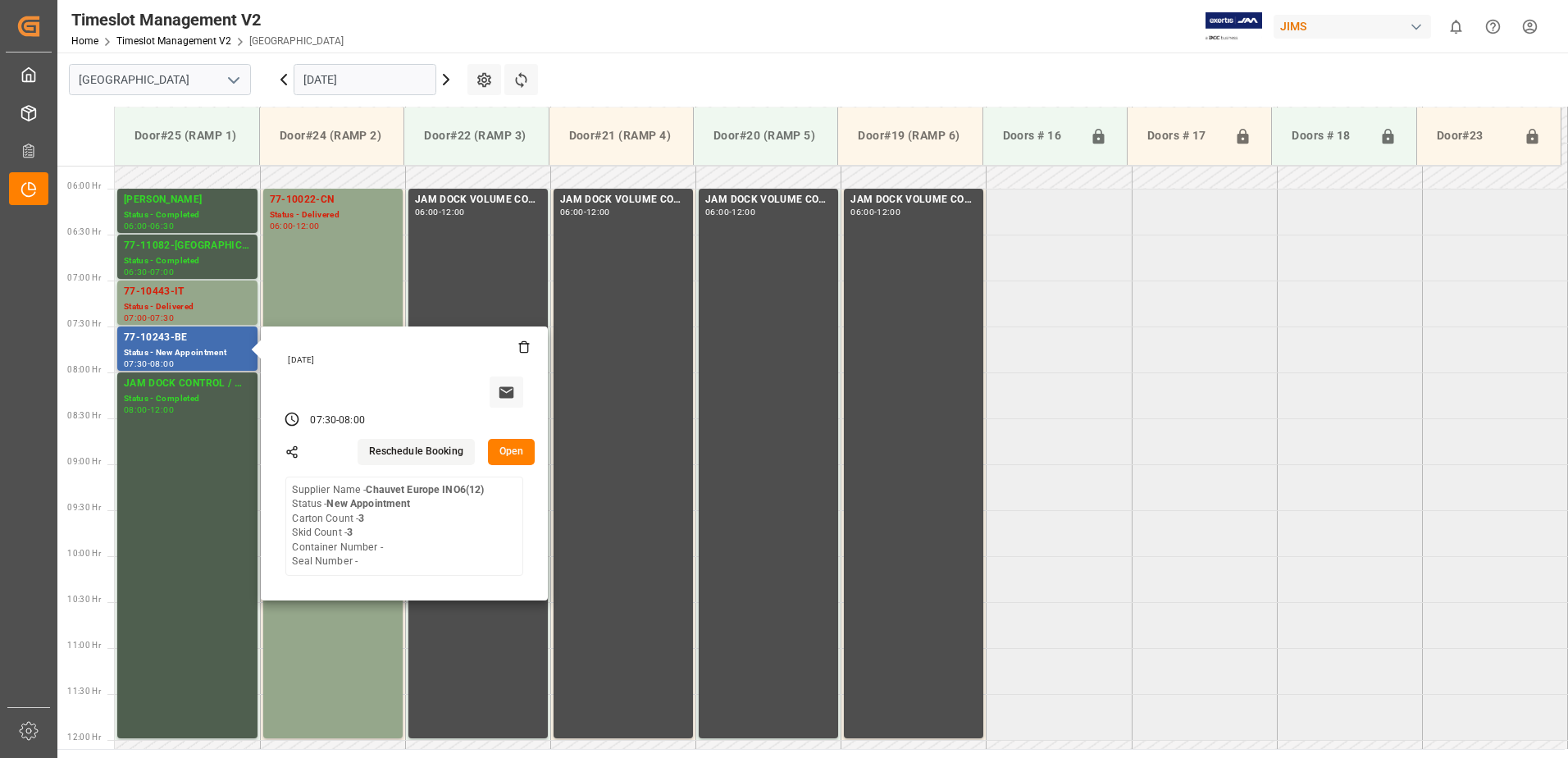
click at [512, 449] on button "Open" at bounding box center [511, 451] width 47 height 26
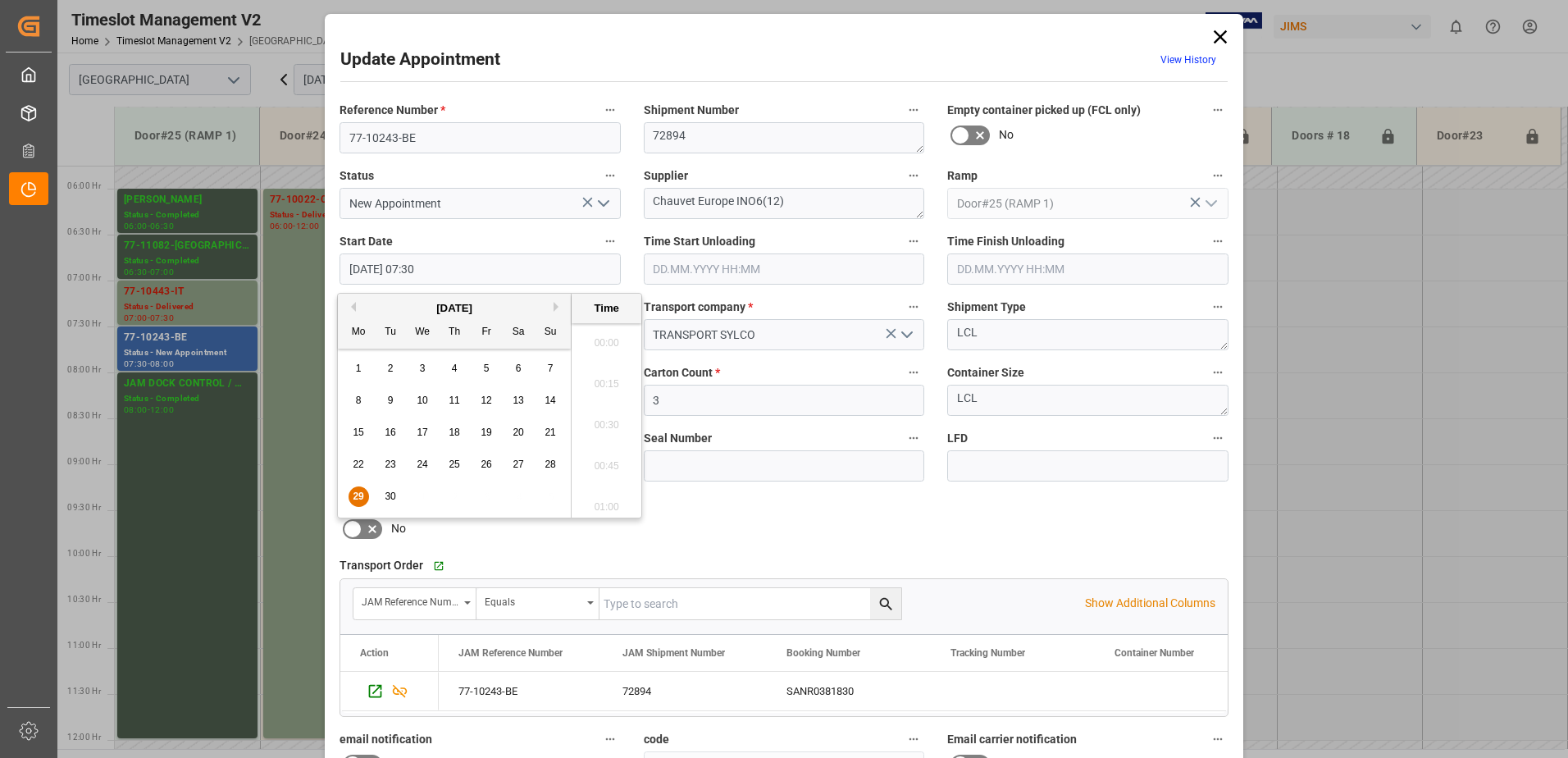
click at [548, 268] on input "[DATE] 07:30" at bounding box center [480, 268] width 281 height 31
click at [388, 496] on span "30" at bounding box center [390, 496] width 11 height 12
type input "[DATE] 07:30"
click at [607, 413] on li "07:30" at bounding box center [607, 420] width 70 height 41
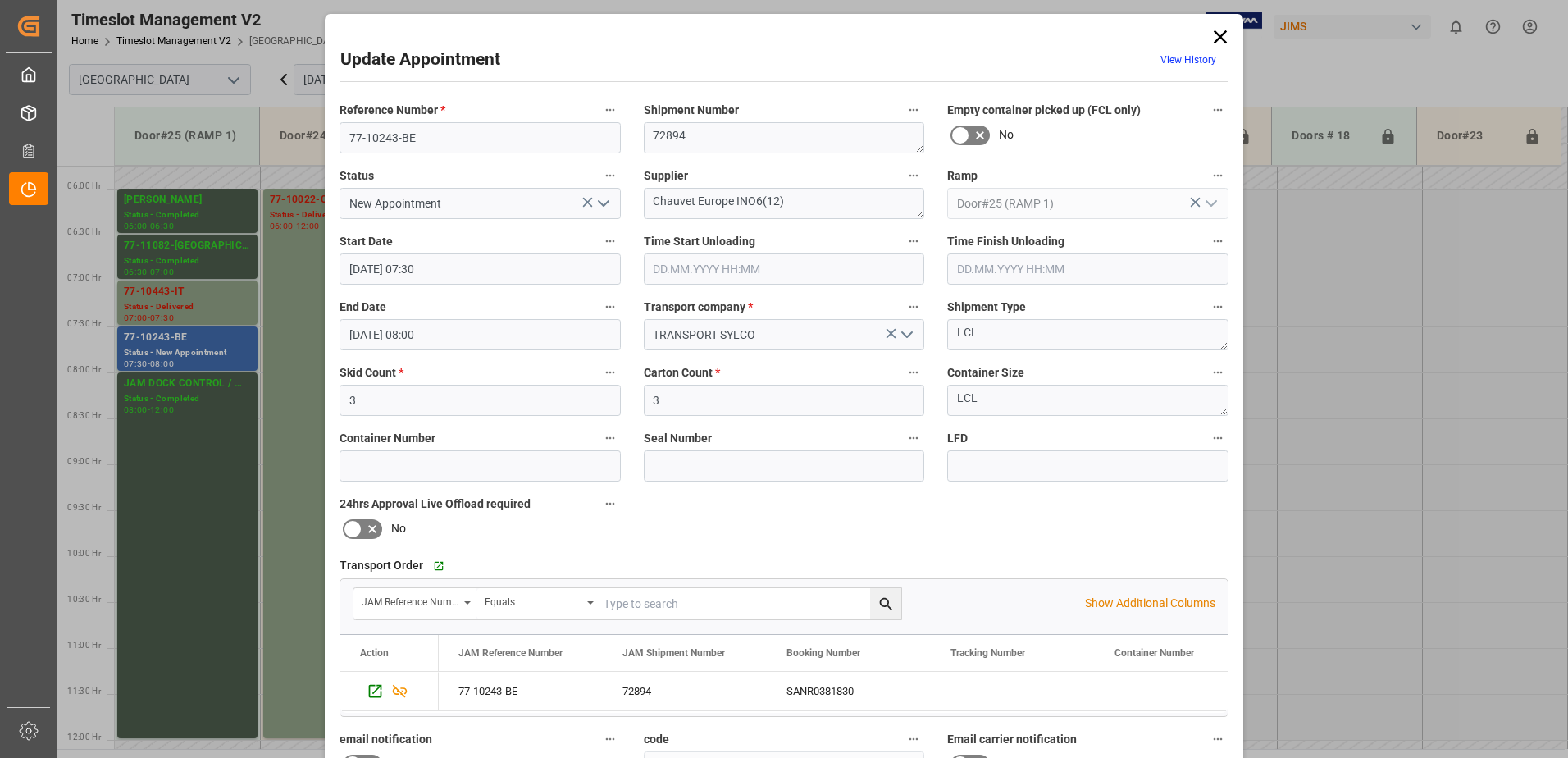
click at [504, 334] on input "[DATE] 08:00" at bounding box center [480, 334] width 281 height 31
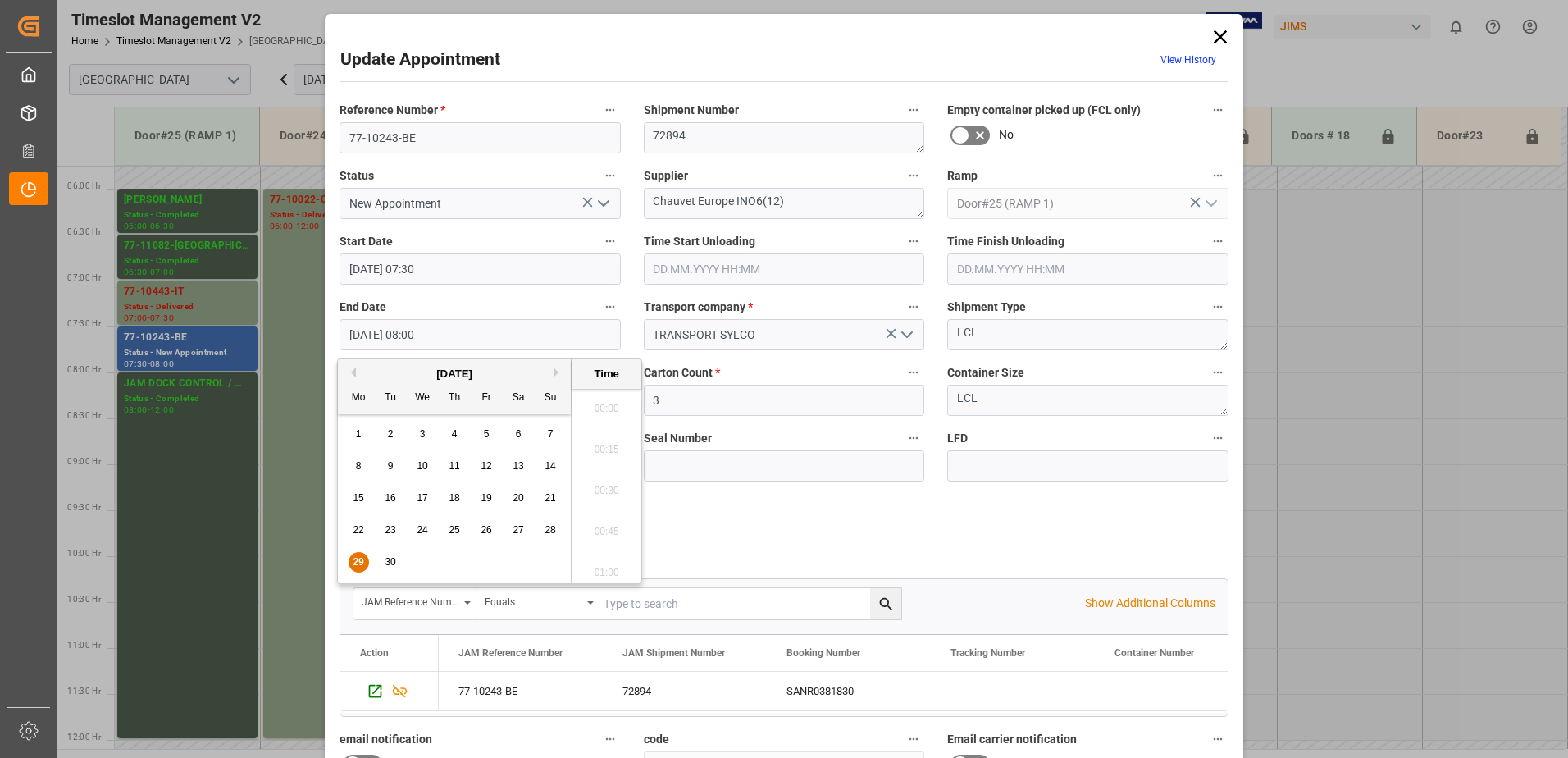
scroll to position [1236, 0]
drag, startPoint x: 358, startPoint y: 564, endPoint x: 384, endPoint y: 562, distance: 26.1
click at [357, 564] on span "29" at bounding box center [358, 561] width 11 height 12
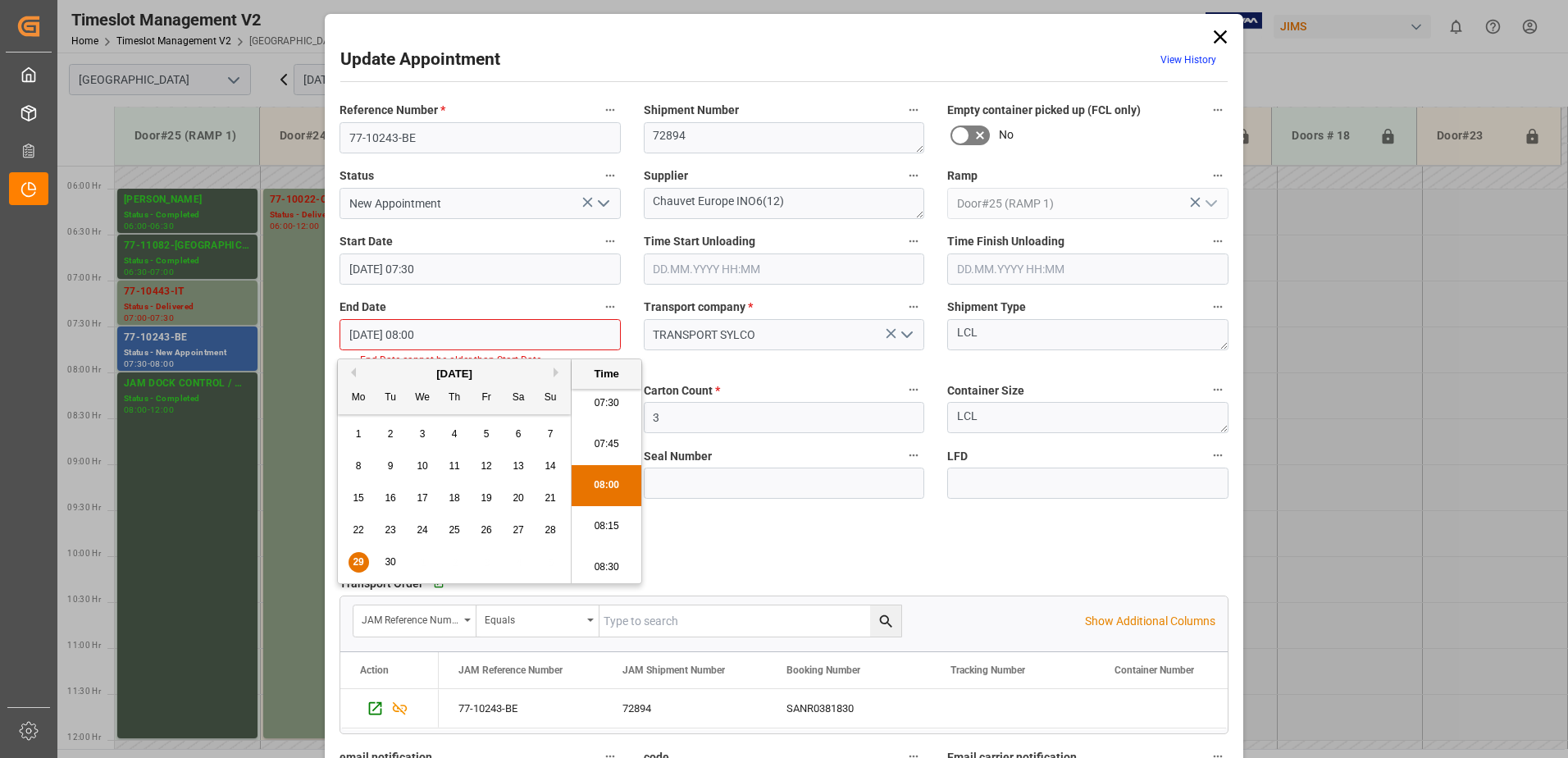
click at [600, 567] on li "08:30" at bounding box center [607, 567] width 70 height 41
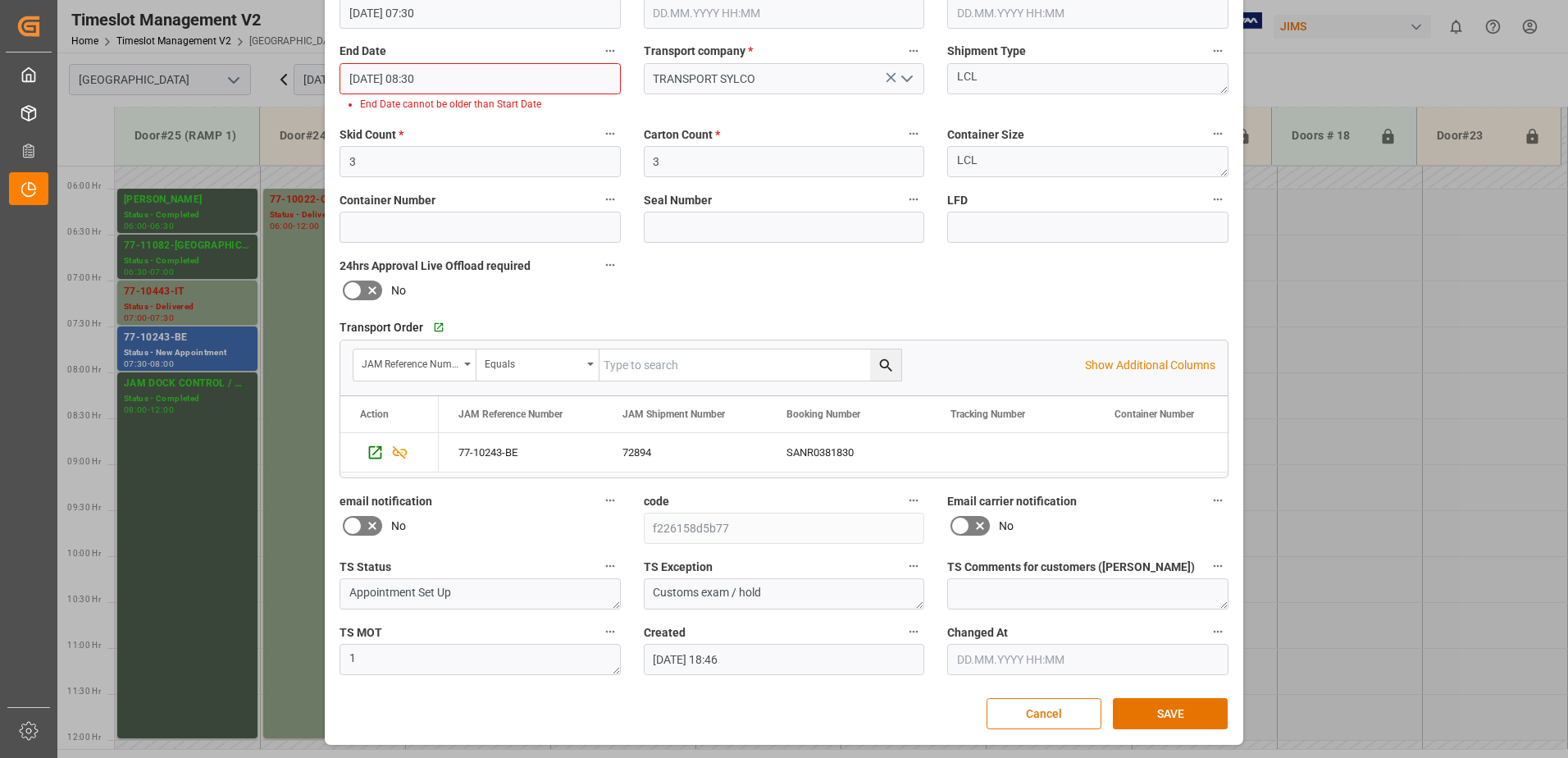
scroll to position [257, 0]
click at [1172, 711] on button "SAVE" at bounding box center [1170, 713] width 115 height 31
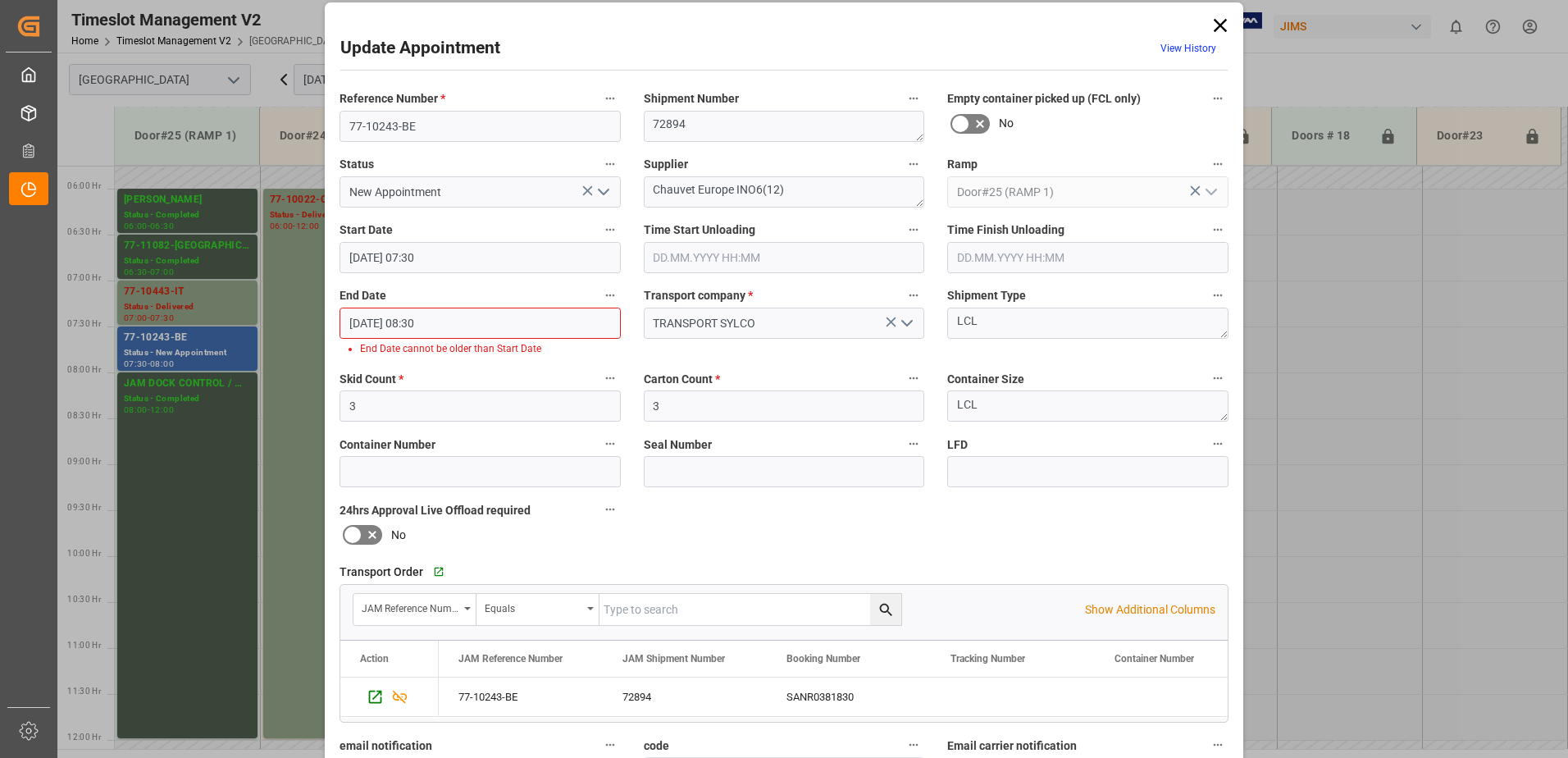
scroll to position [11, 0]
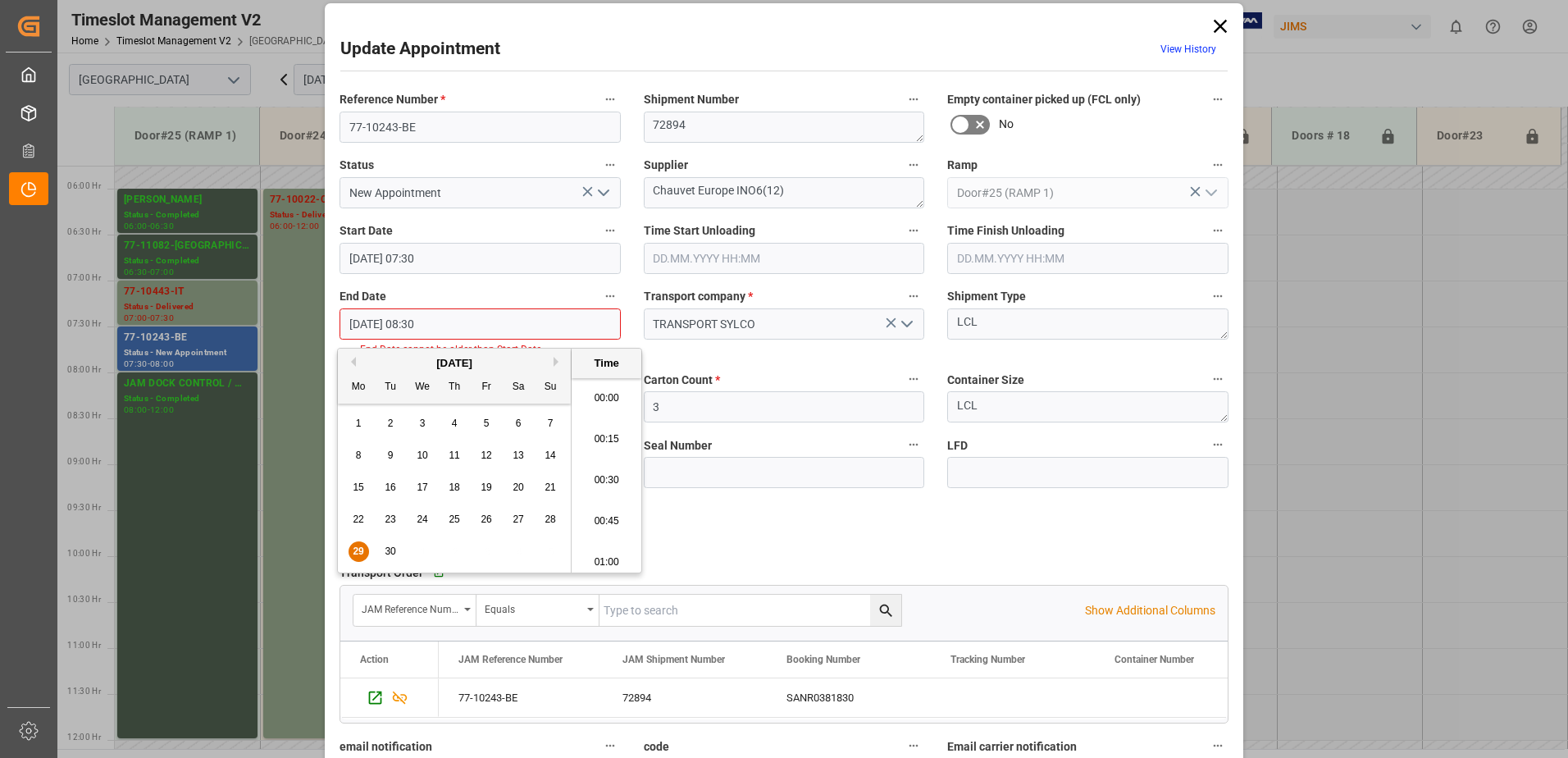
click at [462, 315] on input "[DATE] 08:30" at bounding box center [480, 324] width 281 height 31
click at [392, 549] on span "30" at bounding box center [390, 550] width 11 height 12
click at [607, 474] on li "08:30" at bounding box center [607, 474] width 70 height 41
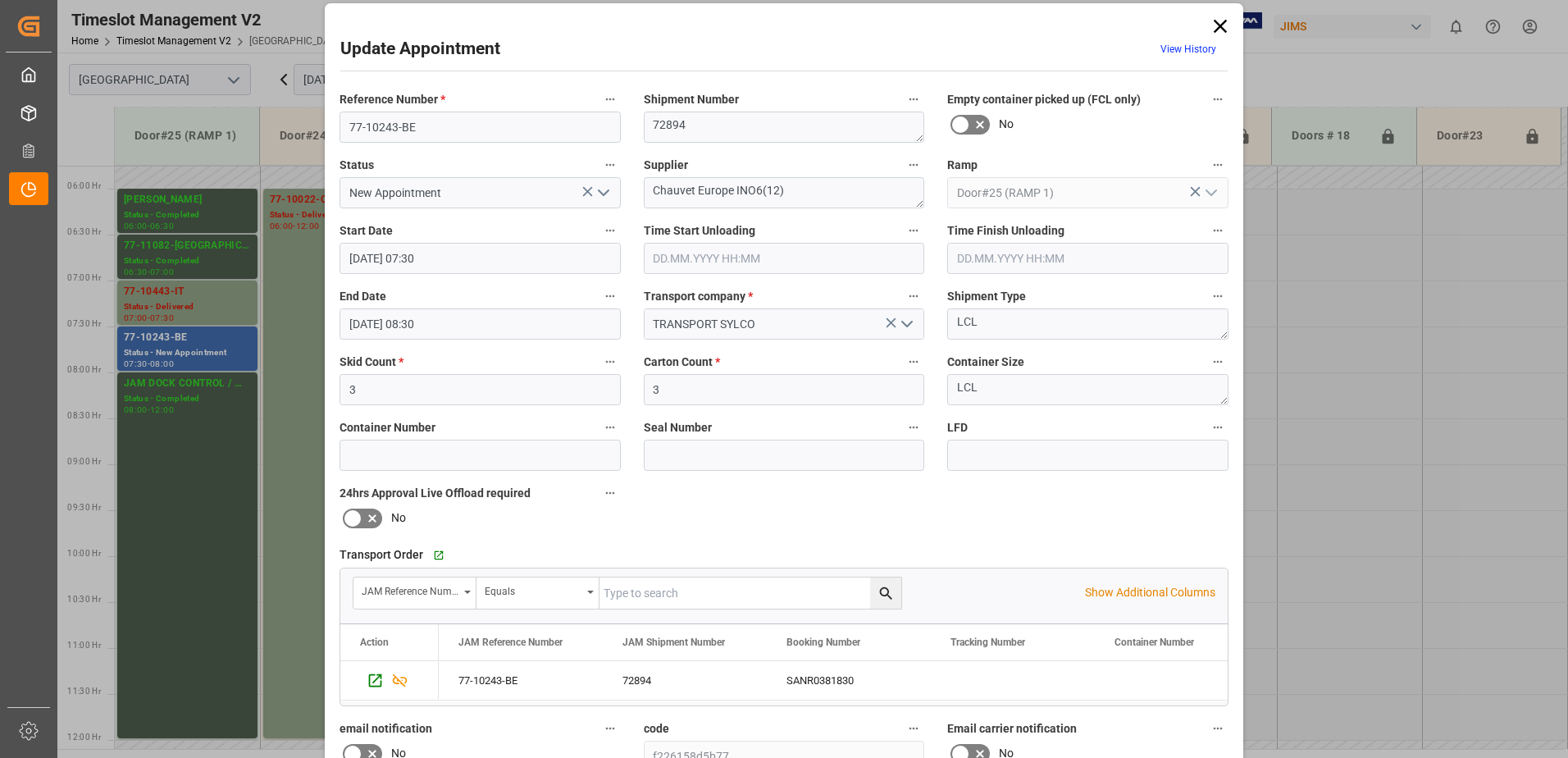
click at [488, 325] on input "[DATE] 08:30" at bounding box center [480, 324] width 281 height 31
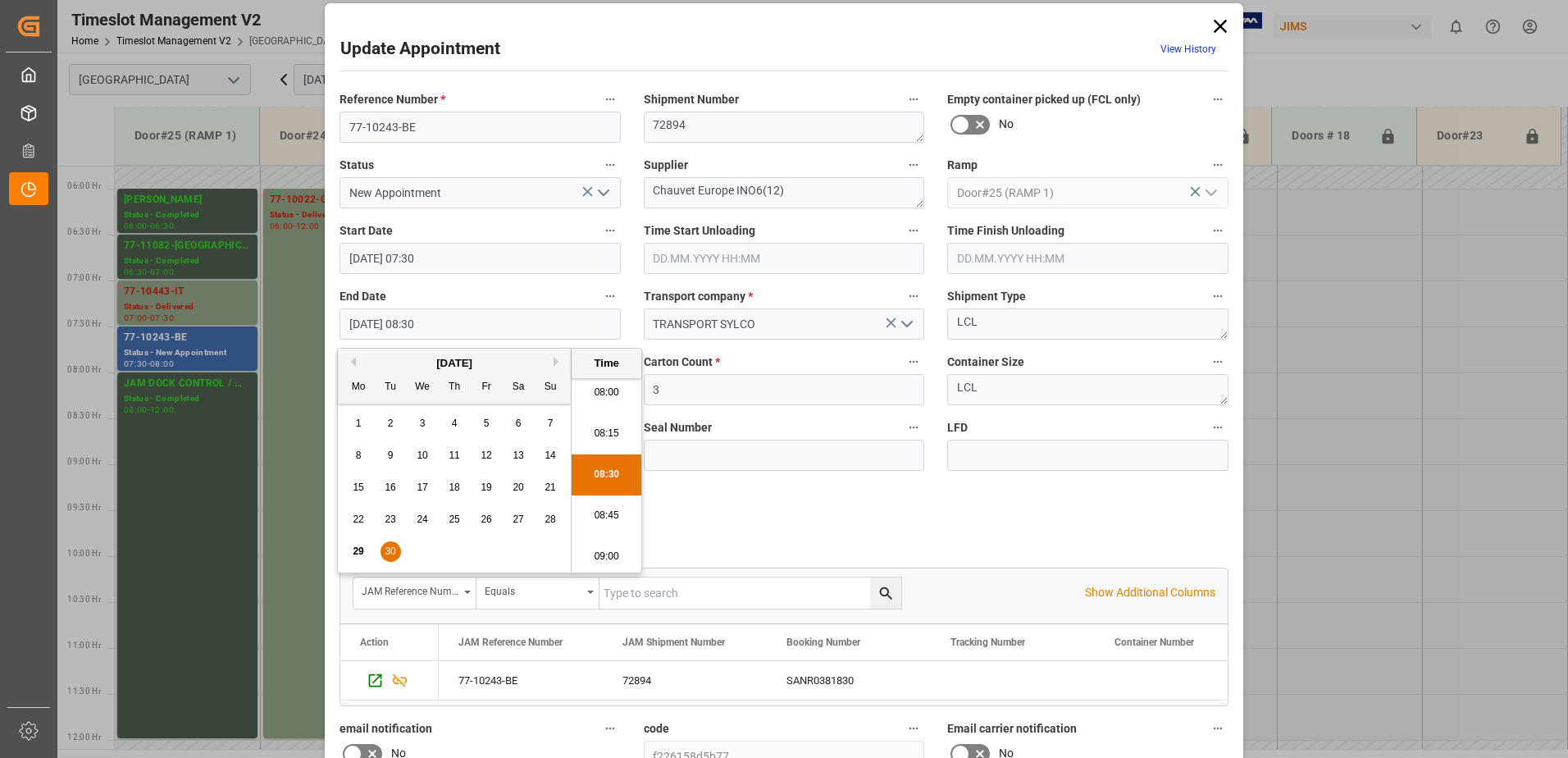
click at [602, 395] on li "08:00" at bounding box center [607, 392] width 70 height 41
type input "[DATE] 08:00"
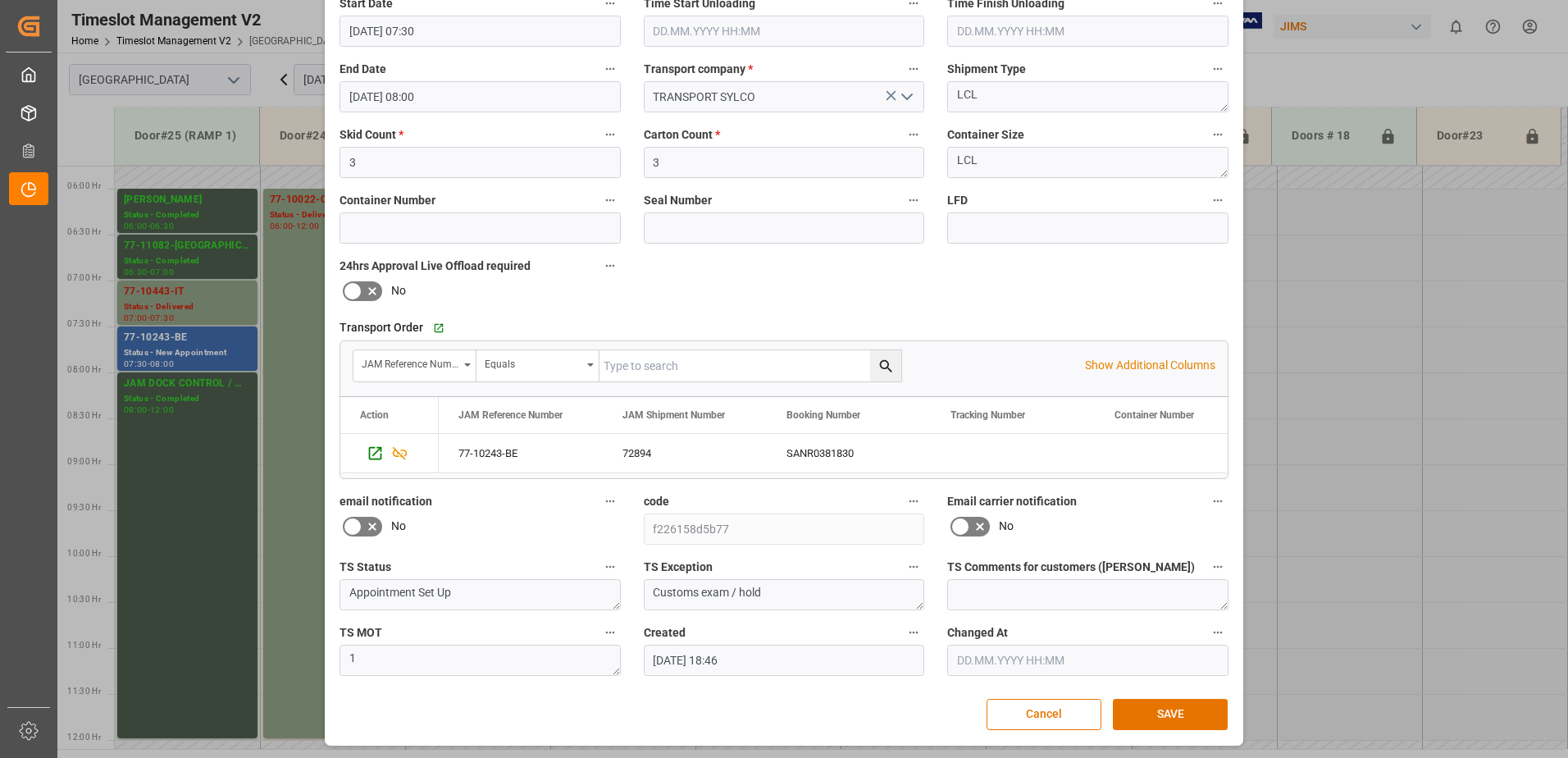
scroll to position [239, 0]
click at [1174, 716] on button "SAVE" at bounding box center [1170, 713] width 115 height 31
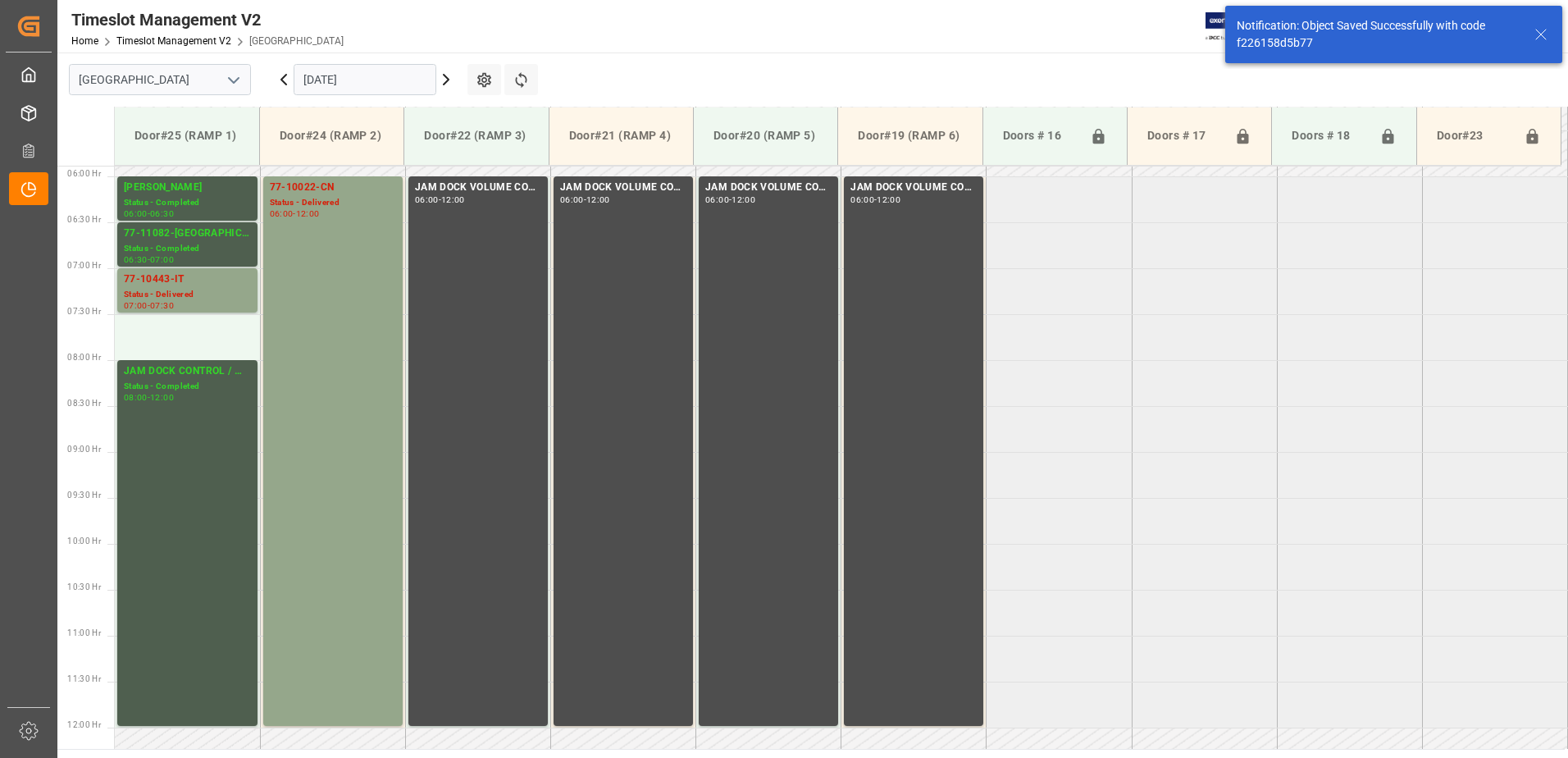
scroll to position [541, 0]
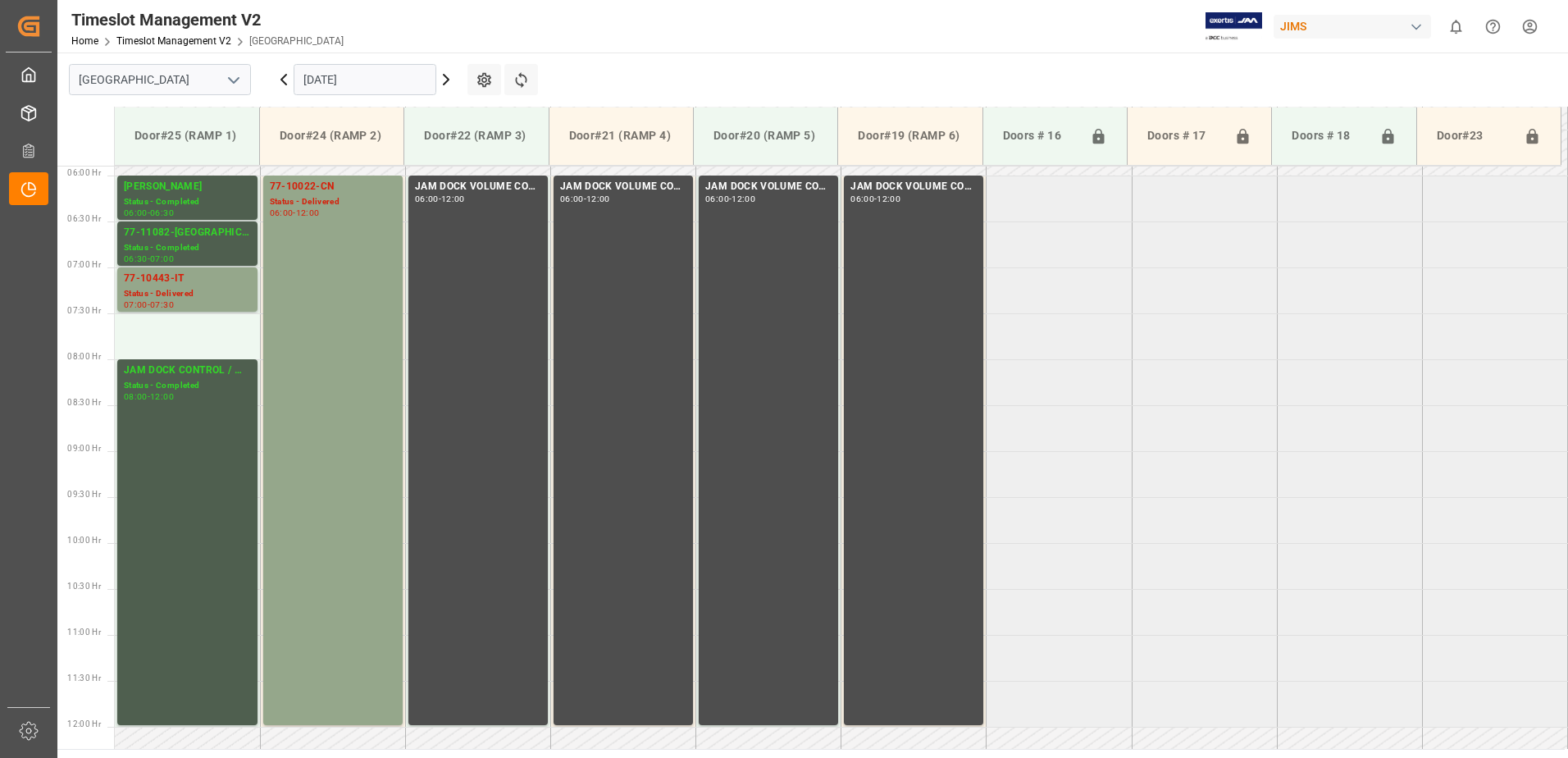
click at [446, 79] on icon at bounding box center [446, 79] width 20 height 20
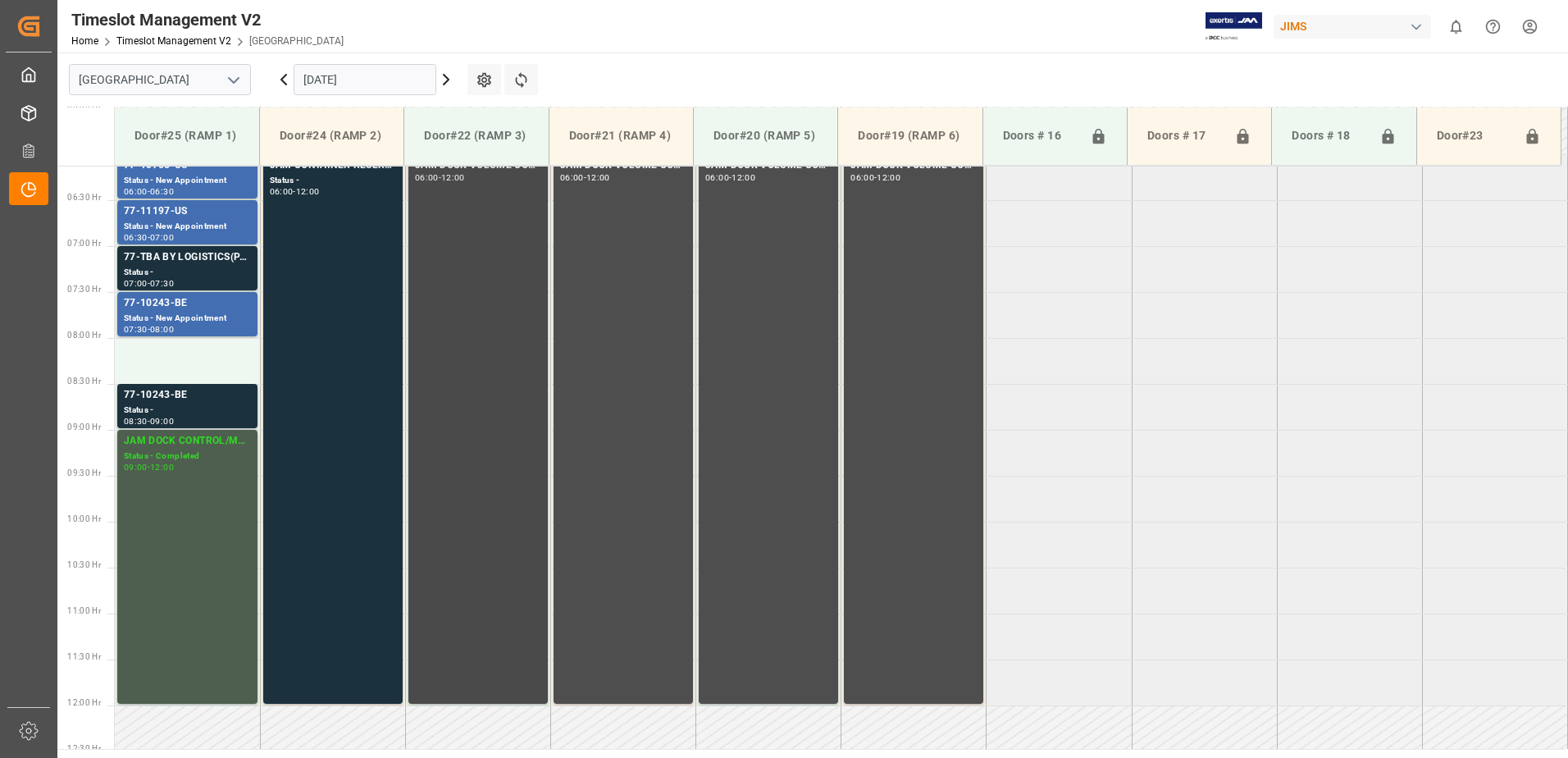
scroll to position [528, 0]
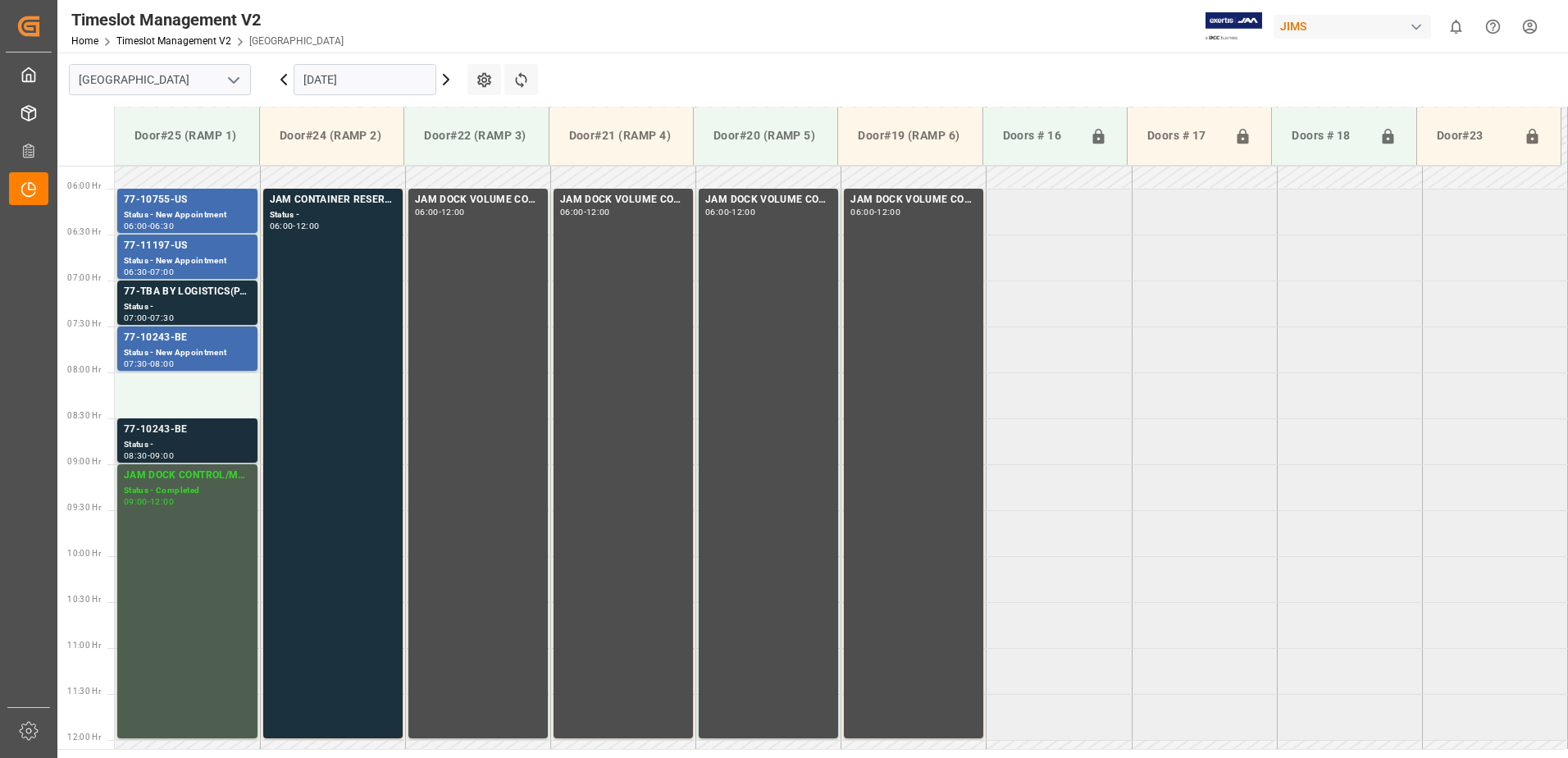
click at [166, 437] on div "77-10243-BE" at bounding box center [187, 430] width 128 height 16
click at [190, 348] on div "Status - New Appointment" at bounding box center [187, 353] width 128 height 14
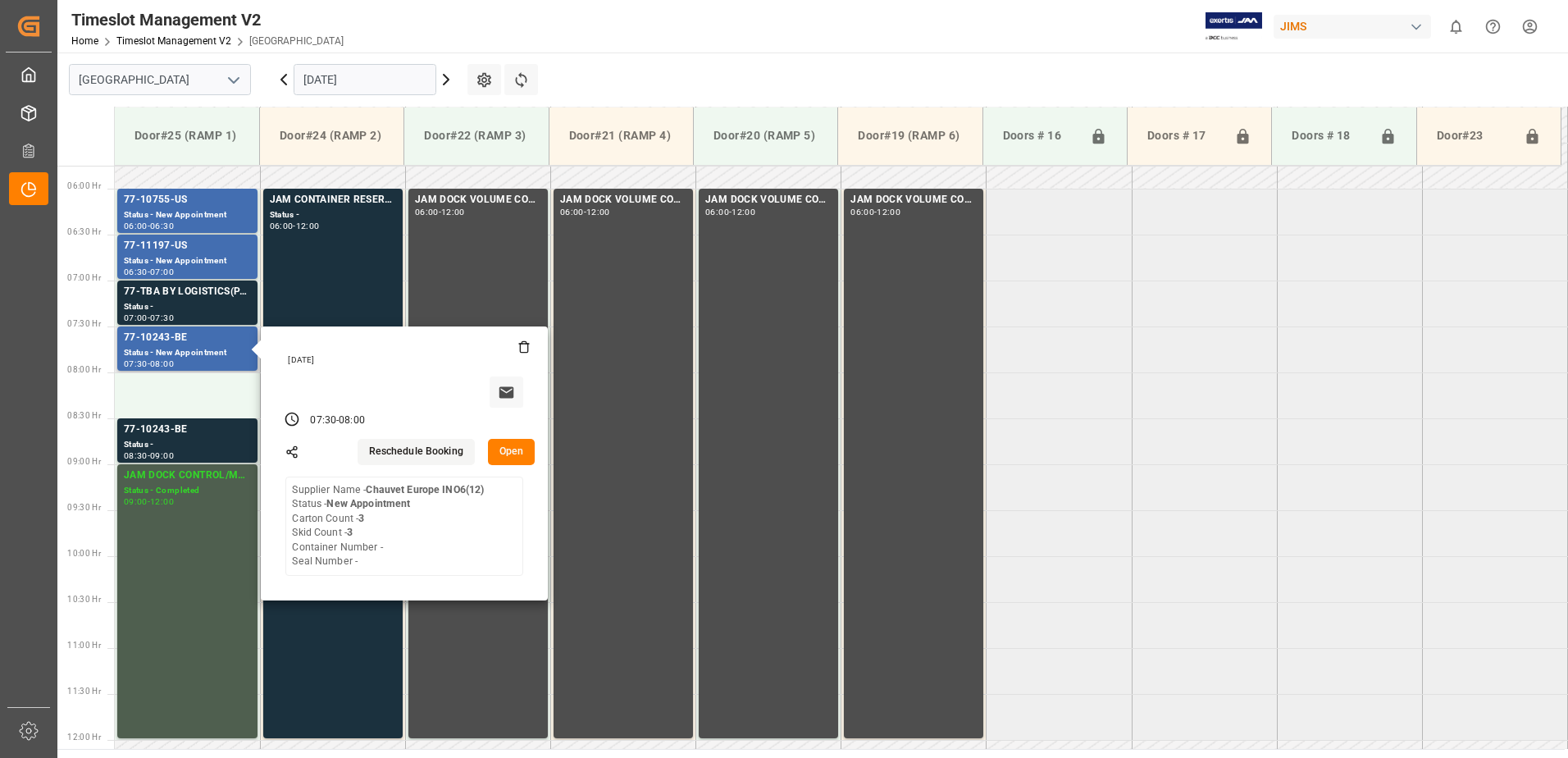
click at [507, 449] on button "Open" at bounding box center [511, 451] width 47 height 26
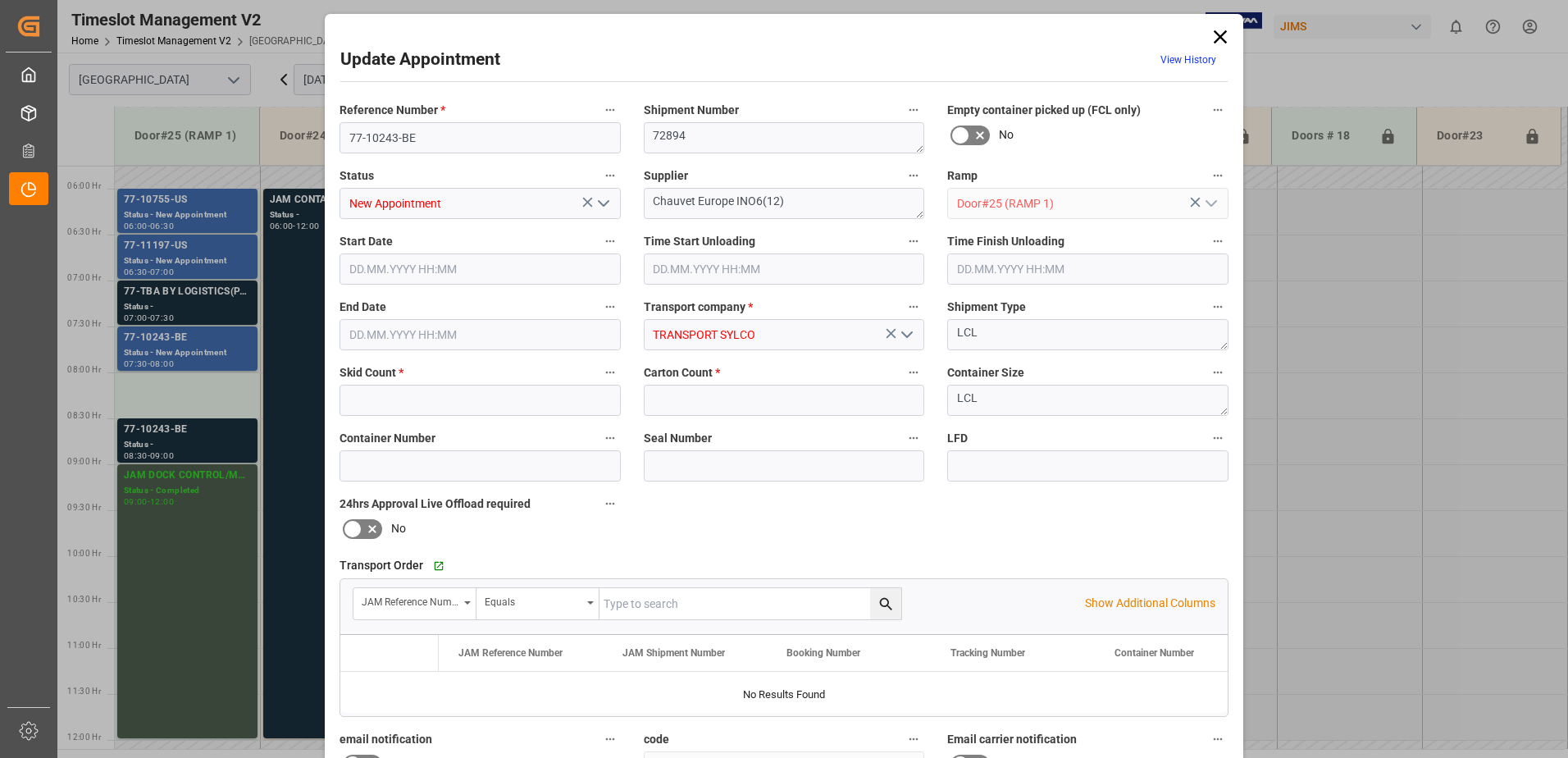
type input "3"
type input "[DATE] 07:30"
type input "[DATE] 08:00"
type input "[DATE] 18:46"
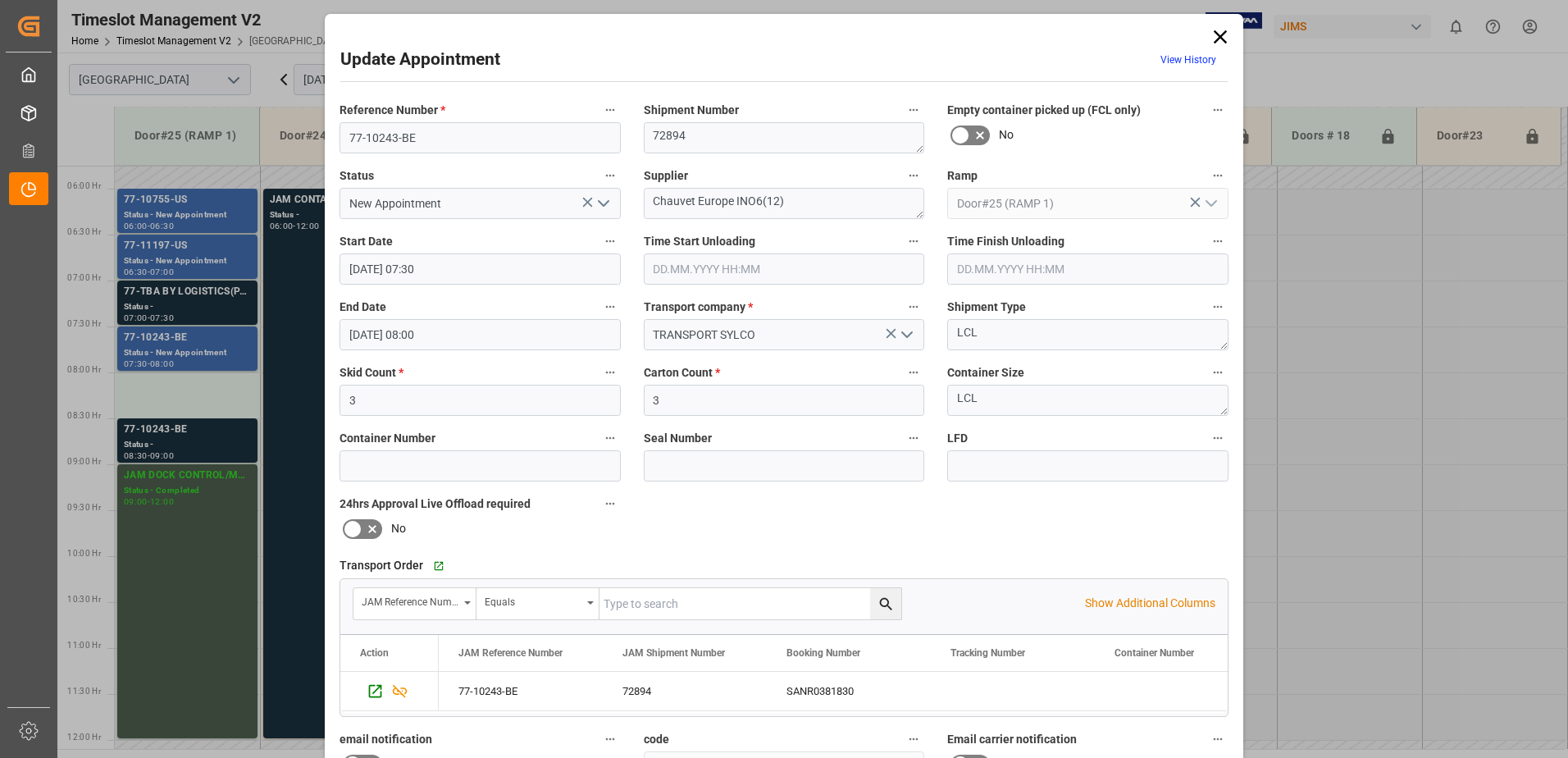
click at [186, 343] on div "Update Appointment View History Reference Number * 77-10243-BE Shipment Number …" at bounding box center [784, 379] width 1568 height 758
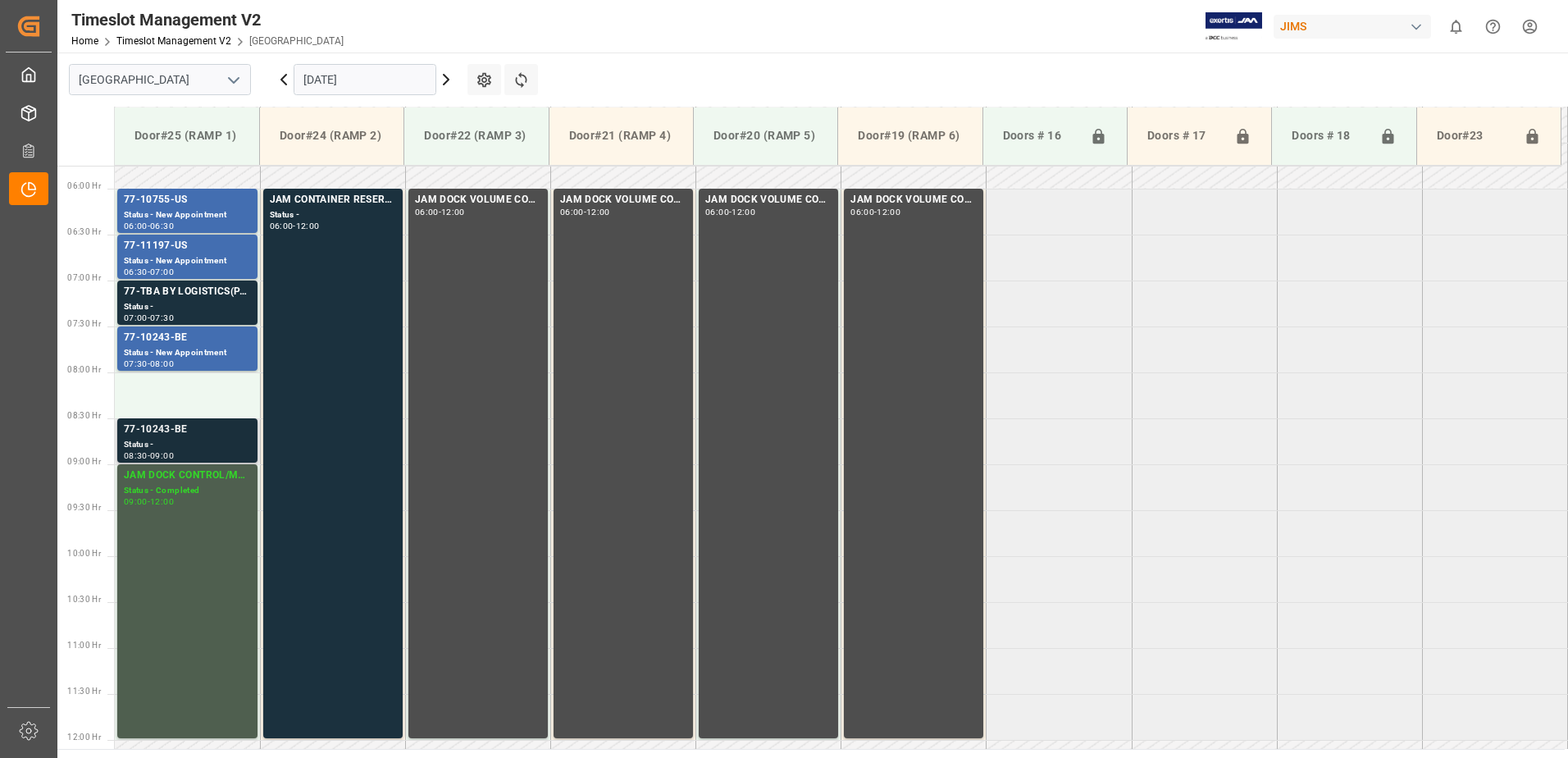
click at [210, 442] on div "Status -" at bounding box center [187, 445] width 128 height 14
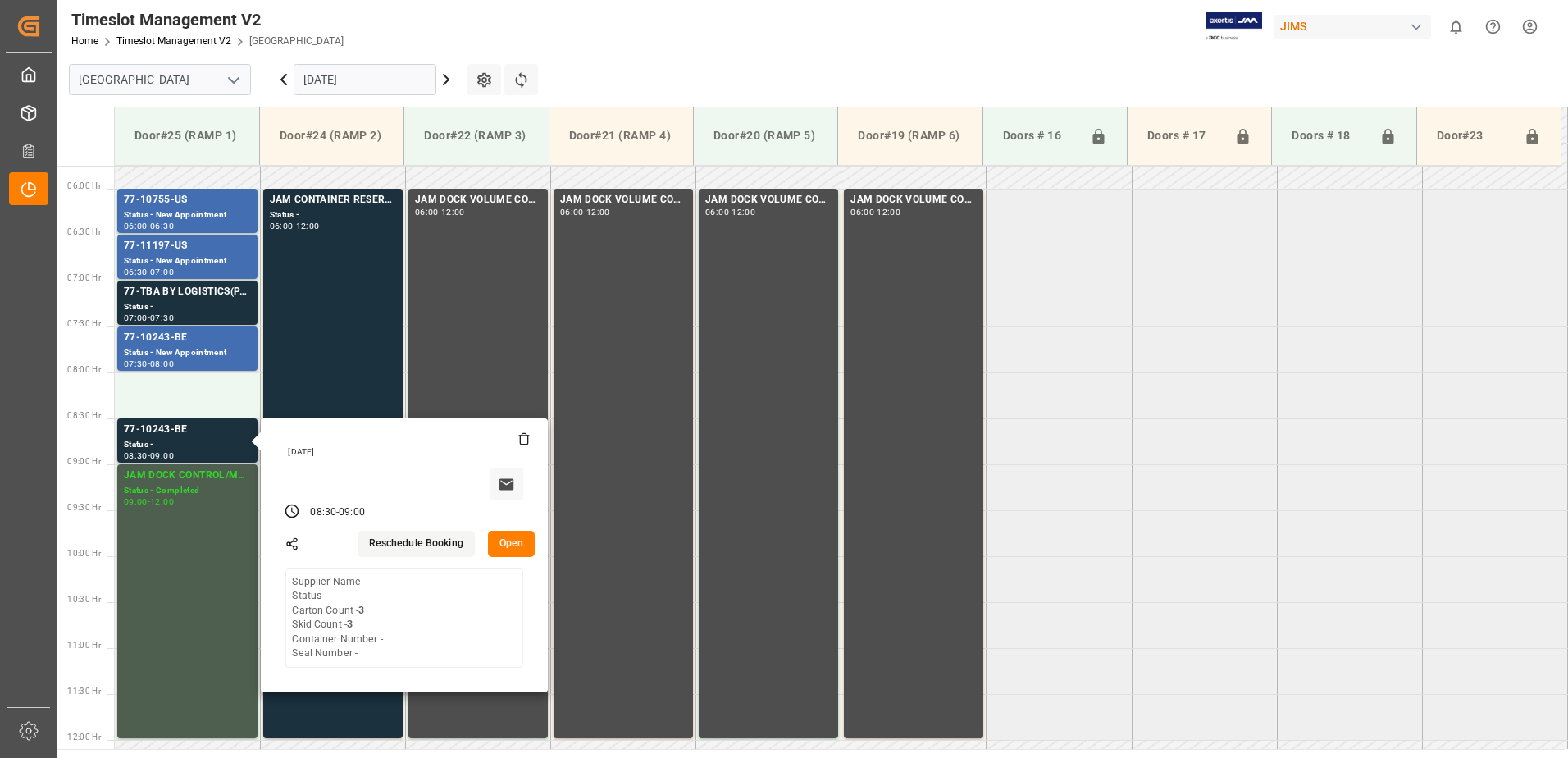
click at [524, 441] on icon at bounding box center [524, 439] width 13 height 13
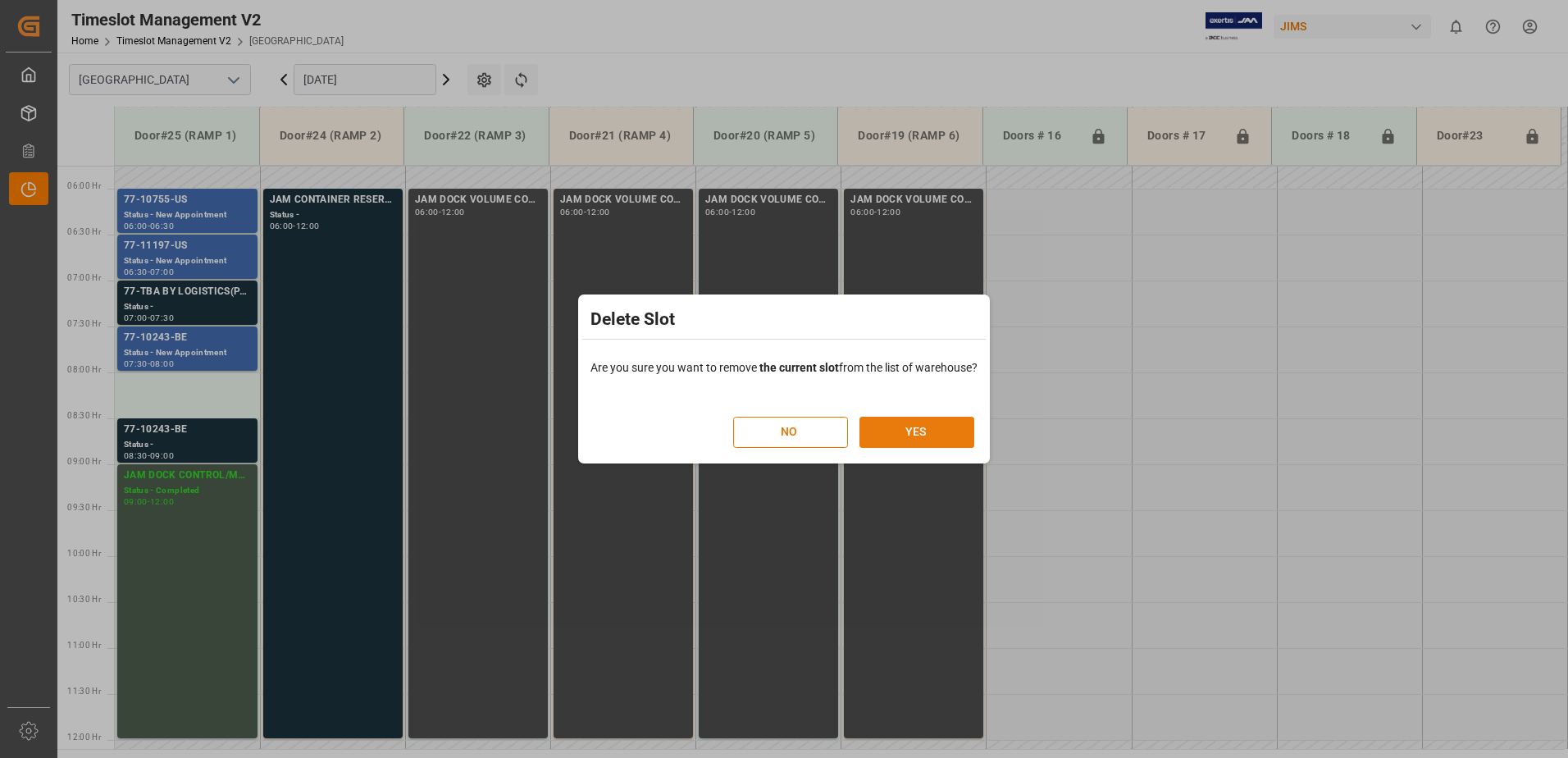
click at [918, 434] on button "YES" at bounding box center [917, 432] width 115 height 31
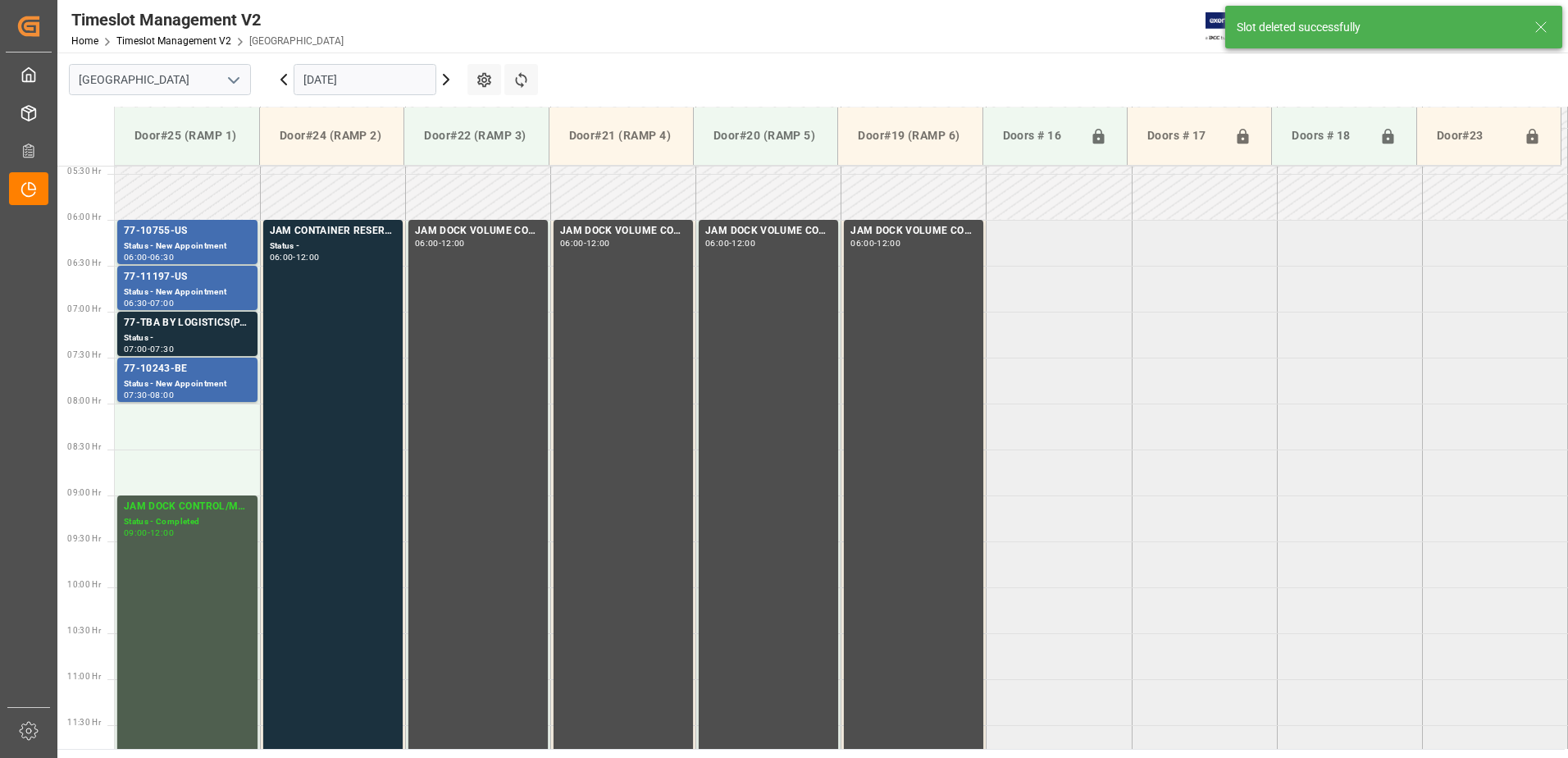
scroll to position [469, 0]
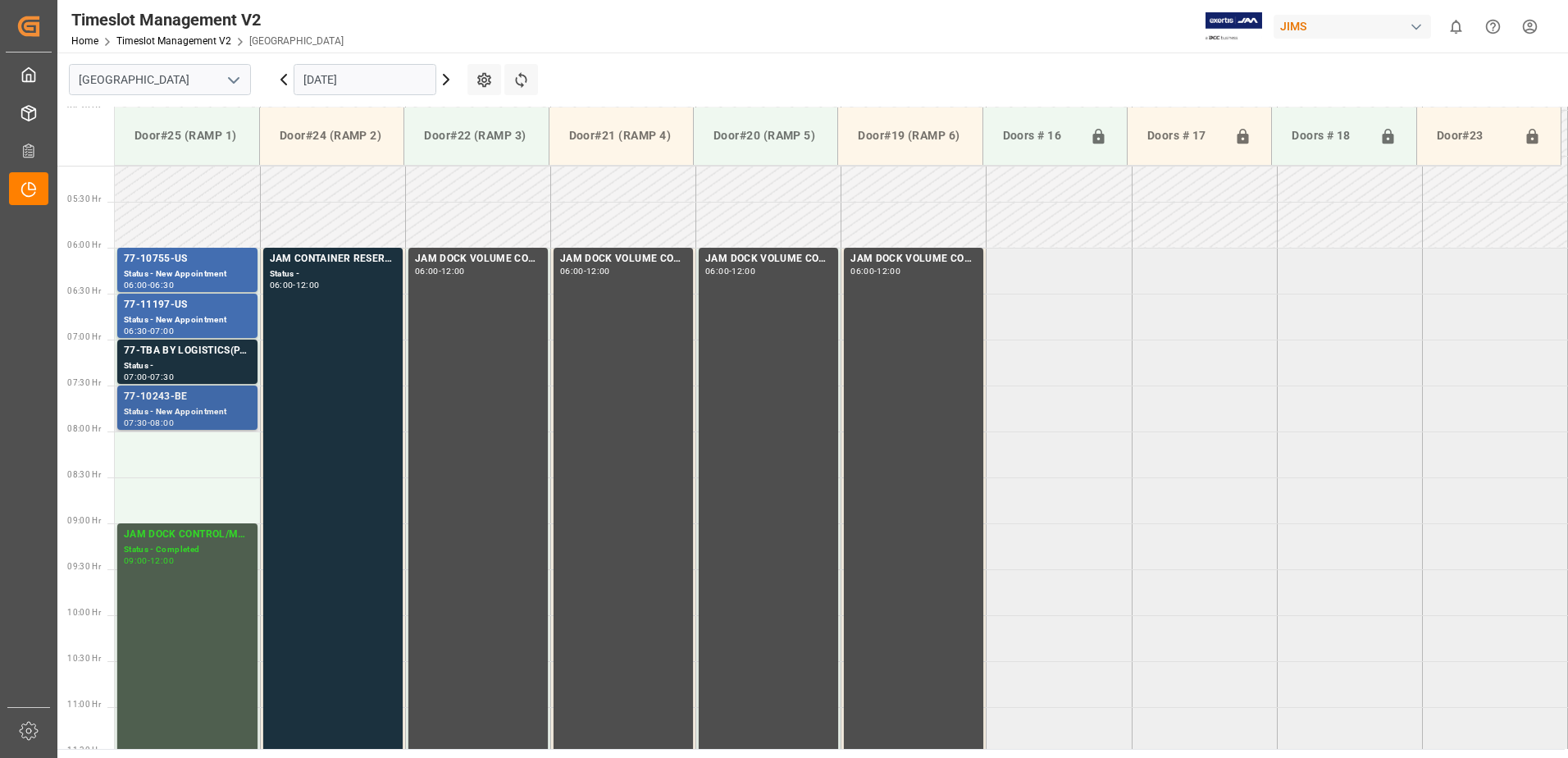
click at [189, 405] on div "Status - New Appointment" at bounding box center [187, 412] width 128 height 14
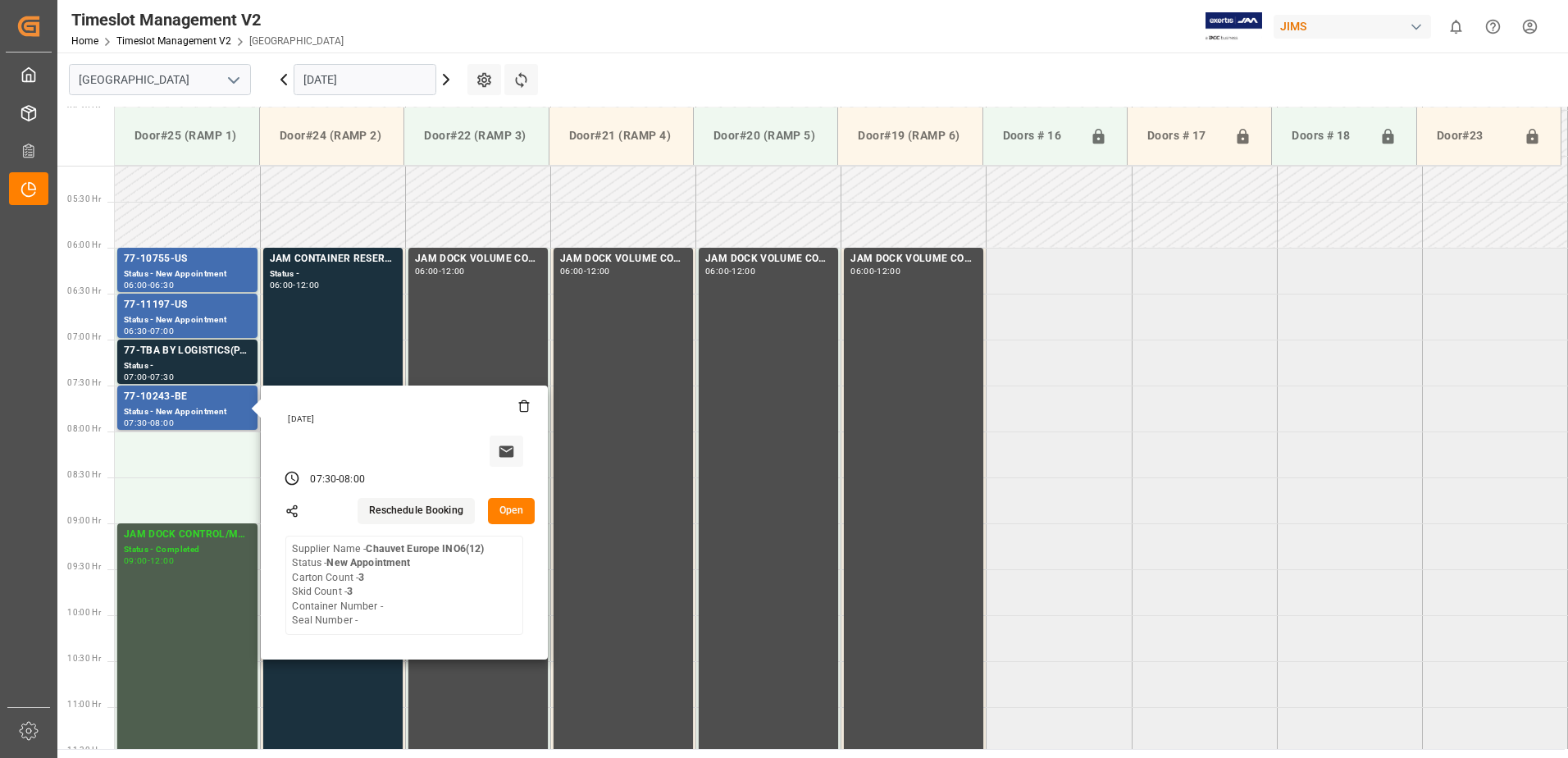
click at [514, 509] on button "Open" at bounding box center [511, 510] width 47 height 26
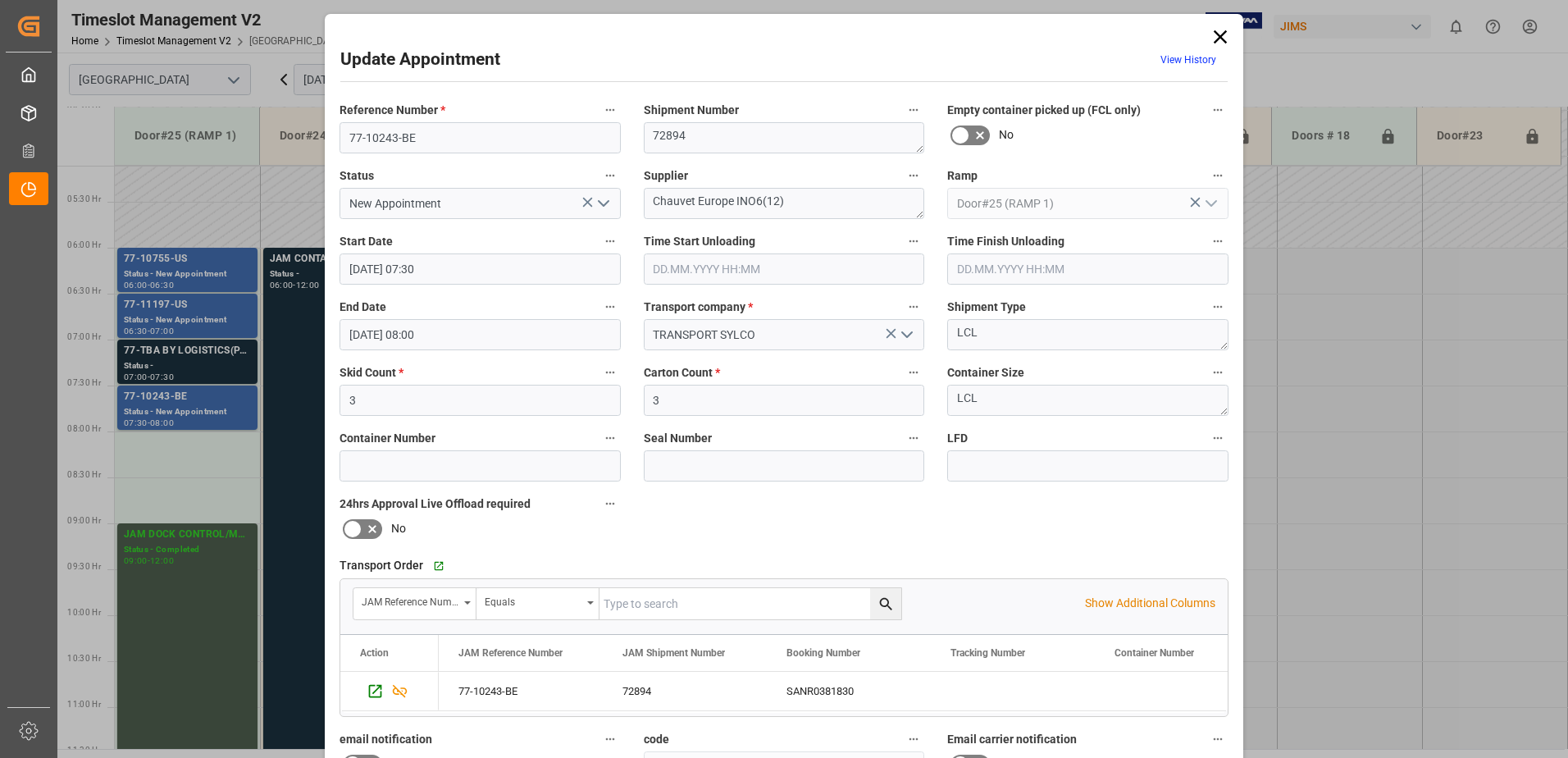
click at [1216, 38] on icon at bounding box center [1220, 37] width 13 height 13
